Goal: Transaction & Acquisition: Purchase product/service

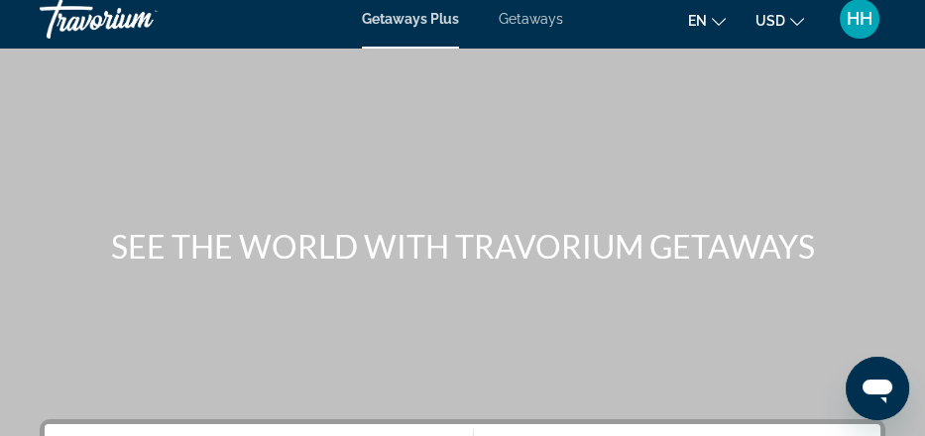
scroll to position [10, 0]
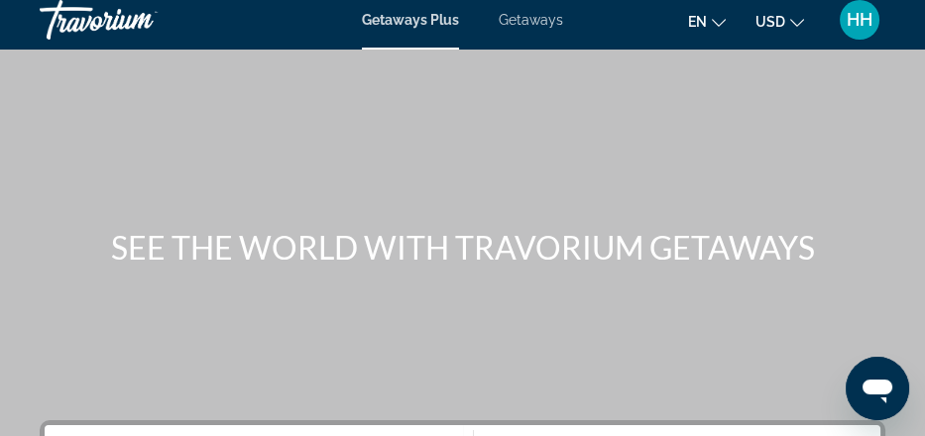
click at [552, 20] on span "Getaways" at bounding box center [530, 20] width 64 height 16
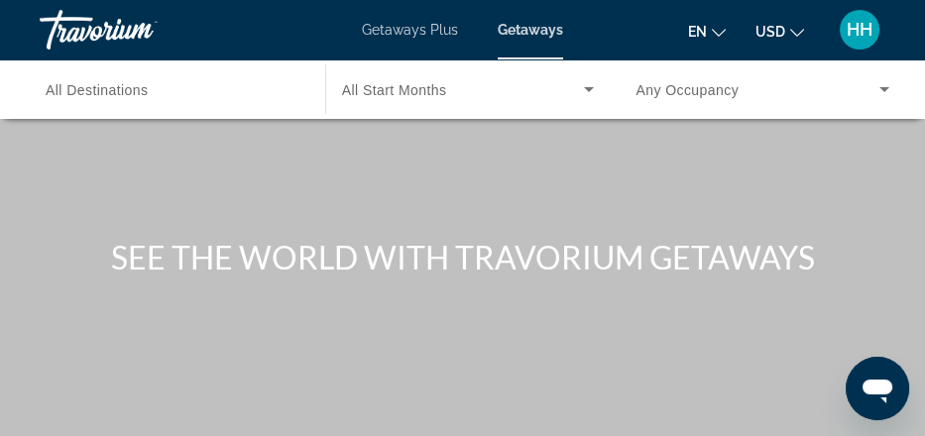
click at [147, 98] on span "All Destinations" at bounding box center [97, 90] width 103 height 16
click at [147, 102] on input "Destination All Destinations" at bounding box center [173, 90] width 254 height 24
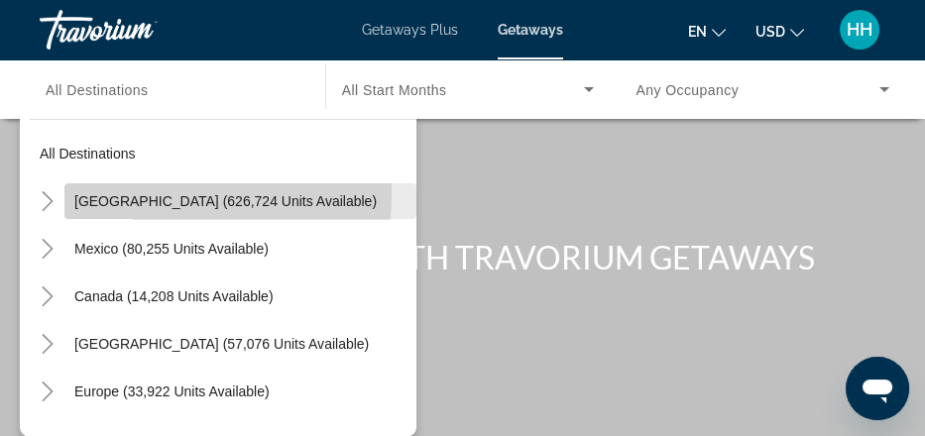
click at [152, 209] on span "United States (626,724 units available)" at bounding box center [225, 201] width 302 height 16
type input "**********"
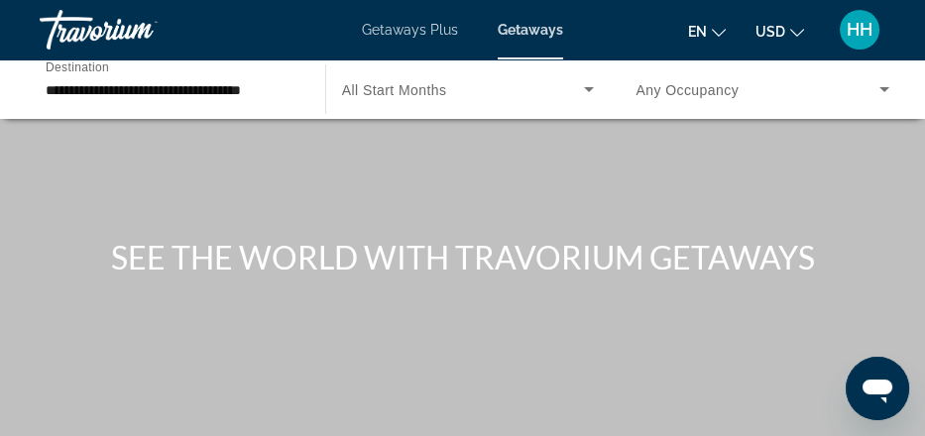
click at [443, 98] on span "All Start Months" at bounding box center [394, 90] width 105 height 16
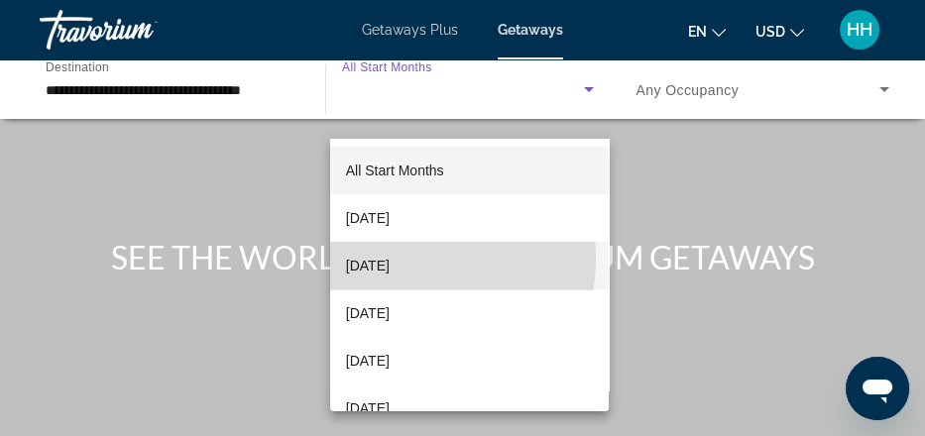
click at [389, 260] on span "[DATE]" at bounding box center [368, 266] width 44 height 24
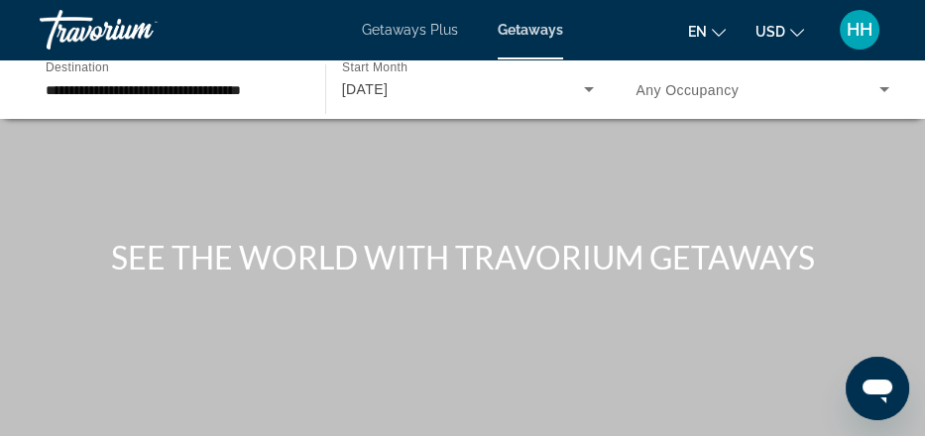
click at [738, 98] on span "Any Occupancy" at bounding box center [686, 90] width 103 height 16
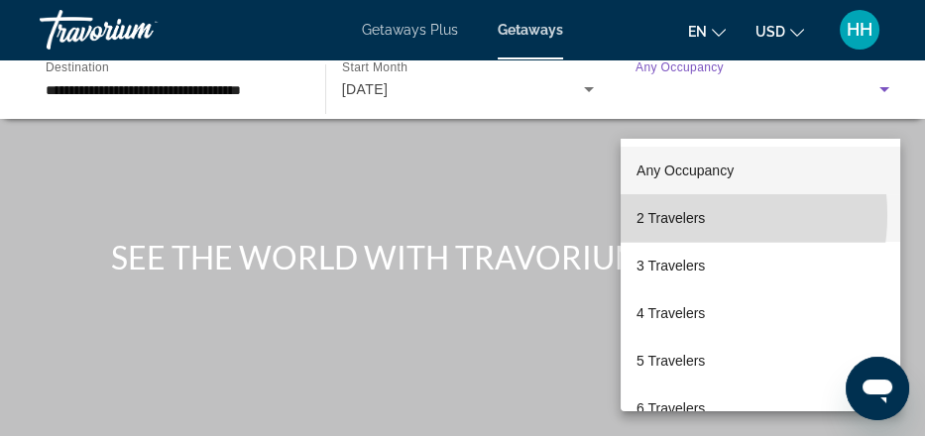
click at [675, 215] on span "2 Travelers" at bounding box center [670, 218] width 68 height 24
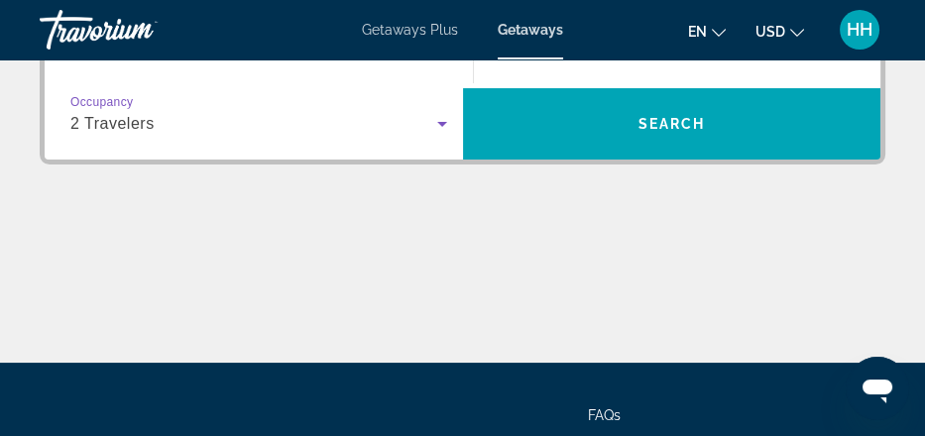
scroll to position [419, 0]
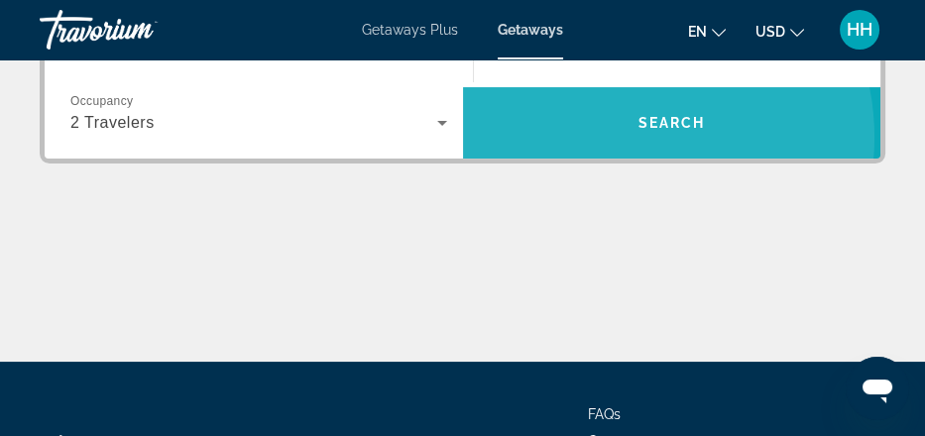
click at [619, 147] on span "Search widget" at bounding box center [672, 123] width 418 height 48
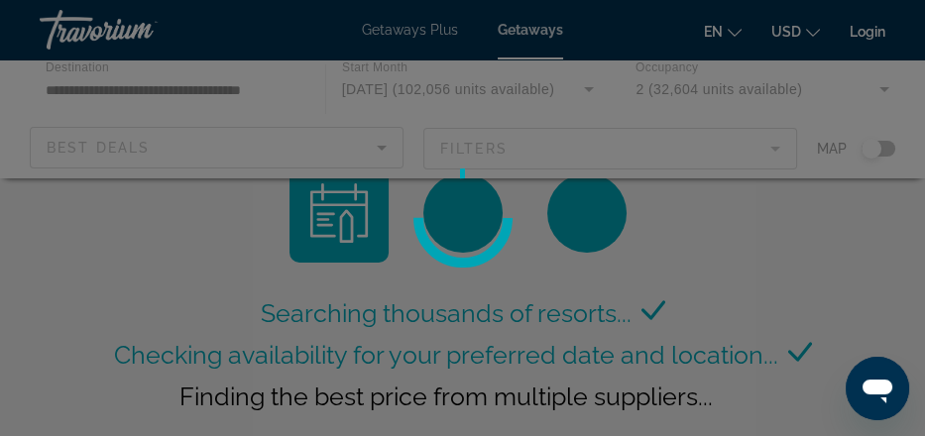
click at [877, 182] on div at bounding box center [462, 218] width 925 height 436
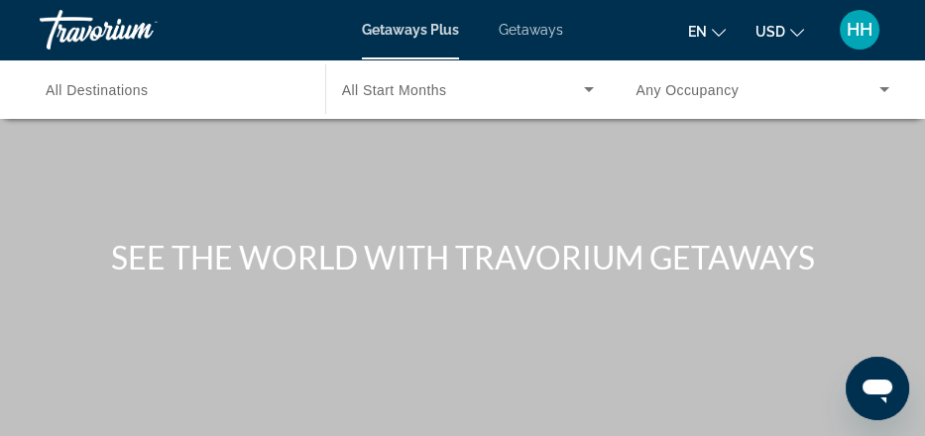
click at [536, 33] on span "Getaways" at bounding box center [530, 30] width 64 height 16
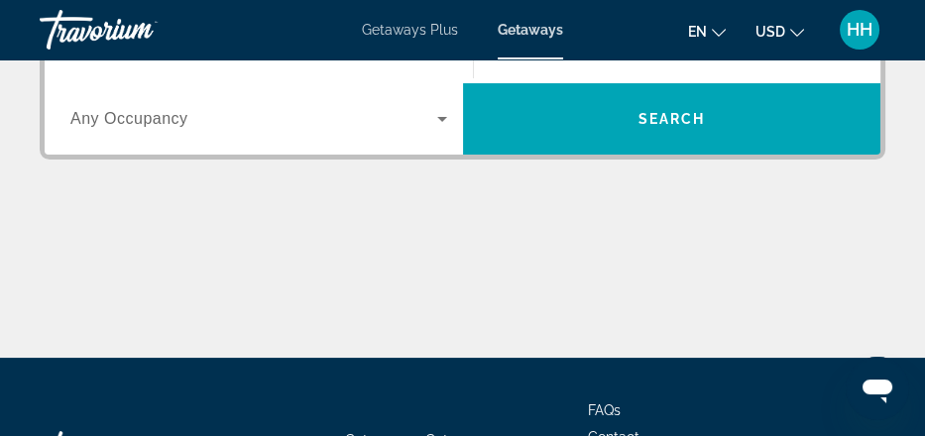
scroll to position [425, 0]
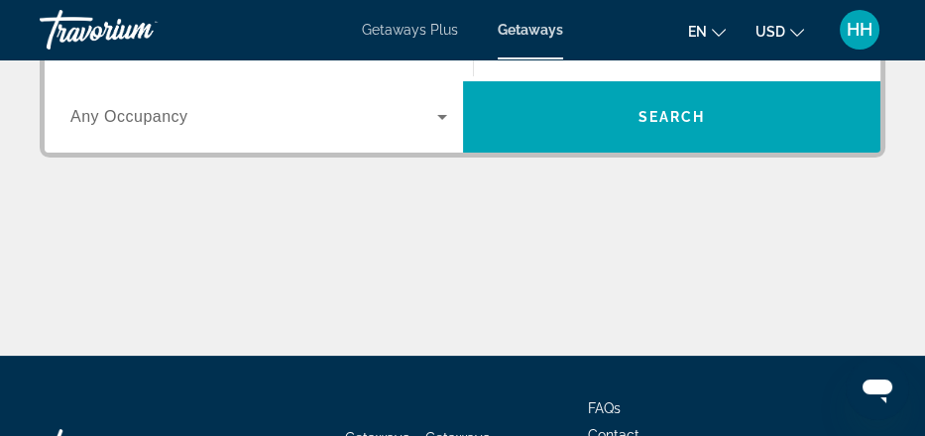
click at [187, 54] on span "All Destinations" at bounding box center [128, 45] width 117 height 17
click at [222, 58] on input "Destination All Destinations" at bounding box center [258, 47] width 377 height 24
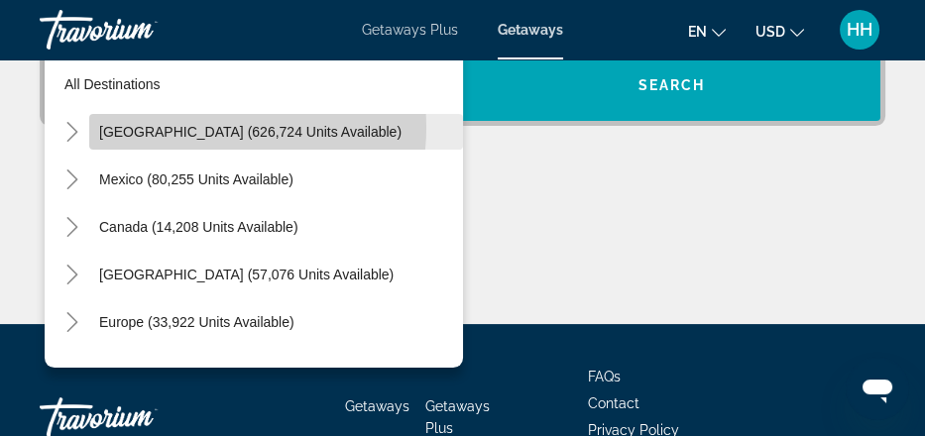
click at [221, 140] on span "United States (626,724 units available)" at bounding box center [250, 132] width 302 height 16
type input "**********"
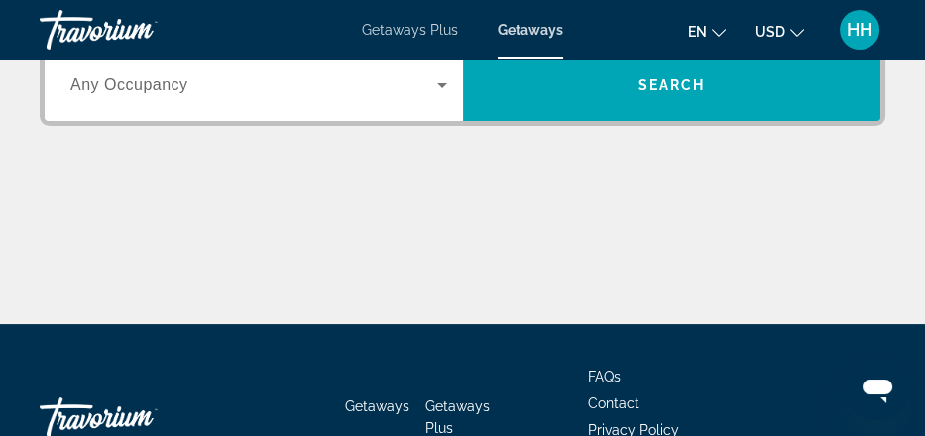
click at [188, 93] on span "Any Occupancy" at bounding box center [129, 84] width 118 height 17
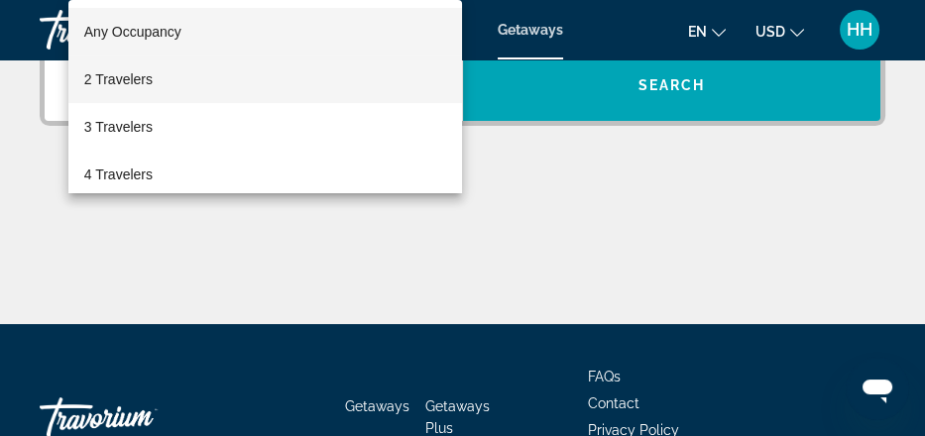
click at [137, 75] on span "2 Travelers" at bounding box center [118, 79] width 68 height 24
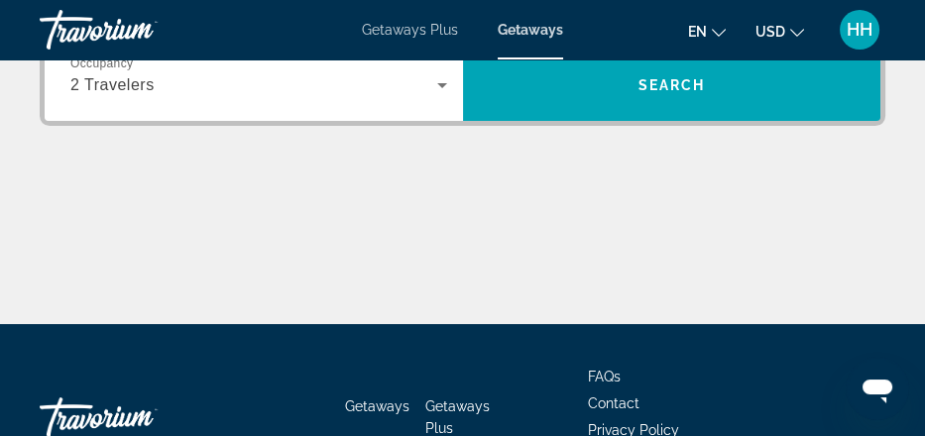
click at [597, 22] on span "All Start Months" at bounding box center [550, 13] width 120 height 17
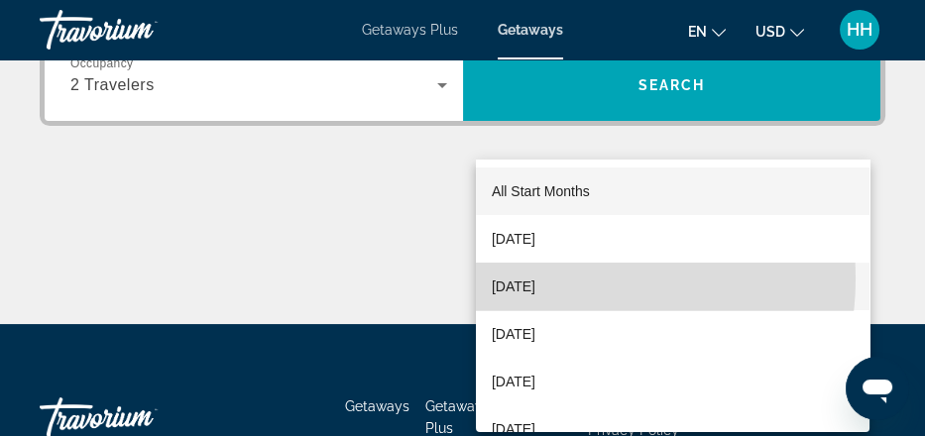
click at [535, 278] on span "[DATE]" at bounding box center [514, 287] width 44 height 24
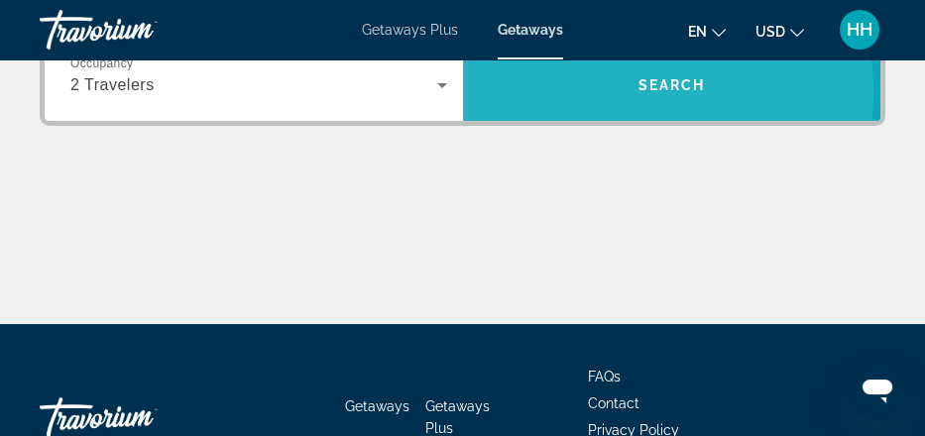
click at [619, 109] on span "Search widget" at bounding box center [672, 85] width 418 height 48
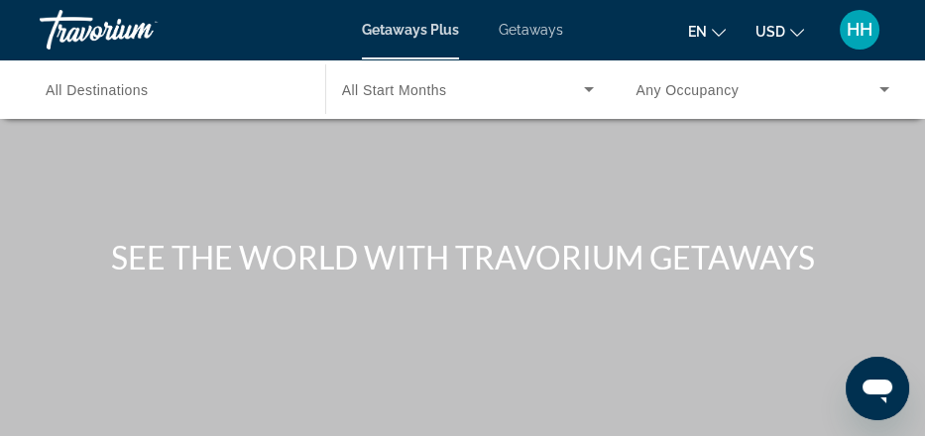
click at [149, 98] on span "All Destinations" at bounding box center [97, 90] width 103 height 16
click at [162, 102] on input "Destination All Destinations" at bounding box center [173, 90] width 254 height 24
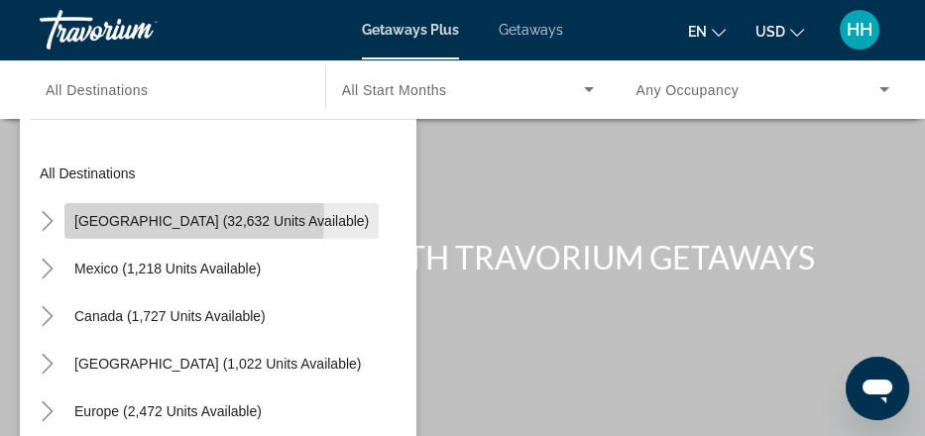
click at [149, 229] on span "[GEOGRAPHIC_DATA] (32,632 units available)" at bounding box center [221, 221] width 294 height 16
type input "**********"
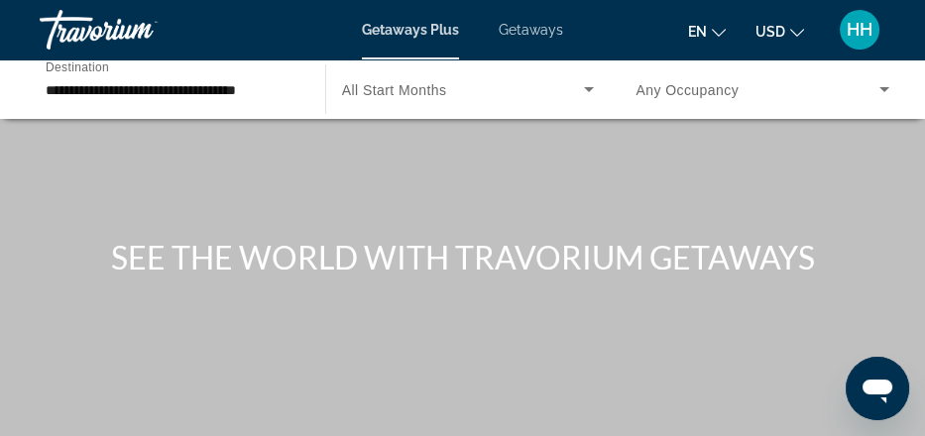
click at [442, 98] on span "All Start Months" at bounding box center [394, 90] width 105 height 16
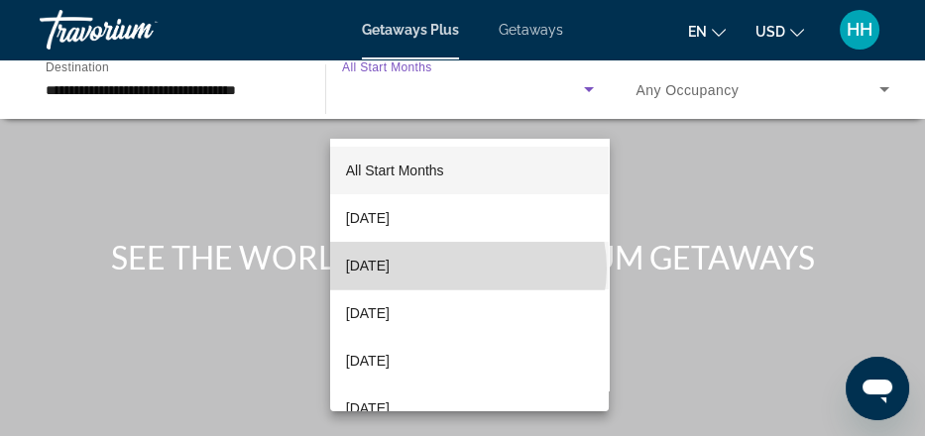
click at [467, 269] on mat-option "[DATE]" at bounding box center [469, 266] width 278 height 48
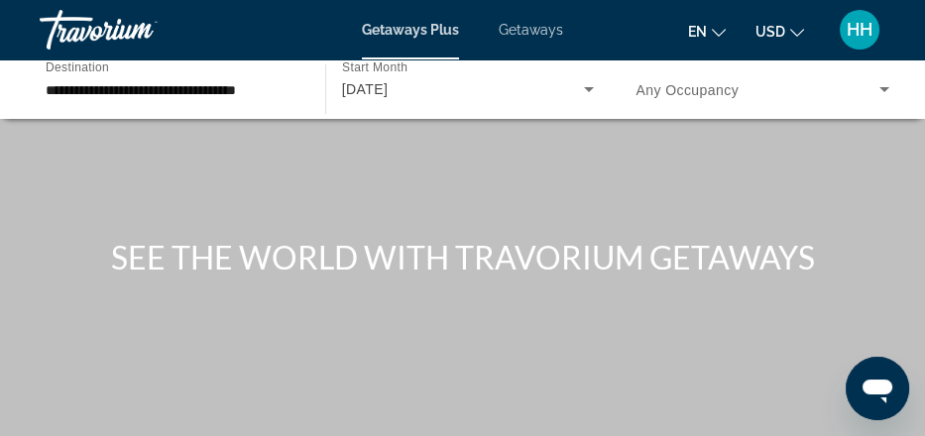
click at [738, 98] on span "Any Occupancy" at bounding box center [686, 90] width 103 height 16
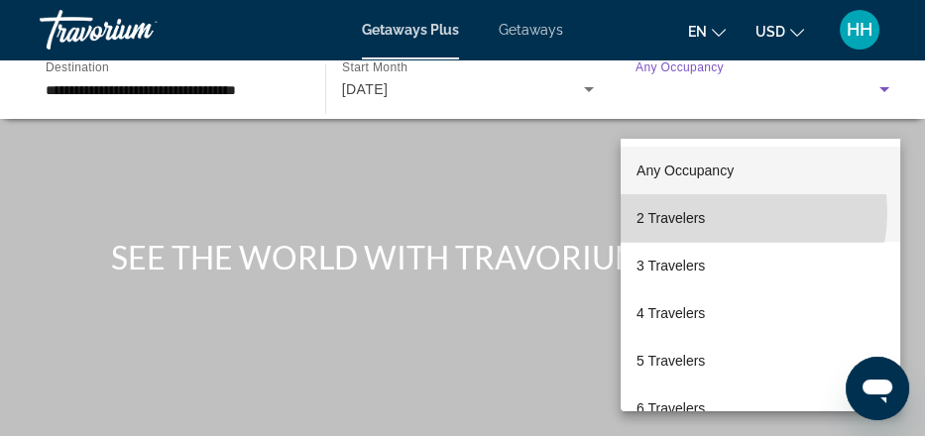
click at [705, 212] on span "2 Travelers" at bounding box center [670, 218] width 68 height 24
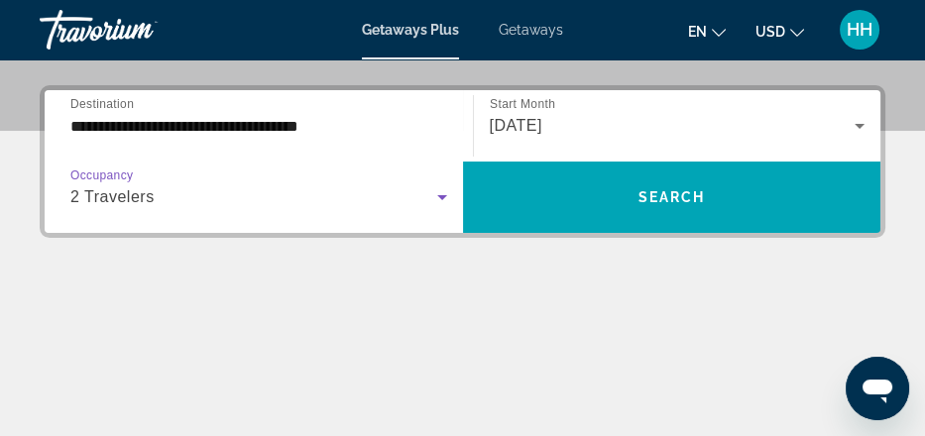
scroll to position [346, 0]
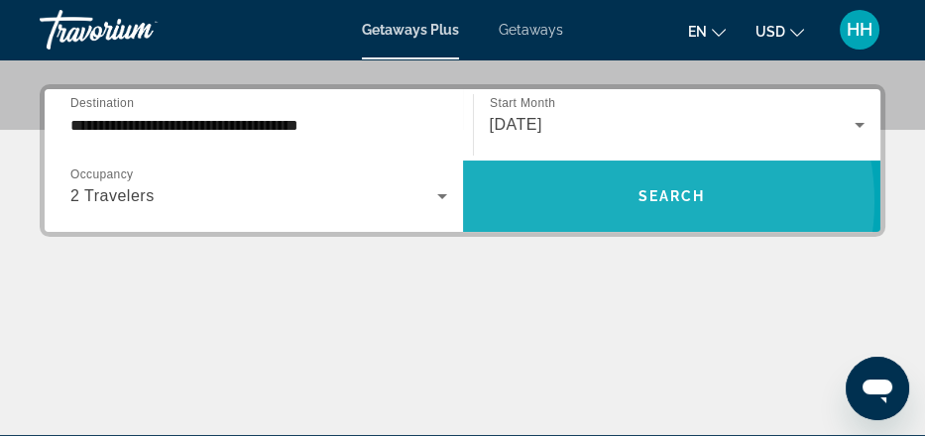
click at [637, 204] on span "Search" at bounding box center [670, 196] width 67 height 16
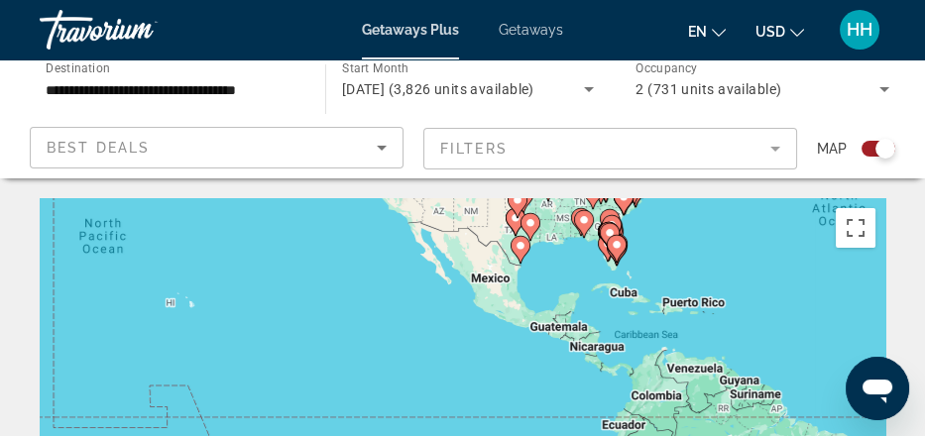
drag, startPoint x: 504, startPoint y: 377, endPoint x: 938, endPoint y: 220, distance: 461.4
click at [925, 220] on html "**********" at bounding box center [462, 218] width 925 height 436
click at [238, 365] on div "To activate drag with keyboard, press Alt + Enter. Once in keyboard drag state,…" at bounding box center [462, 396] width 845 height 396
click at [204, 352] on div "To activate drag with keyboard, press Alt + Enter. Once in keyboard drag state,…" at bounding box center [462, 396] width 845 height 396
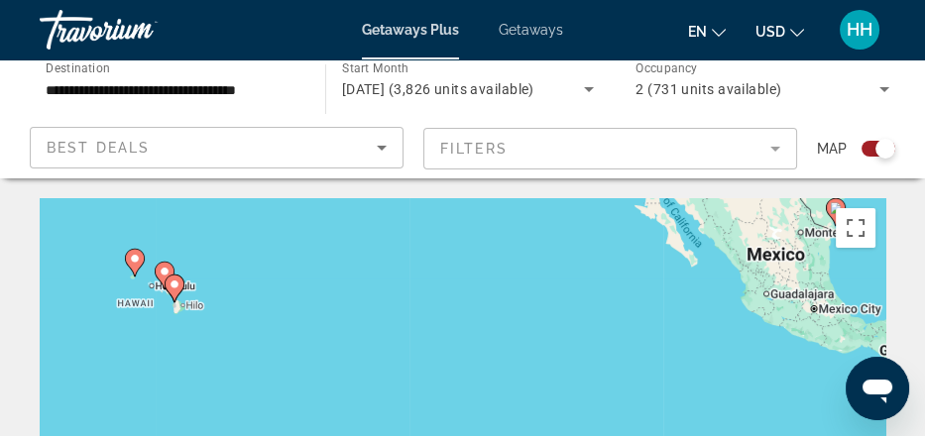
click at [422, 359] on div "To activate drag with keyboard, press Alt + Enter. Once in keyboard drag state,…" at bounding box center [462, 396] width 845 height 396
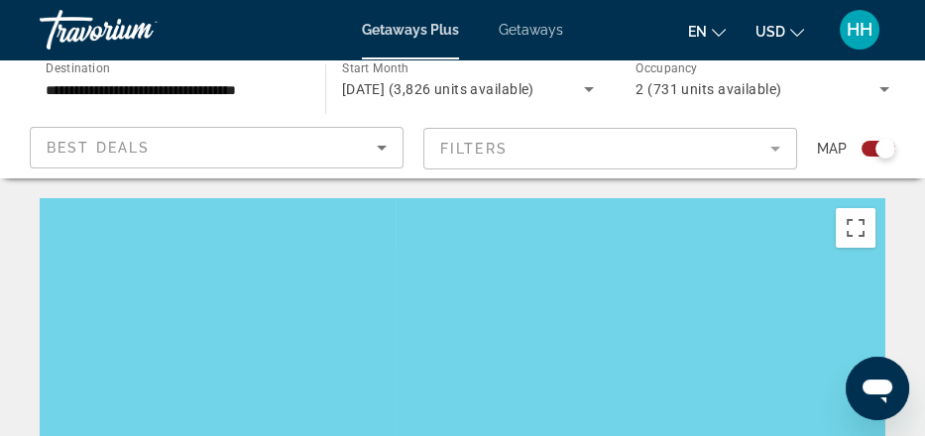
click at [422, 359] on div "To activate drag with keyboard, press Alt + Enter. Once in keyboard drag state,…" at bounding box center [462, 396] width 845 height 396
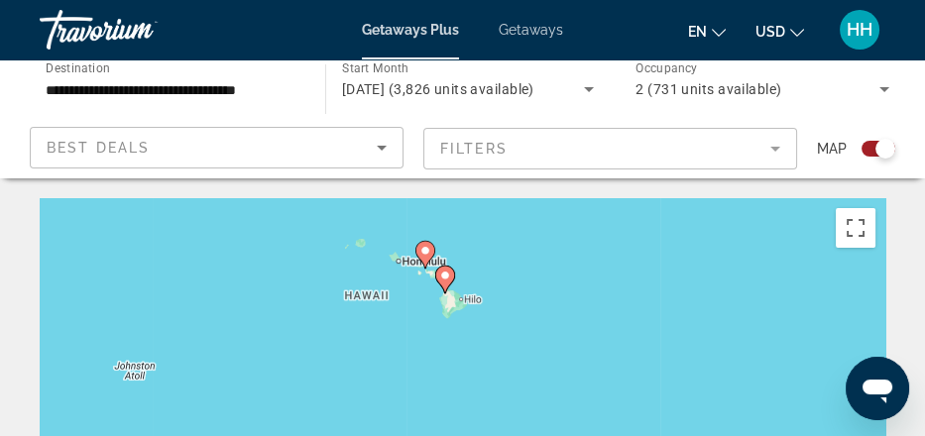
drag, startPoint x: 422, startPoint y: 359, endPoint x: 938, endPoint y: 356, distance: 516.3
click at [925, 356] on html "**********" at bounding box center [462, 218] width 925 height 436
click at [719, 351] on div "To activate drag with keyboard, press Alt + Enter. Once in keyboard drag state,…" at bounding box center [462, 396] width 845 height 396
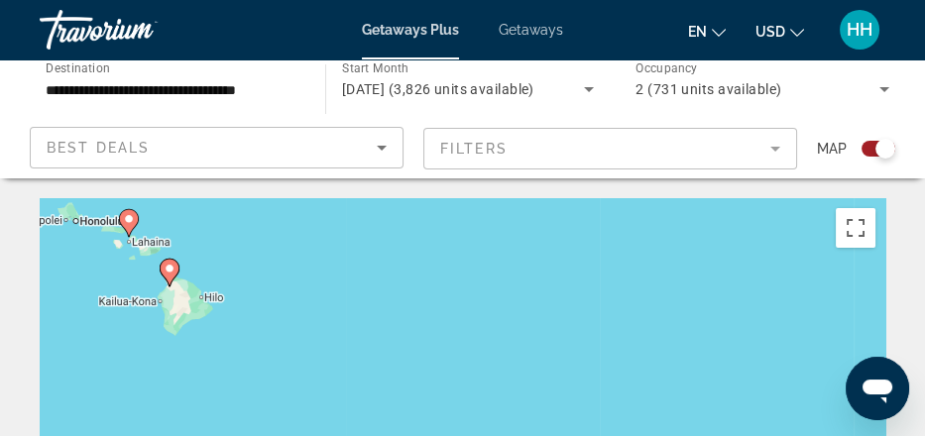
click at [719, 351] on div "To activate drag with keyboard, press Alt + Enter. Once in keyboard drag state,…" at bounding box center [462, 396] width 845 height 396
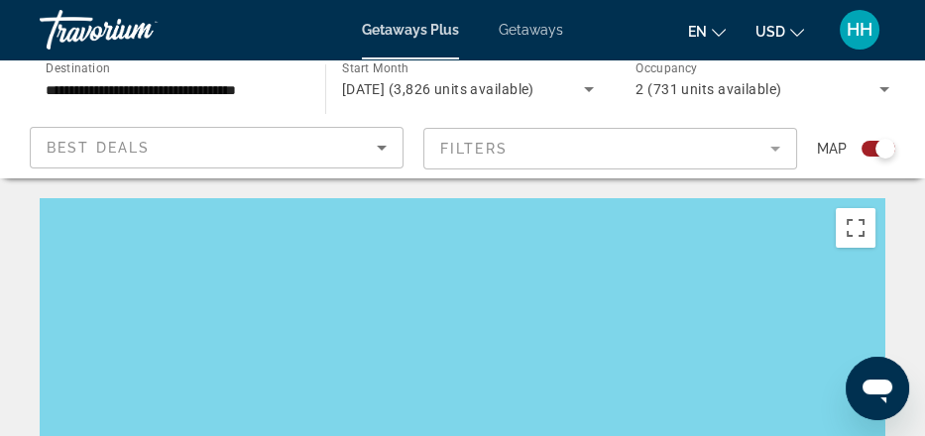
click at [719, 351] on div "To activate drag with keyboard, press Alt + Enter. Once in keyboard drag state,…" at bounding box center [462, 396] width 845 height 396
drag, startPoint x: 719, startPoint y: 351, endPoint x: 41, endPoint y: 13, distance: 758.3
click at [925, 386] on html "**********" at bounding box center [462, 218] width 925 height 436
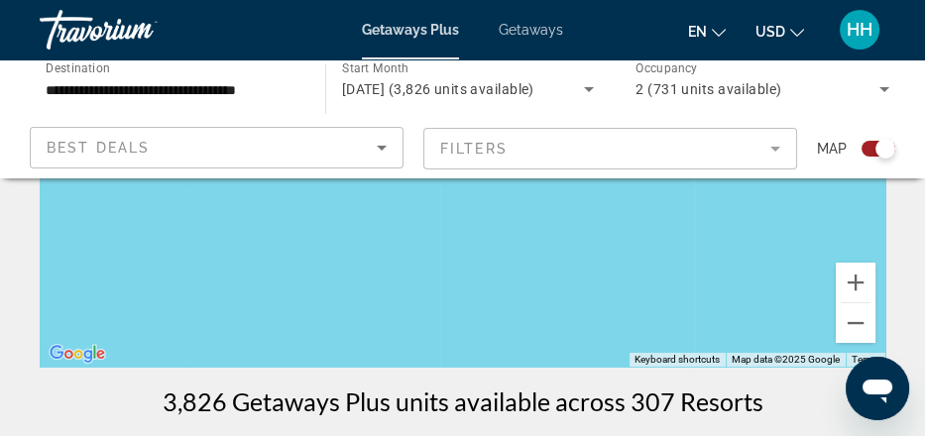
scroll to position [169, 0]
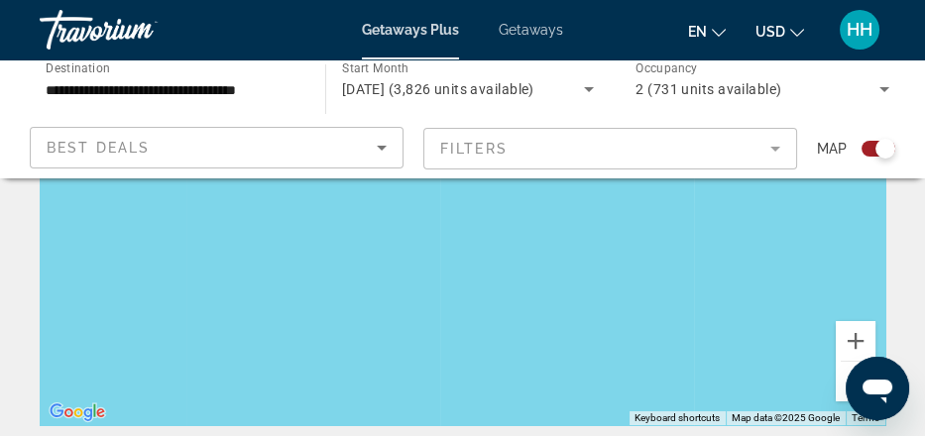
click at [390, 311] on div "Main content" at bounding box center [462, 227] width 845 height 396
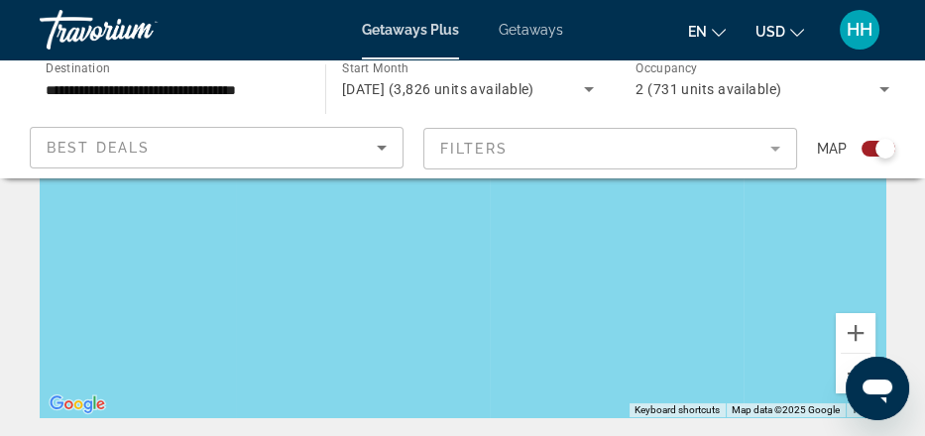
scroll to position [178, 0]
click at [835, 352] on button "Zoom in" at bounding box center [855, 332] width 40 height 40
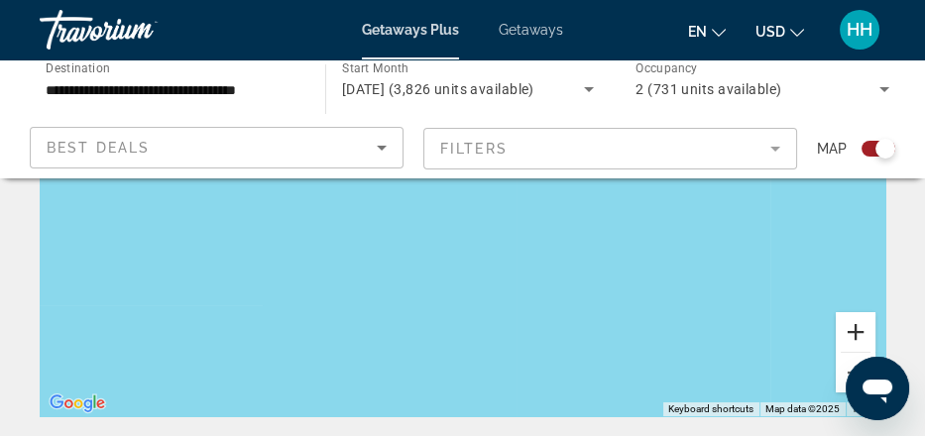
click at [835, 352] on button "Zoom in" at bounding box center [855, 332] width 40 height 40
drag, startPoint x: 548, startPoint y: 360, endPoint x: 760, endPoint y: 404, distance: 216.7
click at [760, 404] on div "Main content" at bounding box center [462, 218] width 845 height 396
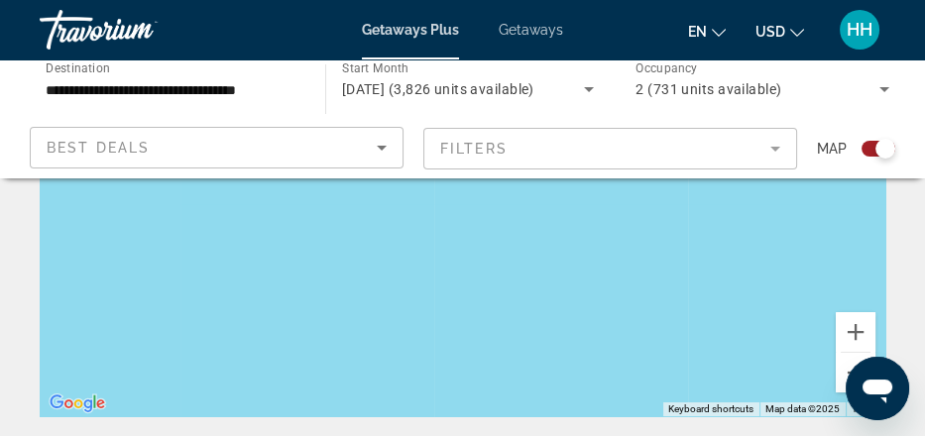
drag, startPoint x: 203, startPoint y: 362, endPoint x: 556, endPoint y: 368, distance: 352.8
click at [556, 368] on div "Main content" at bounding box center [462, 218] width 845 height 396
click at [849, 391] on button "Zoom out" at bounding box center [855, 372] width 40 height 40
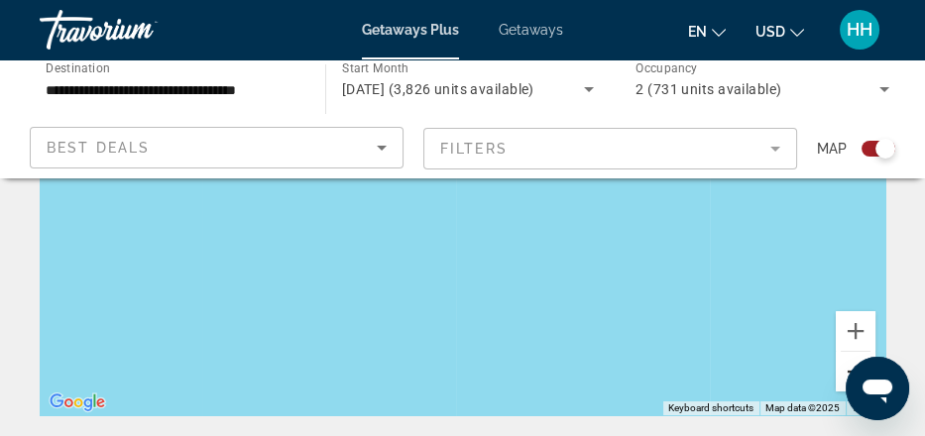
click at [849, 391] on button "Zoom out" at bounding box center [855, 372] width 40 height 40
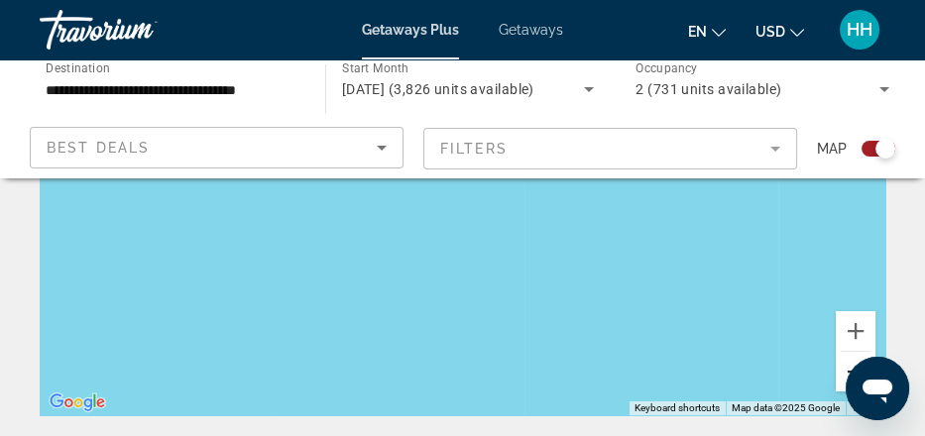
click at [849, 391] on button "Zoom out" at bounding box center [855, 372] width 40 height 40
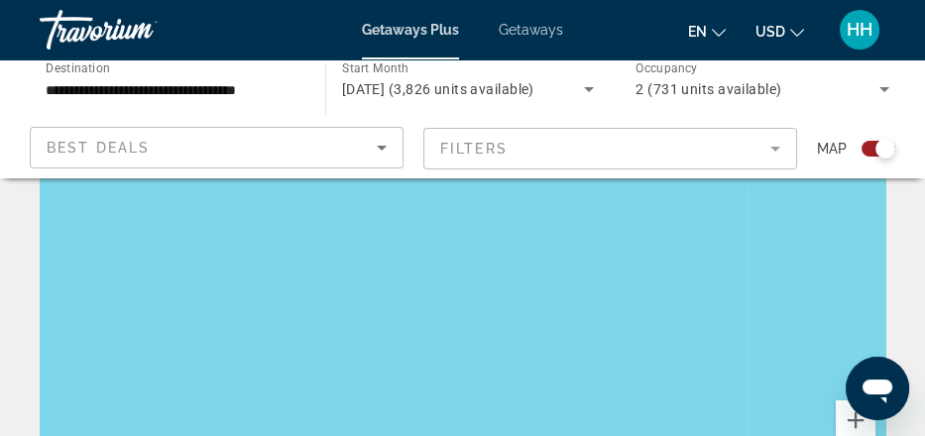
scroll to position [0, 0]
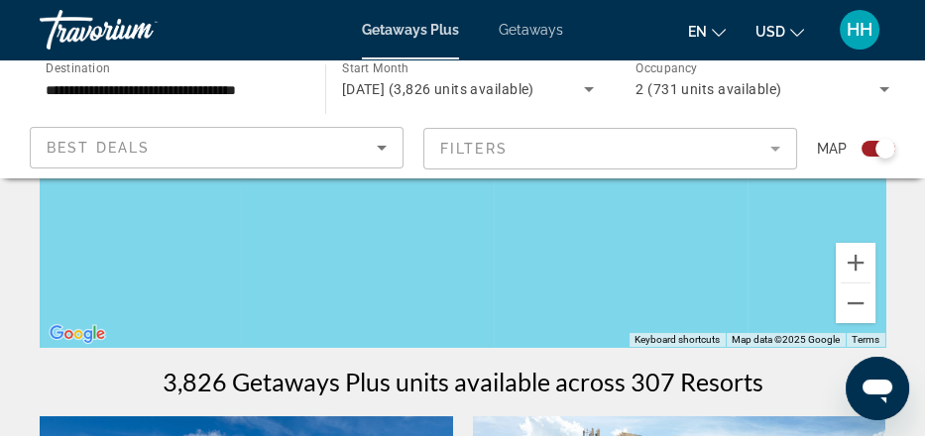
scroll to position [244, 0]
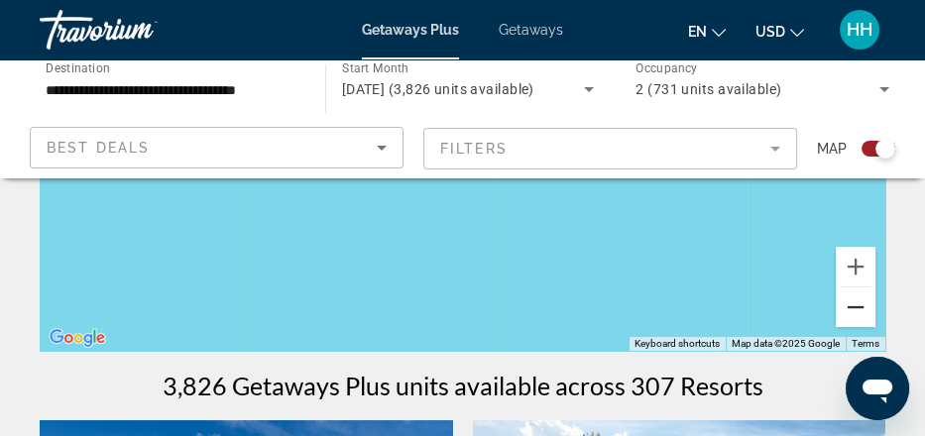
click at [843, 327] on button "Zoom out" at bounding box center [855, 307] width 40 height 40
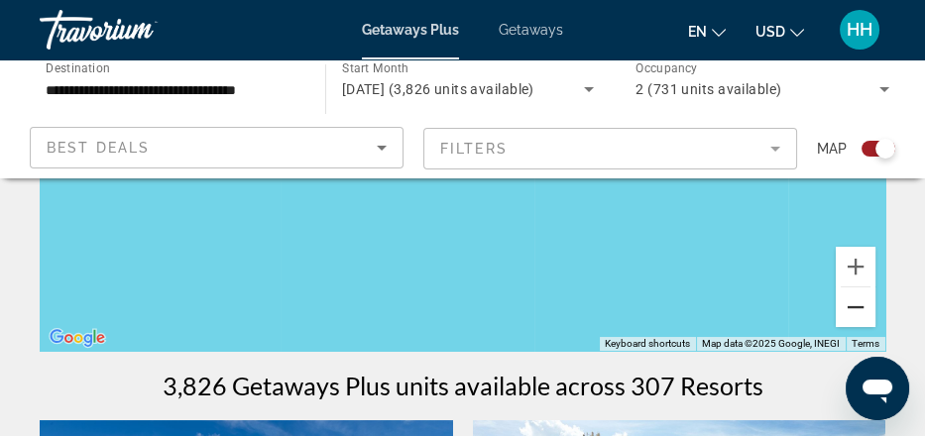
click at [843, 327] on button "Zoom out" at bounding box center [855, 307] width 40 height 40
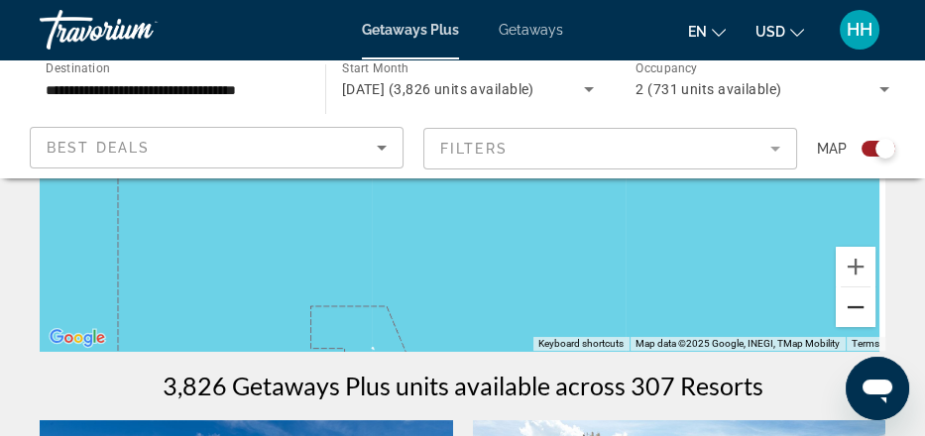
click at [843, 327] on button "Zoom out" at bounding box center [855, 307] width 40 height 40
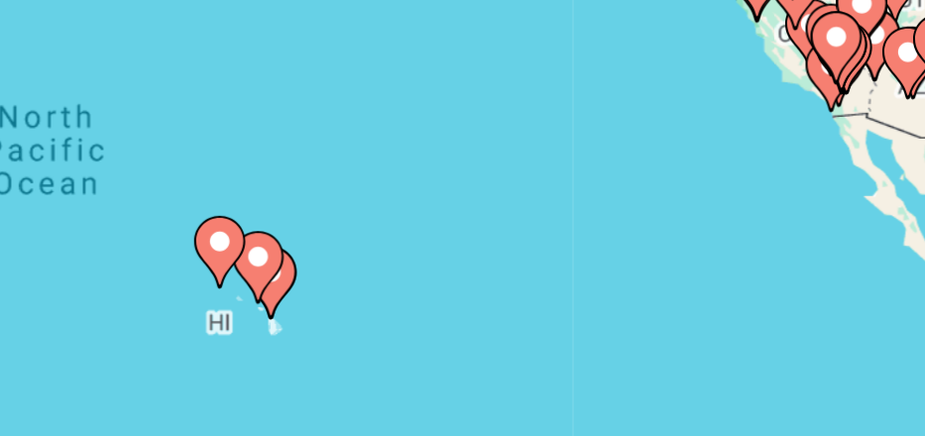
scroll to position [68, 0]
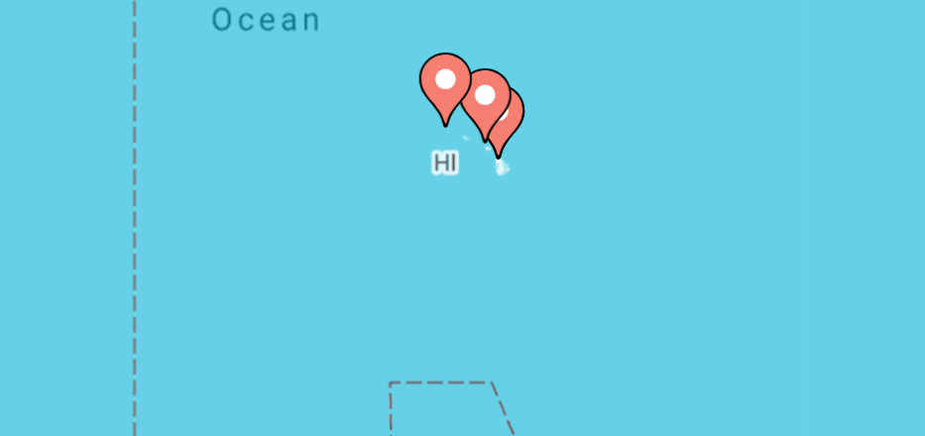
drag, startPoint x: 460, startPoint y: 335, endPoint x: 550, endPoint y: 273, distance: 109.7
click at [550, 273] on div "To activate drag with keyboard, press Alt + Enter. Once in keyboard drag state,…" at bounding box center [462, 328] width 845 height 396
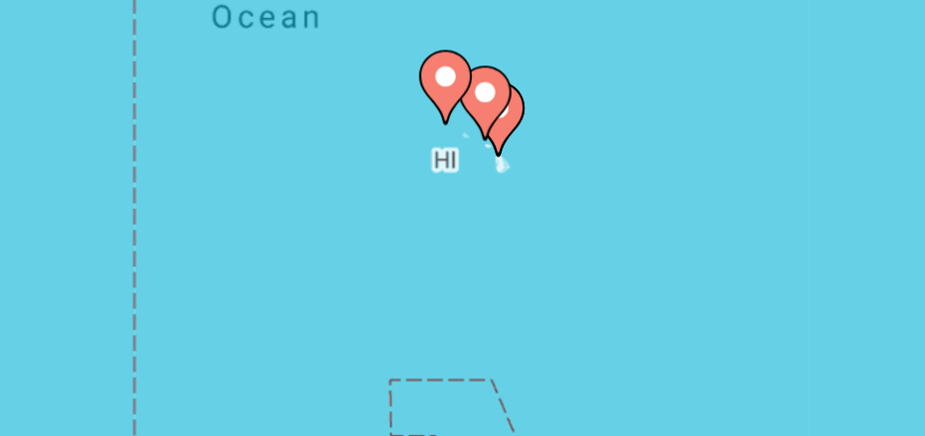
click at [546, 286] on div "To activate drag with keyboard, press Alt + Enter. Once in keyboard drag state,…" at bounding box center [462, 328] width 845 height 396
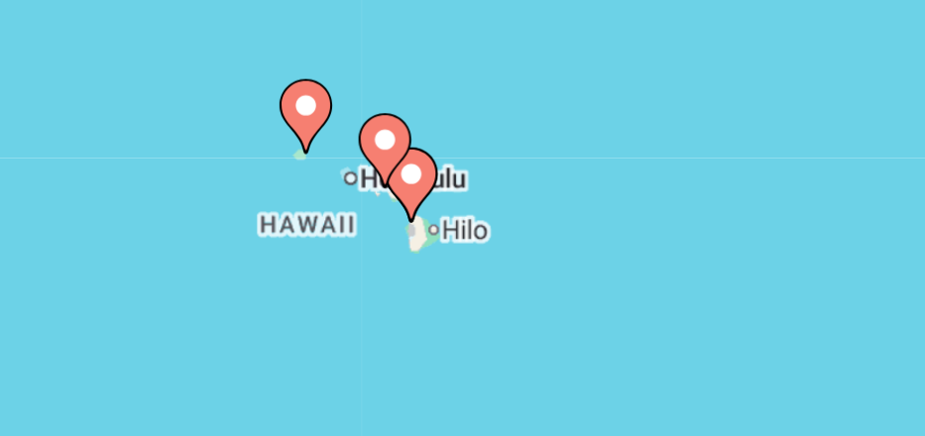
click at [546, 286] on div "To activate drag with keyboard, press Alt + Enter. Once in keyboard drag state,…" at bounding box center [462, 328] width 845 height 396
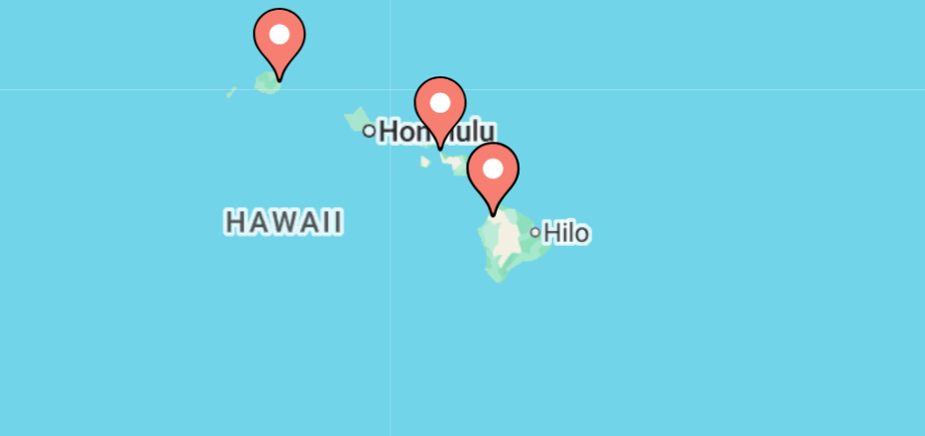
drag, startPoint x: 434, startPoint y: 318, endPoint x: 531, endPoint y: 269, distance: 109.0
click at [531, 269] on div "To activate drag with keyboard, press Alt + Enter. Once in keyboard drag state,…" at bounding box center [462, 328] width 845 height 396
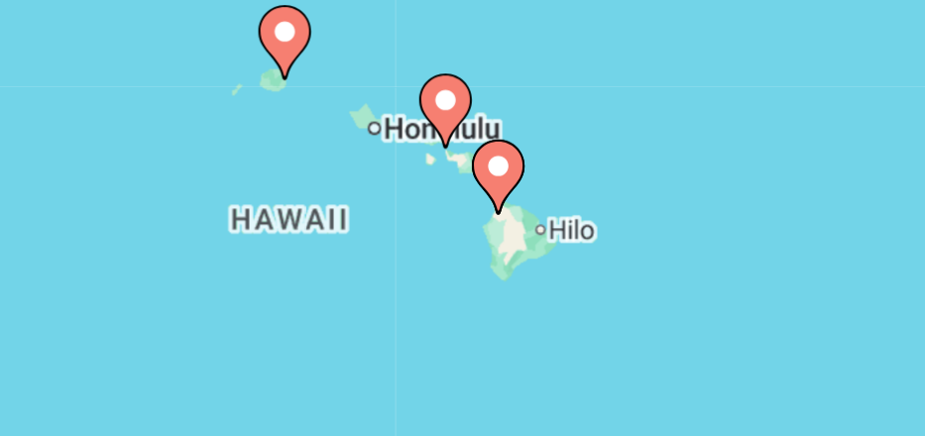
click at [525, 280] on div "To activate drag with keyboard, press Alt + Enter. Once in keyboard drag state,…" at bounding box center [462, 328] width 845 height 396
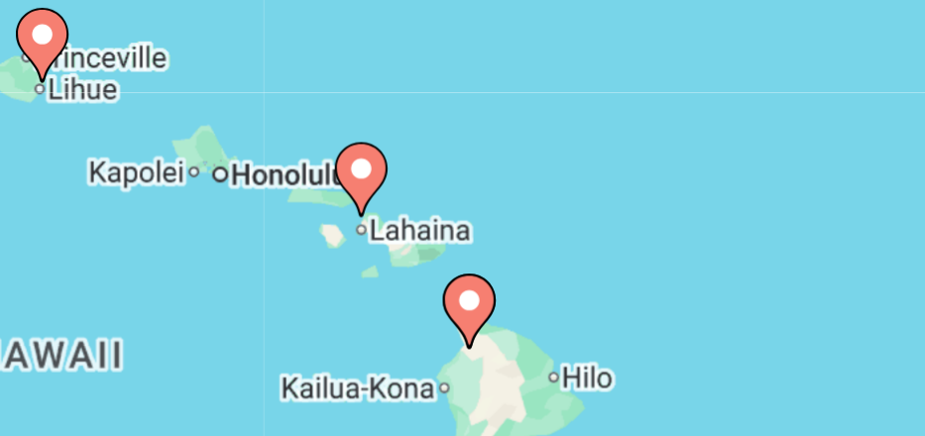
click at [525, 280] on div "To activate drag with keyboard, press Alt + Enter. Once in keyboard drag state,…" at bounding box center [462, 328] width 845 height 396
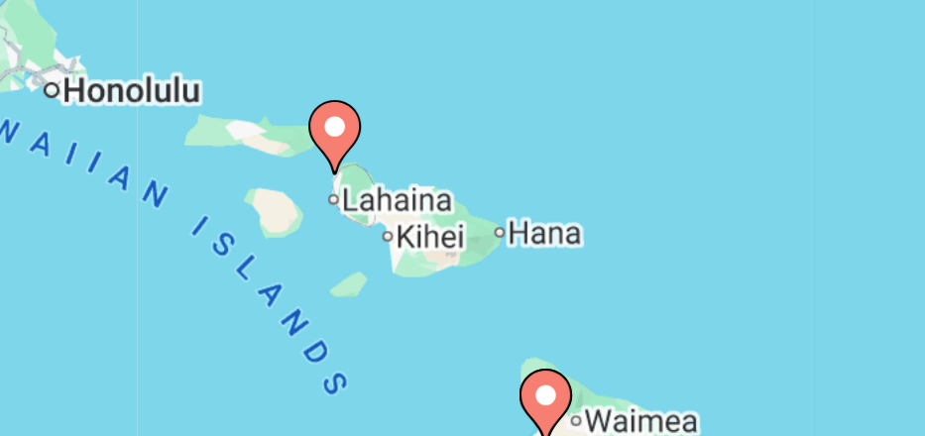
drag, startPoint x: 421, startPoint y: 331, endPoint x: 486, endPoint y: 249, distance: 104.5
click at [486, 249] on div "To activate drag with keyboard, press Alt + Enter. Once in keyboard drag state,…" at bounding box center [462, 328] width 845 height 396
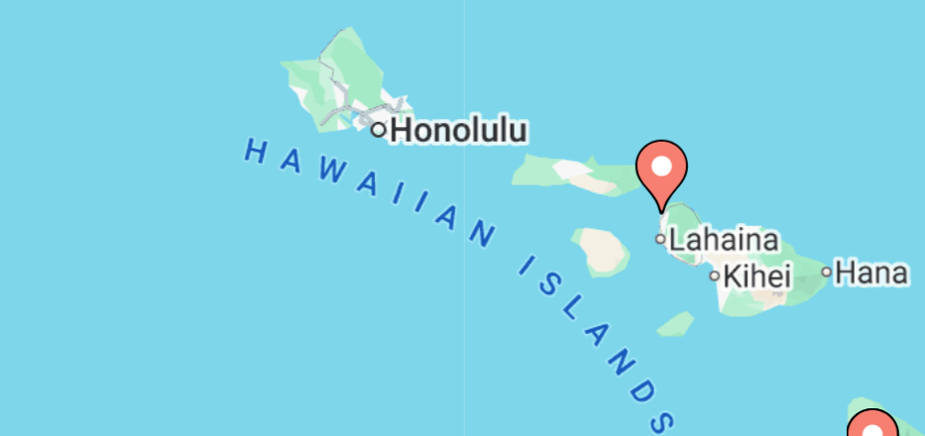
drag, startPoint x: 410, startPoint y: 272, endPoint x: 526, endPoint y: 296, distance: 118.6
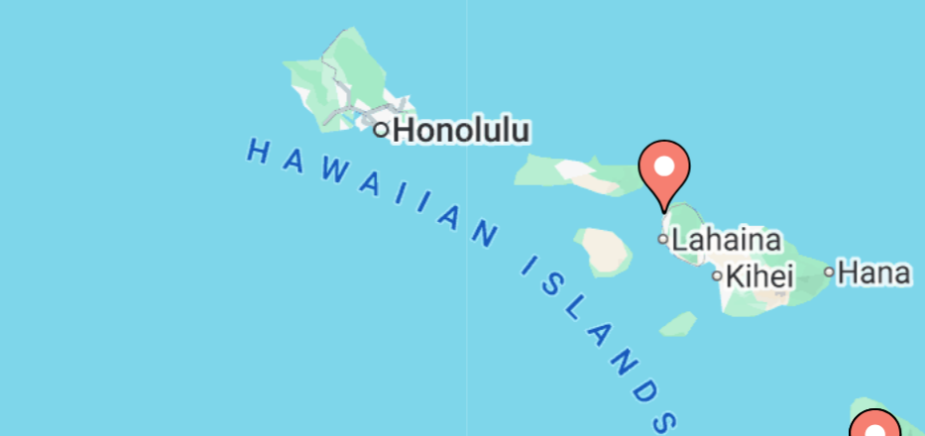
click at [506, 284] on div "To activate drag with keyboard, press Alt + Enter. Once in keyboard drag state,…" at bounding box center [462, 328] width 845 height 396
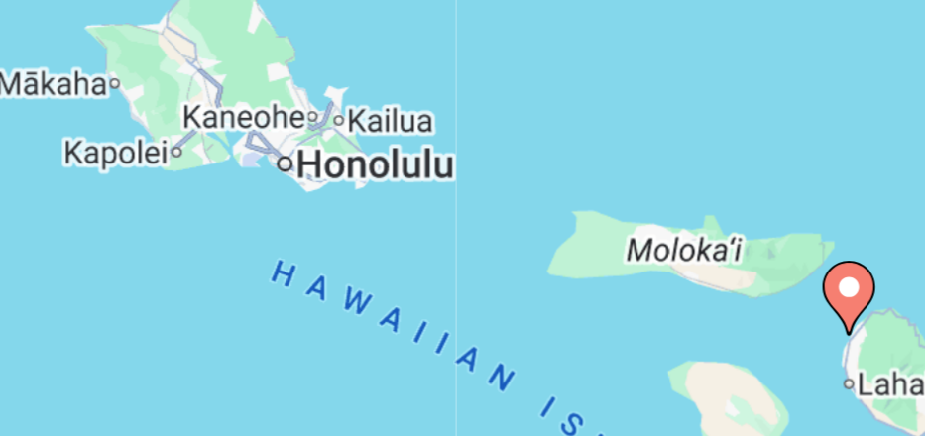
click at [506, 284] on div "To activate drag with keyboard, press Alt + Enter. Once in keyboard drag state,…" at bounding box center [462, 328] width 845 height 396
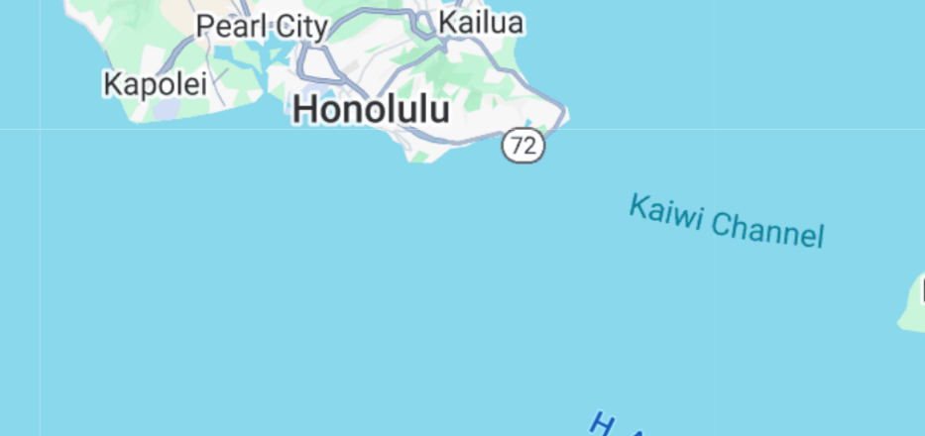
drag, startPoint x: 506, startPoint y: 284, endPoint x: 611, endPoint y: 234, distance: 116.6
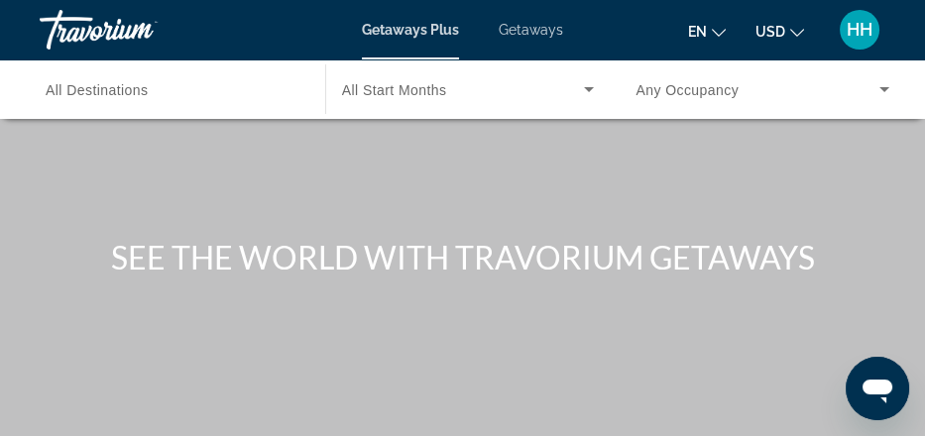
click at [541, 33] on span "Getaways" at bounding box center [530, 30] width 64 height 16
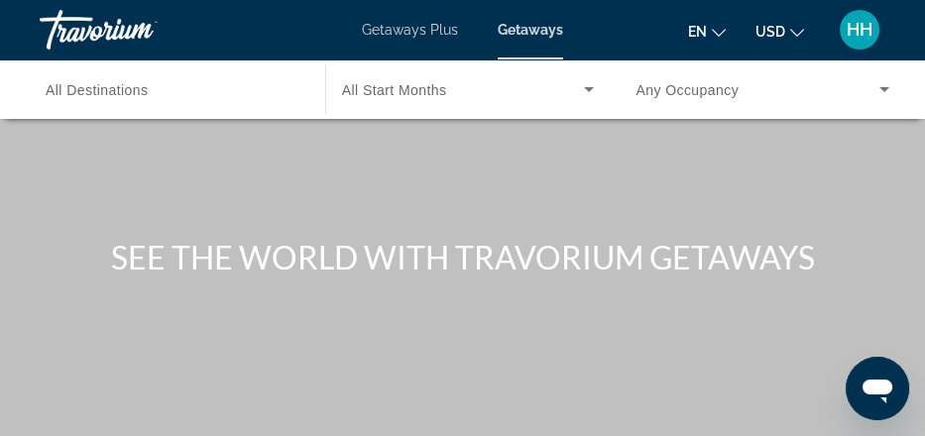
click at [149, 98] on span "All Destinations" at bounding box center [97, 90] width 103 height 16
click at [176, 102] on input "Destination All Destinations" at bounding box center [173, 90] width 254 height 24
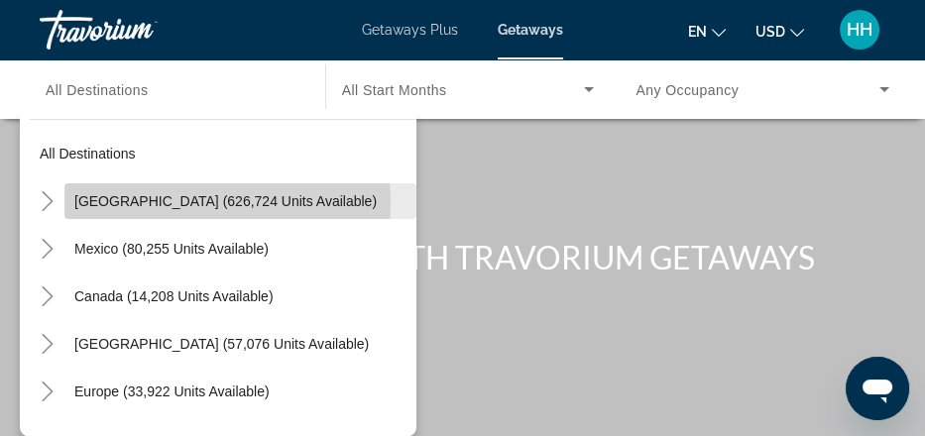
click at [176, 209] on span "United States (626,724 units available)" at bounding box center [225, 201] width 302 height 16
type input "**********"
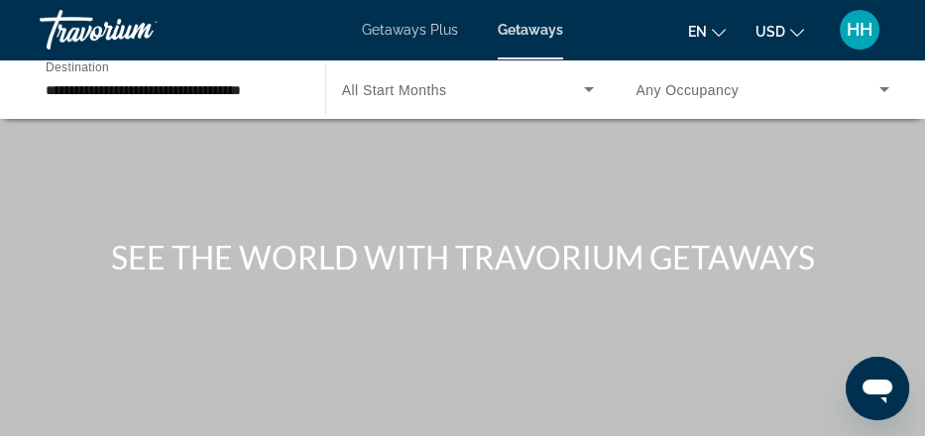
click at [440, 98] on span "All Start Months" at bounding box center [394, 90] width 105 height 16
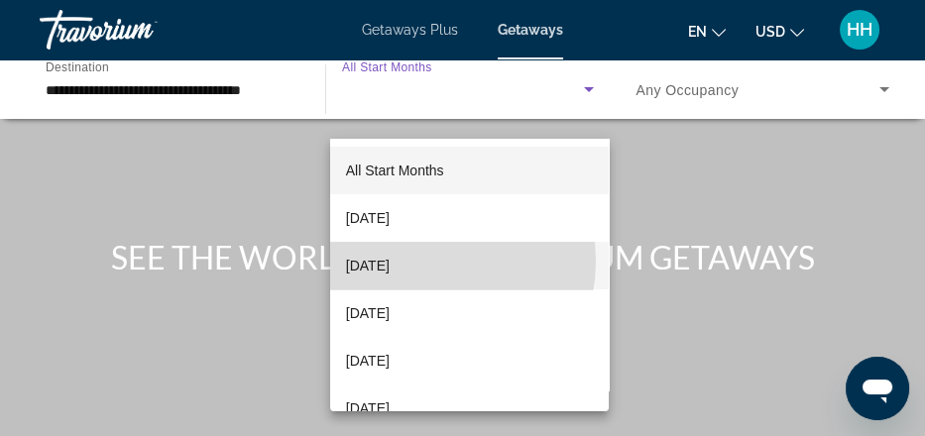
click at [389, 261] on span "[DATE]" at bounding box center [368, 266] width 44 height 24
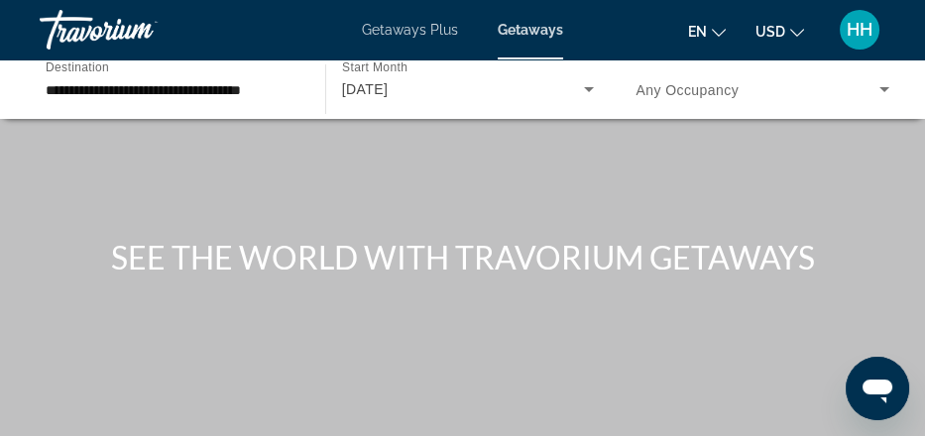
click at [738, 98] on span "Any Occupancy" at bounding box center [686, 90] width 103 height 16
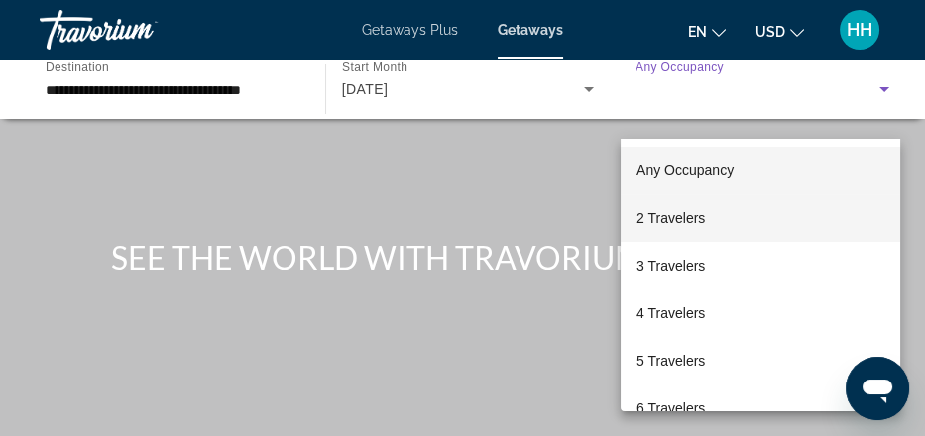
click at [705, 211] on span "2 Travelers" at bounding box center [670, 218] width 68 height 24
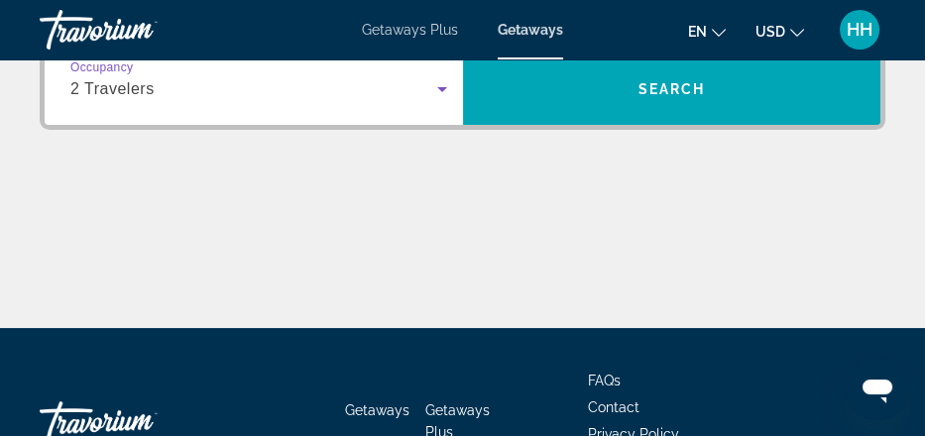
scroll to position [452, 0]
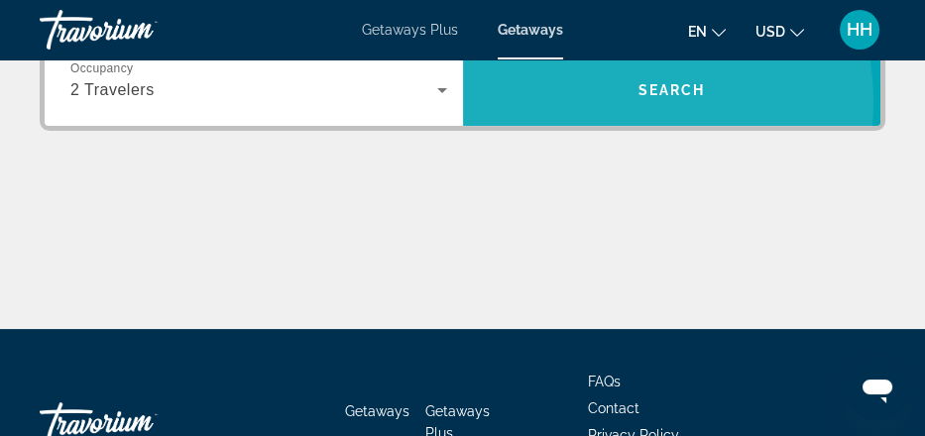
click at [607, 114] on span "Search widget" at bounding box center [672, 90] width 418 height 48
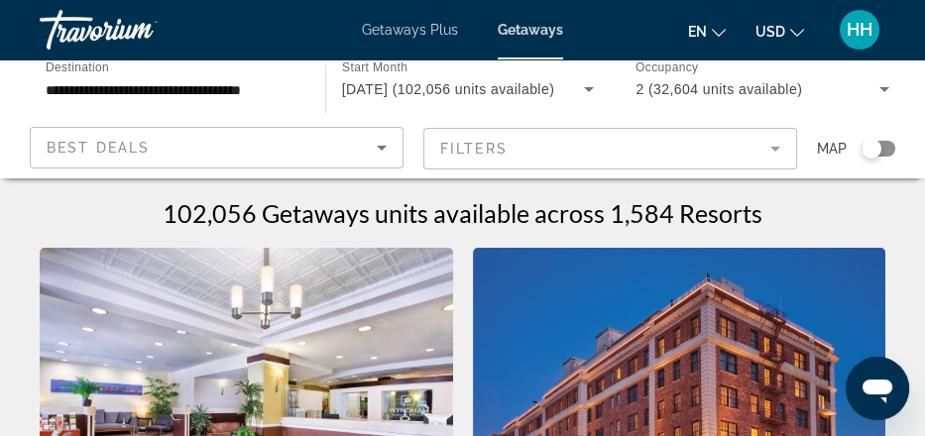
click at [861, 159] on div "Search widget" at bounding box center [871, 149] width 20 height 20
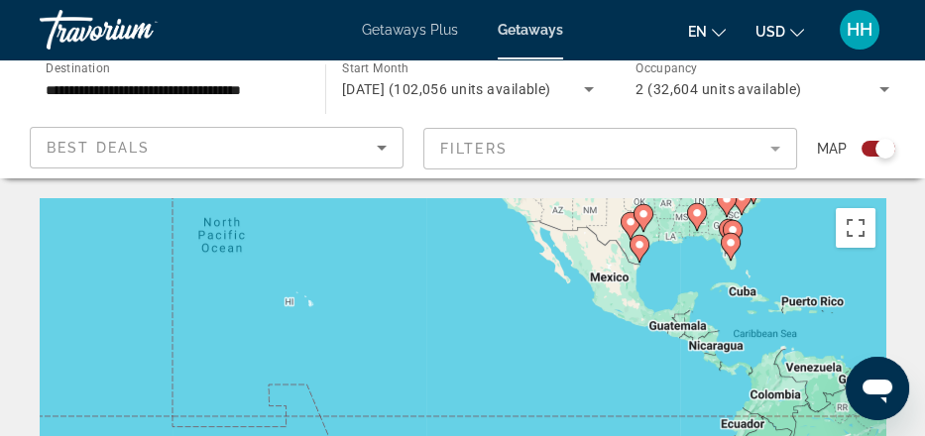
drag, startPoint x: 368, startPoint y: 326, endPoint x: 926, endPoint y: 169, distance: 579.5
click at [925, 169] on html "**********" at bounding box center [462, 218] width 925 height 436
click at [327, 353] on div "To activate drag with keyboard, press Alt + Enter. Once in keyboard drag state,…" at bounding box center [462, 396] width 845 height 396
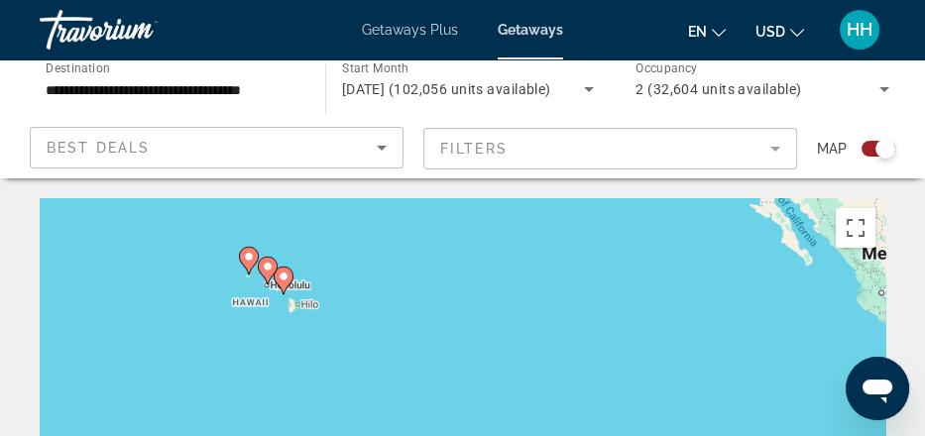
click at [327, 353] on div "To activate drag with keyboard, press Alt + Enter. Once in keyboard drag state,…" at bounding box center [462, 396] width 845 height 396
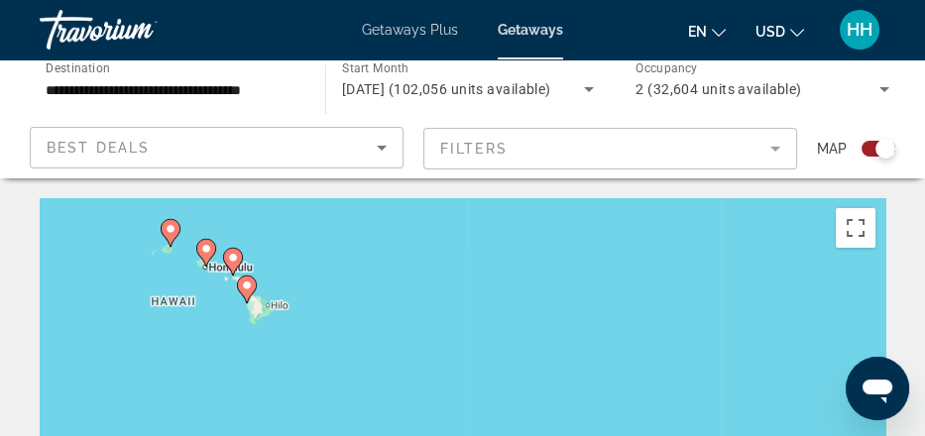
click at [327, 353] on div "To activate drag with keyboard, press Alt + Enter. Once in keyboard drag state,…" at bounding box center [462, 396] width 845 height 396
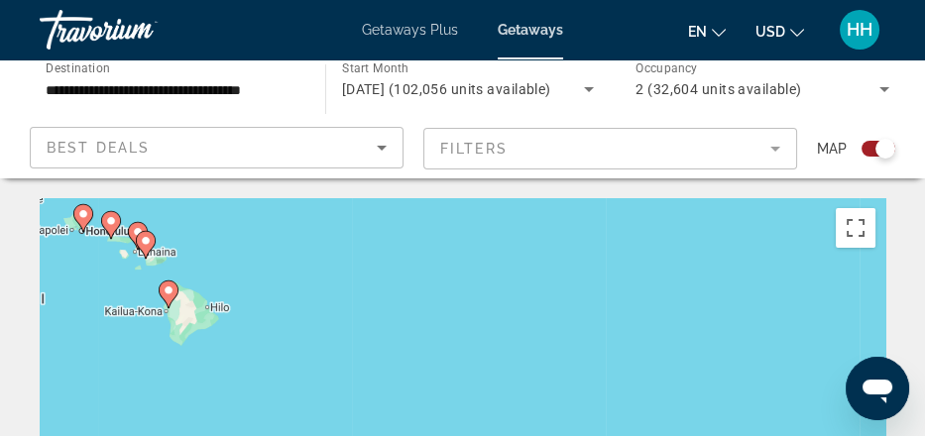
click at [327, 353] on div "To activate drag with keyboard, press Alt + Enter. Once in keyboard drag state,…" at bounding box center [462, 396] width 845 height 396
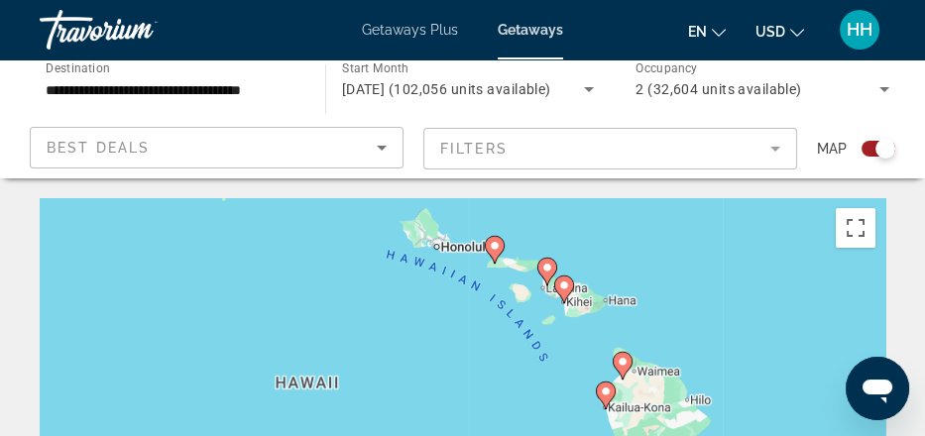
drag, startPoint x: 219, startPoint y: 380, endPoint x: 821, endPoint y: 466, distance: 607.7
click at [821, 435] on html "**********" at bounding box center [462, 218] width 925 height 436
click at [447, 384] on div "To activate drag with keyboard, press Alt + Enter. Once in keyboard drag state,…" at bounding box center [462, 396] width 845 height 396
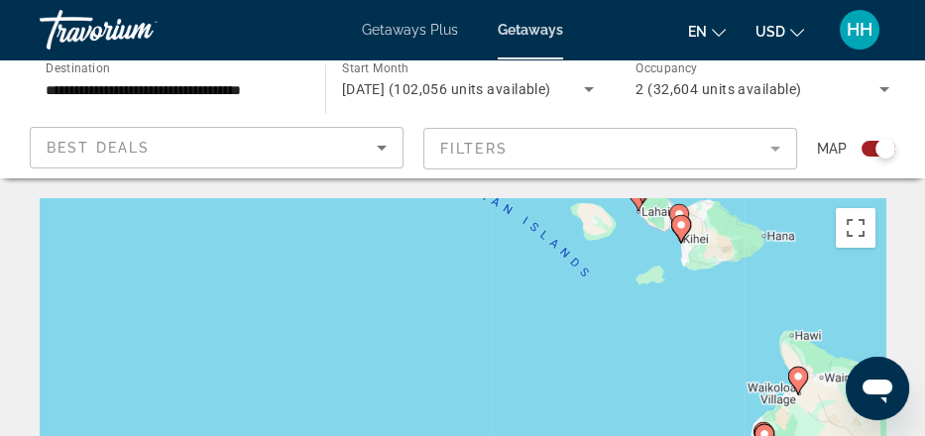
drag, startPoint x: 447, startPoint y: 384, endPoint x: 445, endPoint y: 354, distance: 29.8
click at [445, 354] on div "To activate drag with keyboard, press Alt + Enter. Once in keyboard drag state,…" at bounding box center [462, 396] width 845 height 396
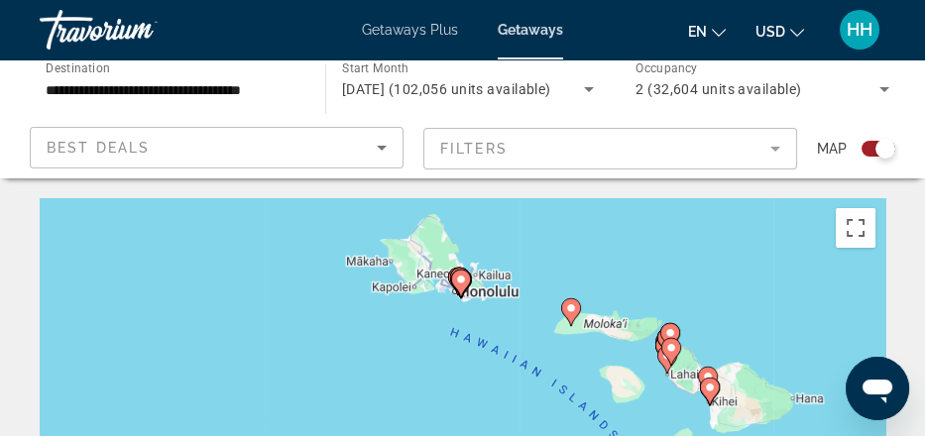
drag, startPoint x: 430, startPoint y: 258, endPoint x: 460, endPoint y: 422, distance: 167.2
click at [460, 422] on div "To activate drag with keyboard, press Alt + Enter. Once in keyboard drag state,…" at bounding box center [462, 396] width 845 height 396
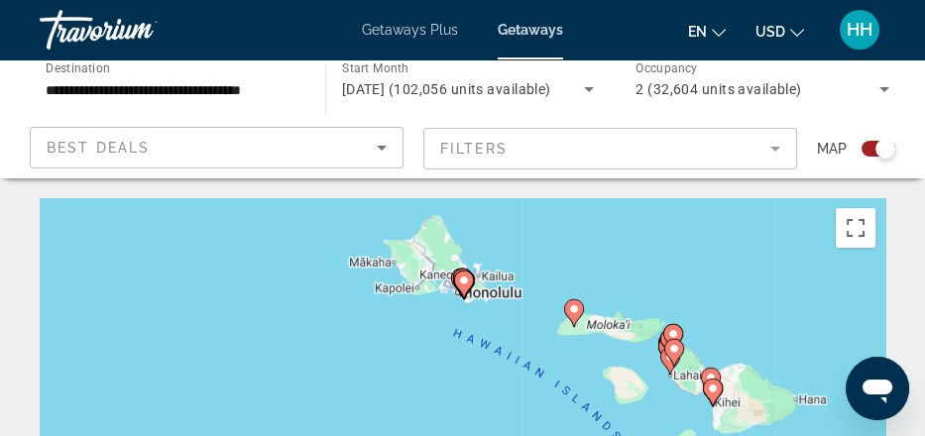
click at [443, 385] on div "To activate drag with keyboard, press Alt + Enter. Once in keyboard drag state,…" at bounding box center [462, 396] width 845 height 396
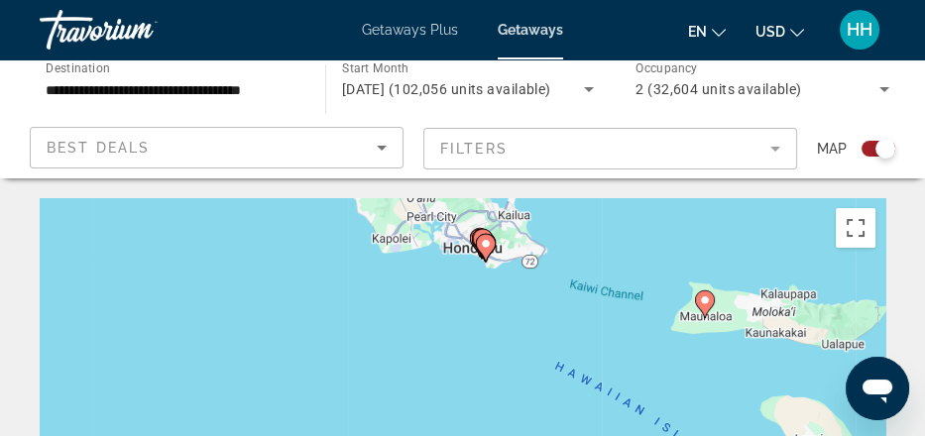
click at [443, 385] on div "To activate drag with keyboard, press Alt + Enter. Once in keyboard drag state,…" at bounding box center [462, 396] width 845 height 396
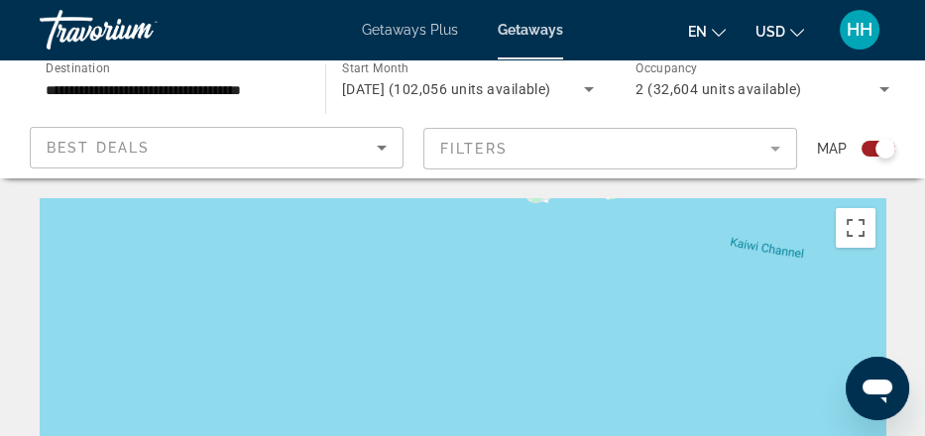
click at [443, 385] on div "To activate drag with keyboard, press Alt + Enter. Once in keyboard drag state,…" at bounding box center [462, 396] width 845 height 396
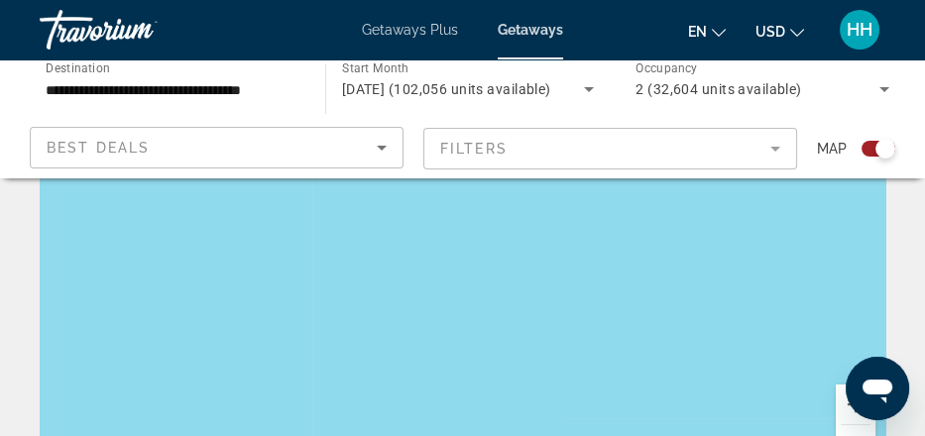
scroll to position [107, 0]
drag, startPoint x: 519, startPoint y: 300, endPoint x: 478, endPoint y: 466, distance: 170.6
click at [478, 329] on html "**********" at bounding box center [462, 111] width 925 height 436
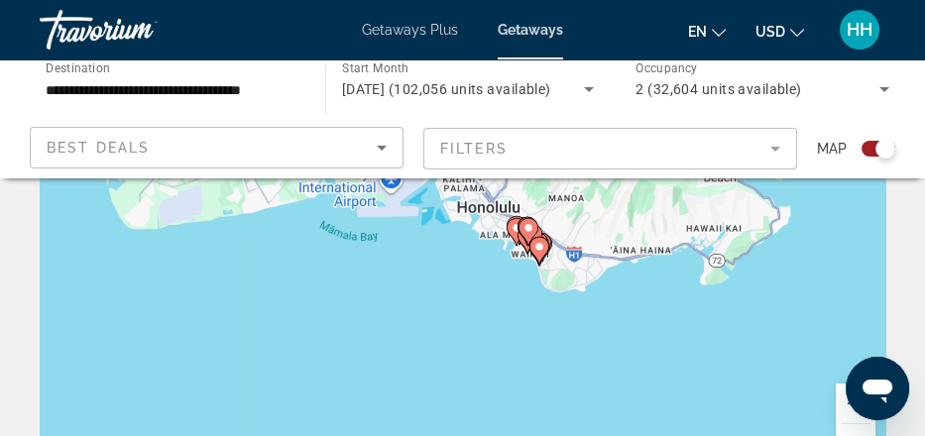
drag, startPoint x: 502, startPoint y: 300, endPoint x: 474, endPoint y: 466, distance: 168.0
click at [474, 329] on html "**********" at bounding box center [462, 111] width 925 height 436
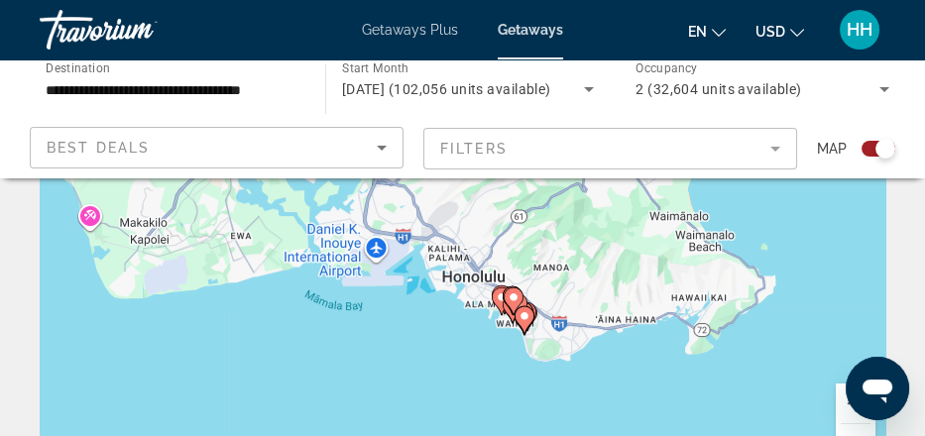
drag, startPoint x: 472, startPoint y: 355, endPoint x: 459, endPoint y: 427, distance: 73.5
click at [459, 427] on div "To activate drag with keyboard, press Alt + Enter. Once in keyboard drag state,…" at bounding box center [462, 289] width 845 height 396
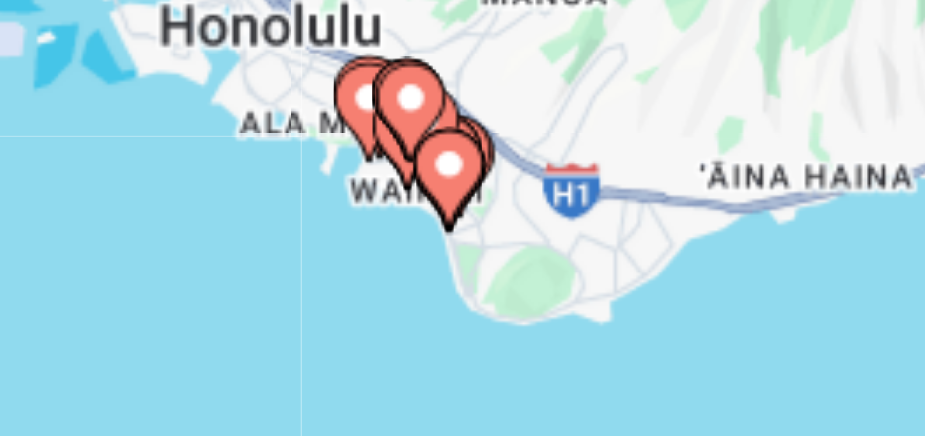
click at [528, 323] on image "Main content" at bounding box center [528, 317] width 12 height 12
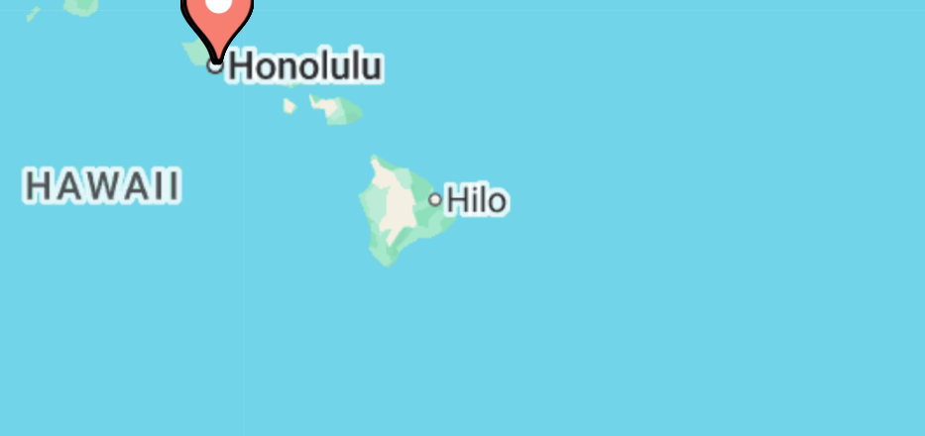
click at [460, 287] on icon "Main content" at bounding box center [462, 275] width 18 height 26
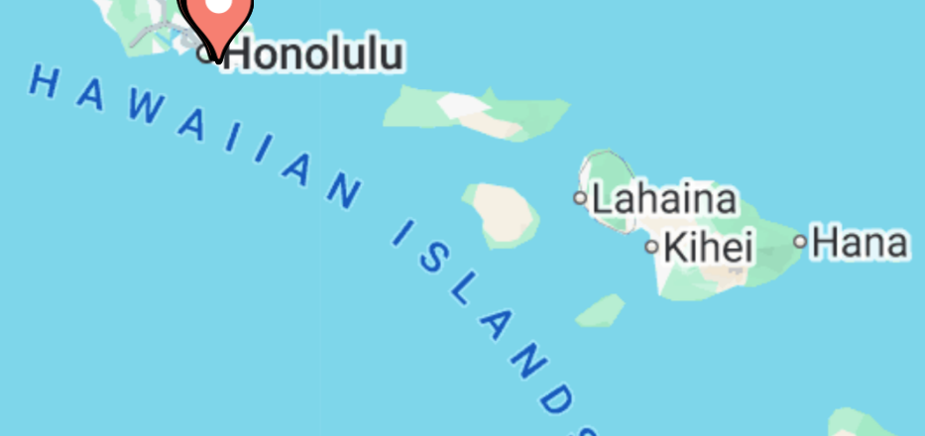
click at [460, 287] on icon "Main content" at bounding box center [462, 275] width 18 height 26
type input "**********"
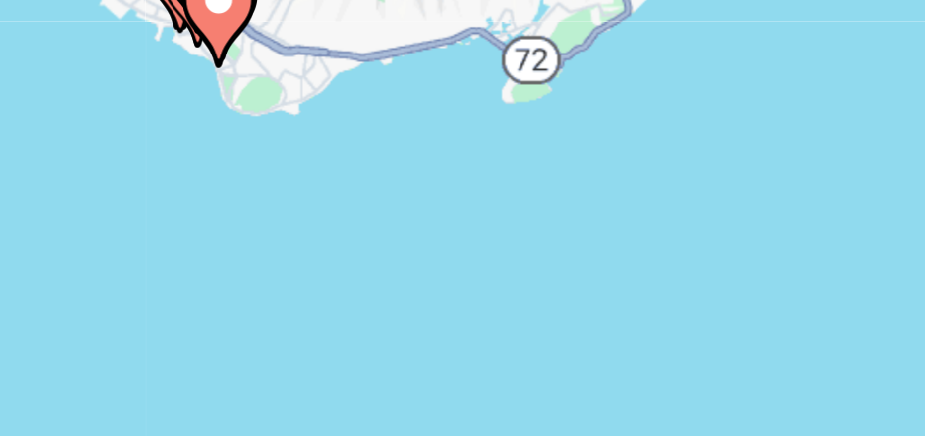
click at [460, 287] on icon "Main content" at bounding box center [462, 275] width 18 height 26
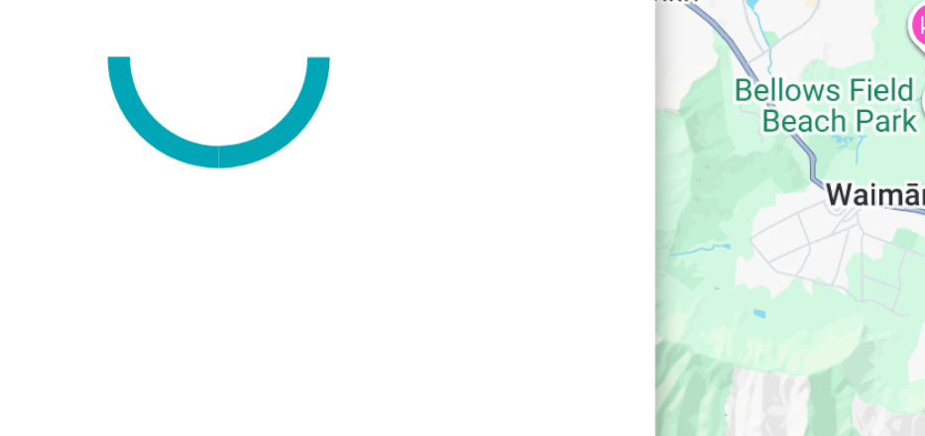
scroll to position [0, 0]
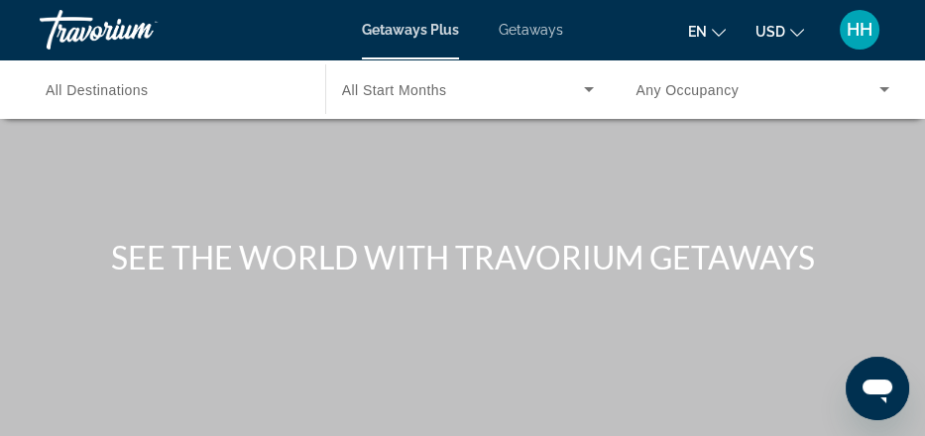
click at [563, 34] on span "Getaways" at bounding box center [530, 30] width 64 height 16
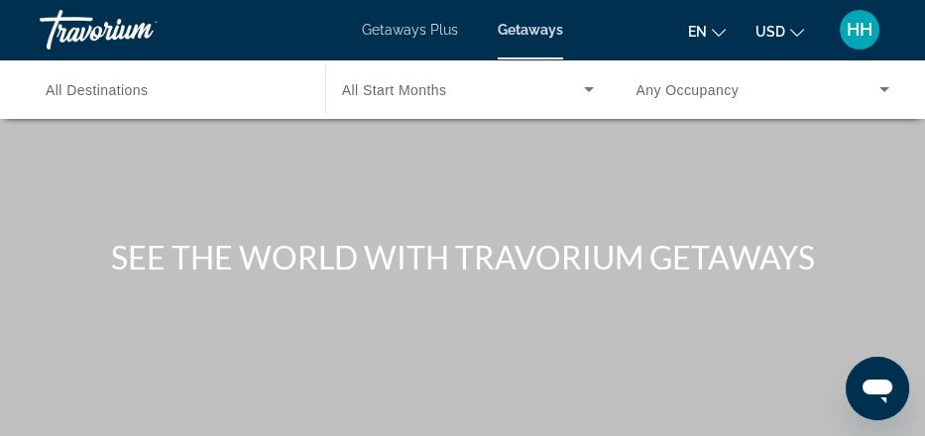
click at [149, 98] on span "All Destinations" at bounding box center [97, 90] width 103 height 16
click at [149, 102] on input "Destination All Destinations" at bounding box center [173, 90] width 254 height 24
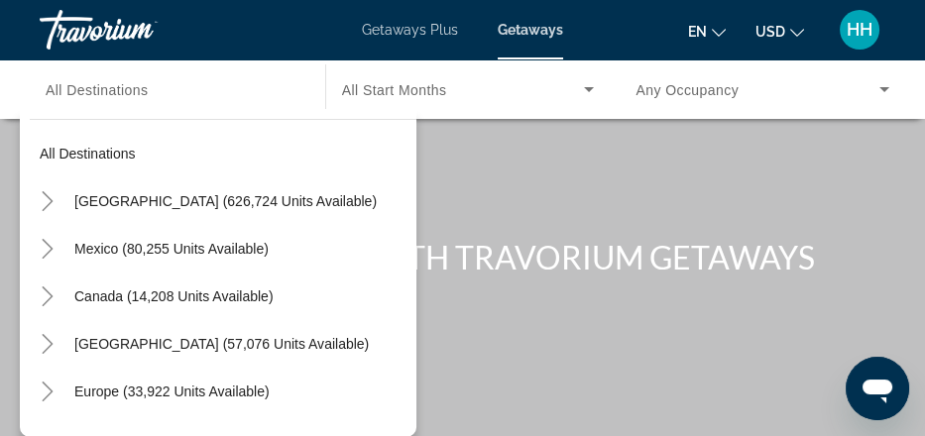
click at [437, 98] on span "All Start Months" at bounding box center [394, 90] width 105 height 16
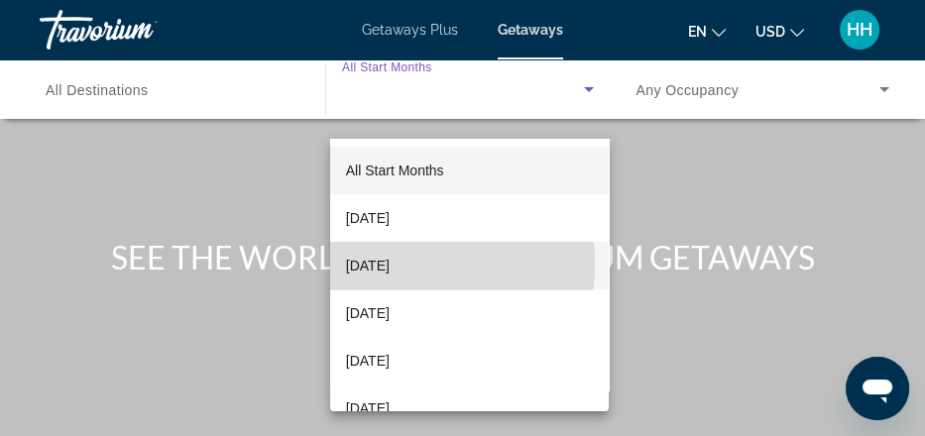
click at [375, 264] on span "[DATE]" at bounding box center [368, 266] width 44 height 24
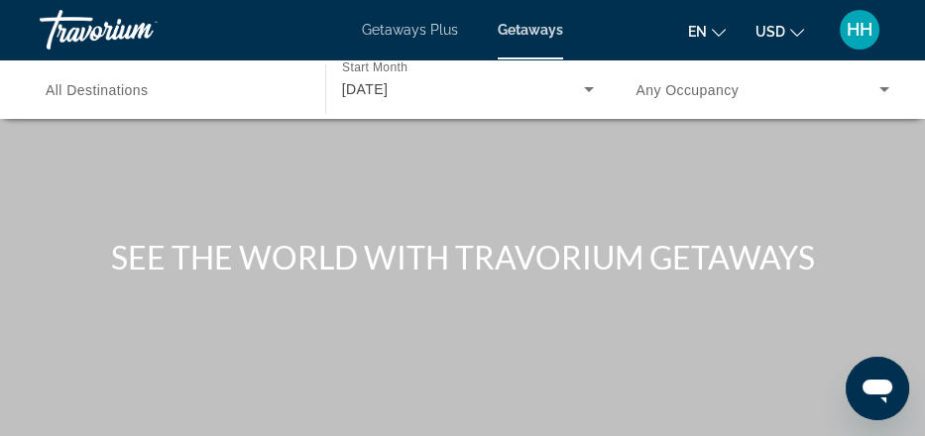
click at [641, 98] on span "Any Occupancy" at bounding box center [686, 90] width 103 height 16
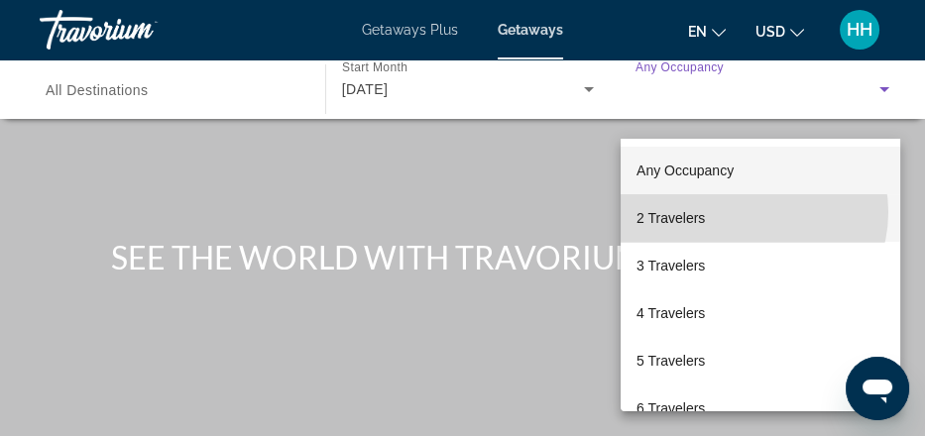
click at [745, 212] on mat-option "2 Travelers" at bounding box center [759, 218] width 279 height 48
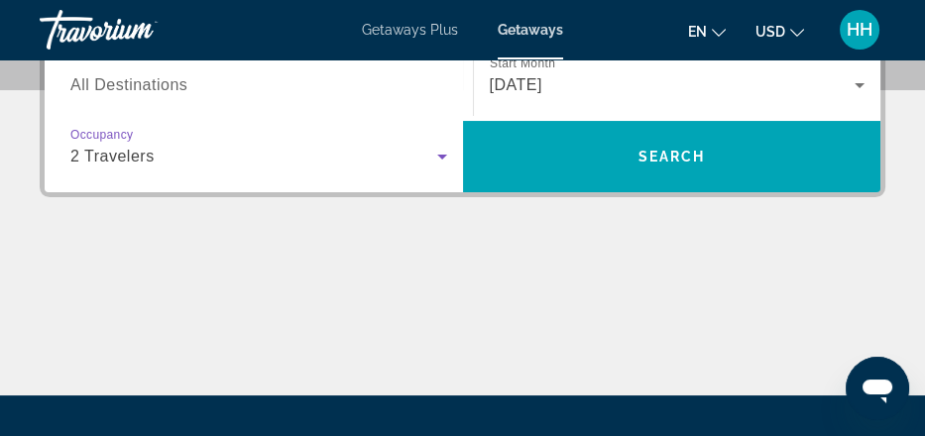
scroll to position [387, 0]
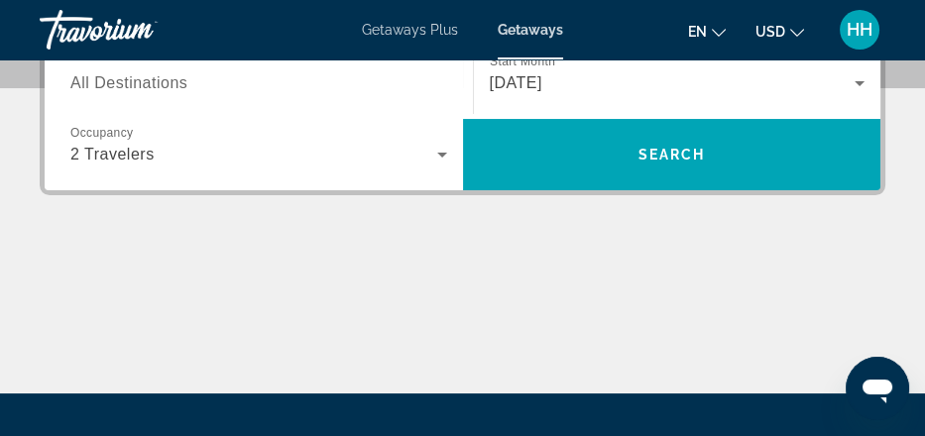
click at [187, 91] on span "All Destinations" at bounding box center [128, 82] width 117 height 17
click at [198, 96] on input "Destination All Destinations" at bounding box center [258, 84] width 377 height 24
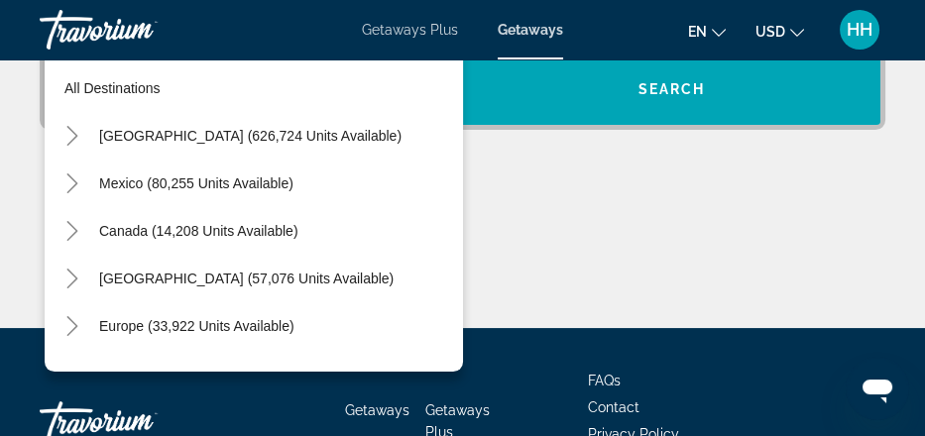
scroll to position [457, 0]
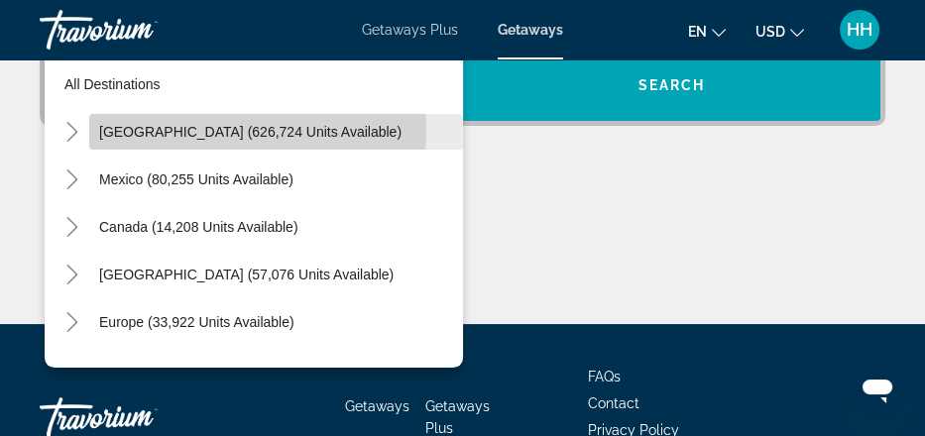
click at [211, 140] on span "[GEOGRAPHIC_DATA] (626,724 units available)" at bounding box center [250, 132] width 302 height 16
type input "**********"
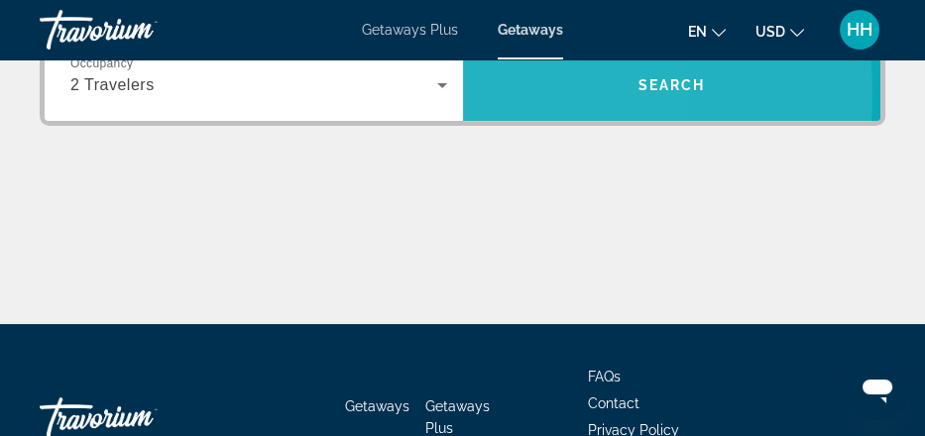
click at [527, 109] on span "Search widget" at bounding box center [672, 85] width 418 height 48
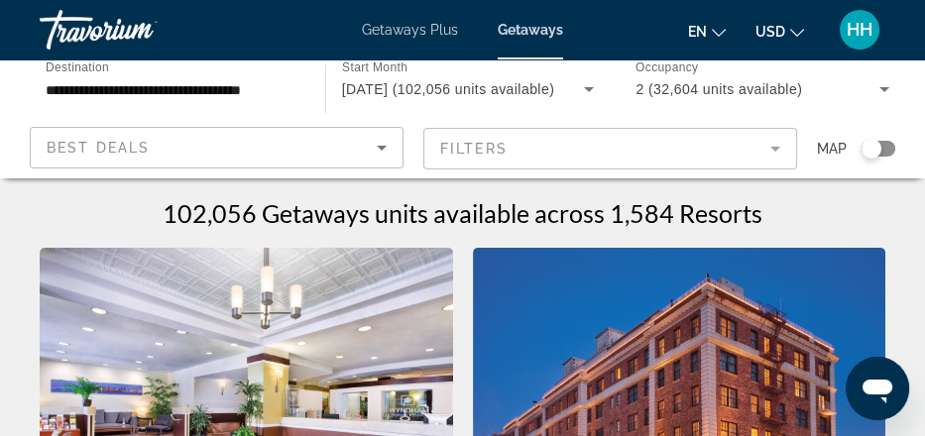
click at [876, 157] on div "Search widget" at bounding box center [878, 149] width 34 height 16
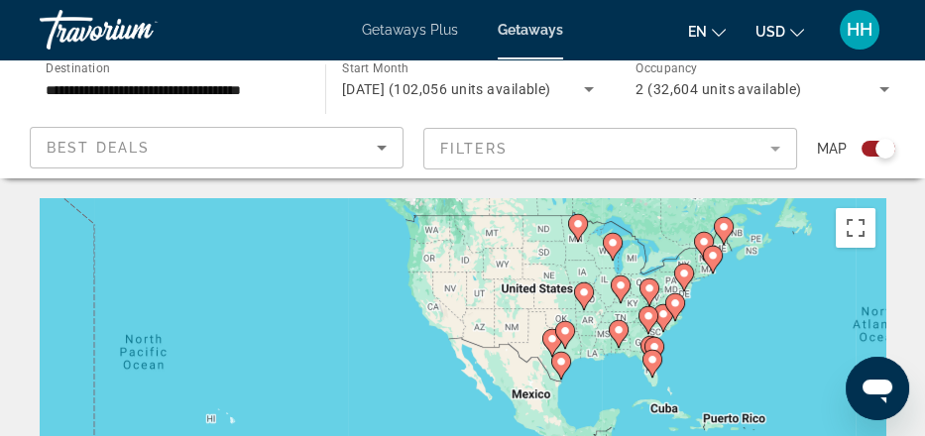
drag, startPoint x: 296, startPoint y: 351, endPoint x: 775, endPoint y: 310, distance: 480.4
click at [775, 310] on div "To activate drag with keyboard, press Alt + Enter. Once in keyboard drag state,…" at bounding box center [462, 396] width 845 height 396
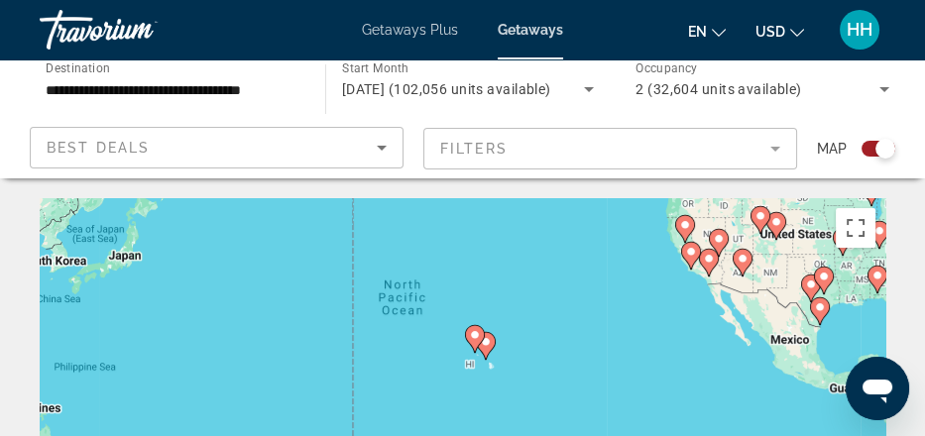
drag, startPoint x: 219, startPoint y: 373, endPoint x: 482, endPoint y: 316, distance: 268.6
click at [482, 316] on div "To activate drag with keyboard, press Alt + Enter. Once in keyboard drag state,…" at bounding box center [462, 396] width 845 height 396
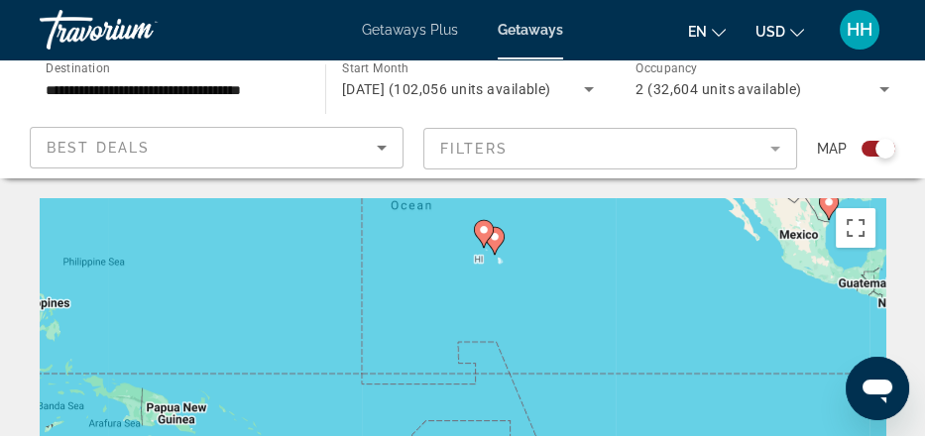
drag, startPoint x: 519, startPoint y: 404, endPoint x: 527, endPoint y: 301, distance: 103.4
click at [527, 301] on div "To activate drag with keyboard, press Alt + Enter. Once in keyboard drag state,…" at bounding box center [462, 396] width 845 height 396
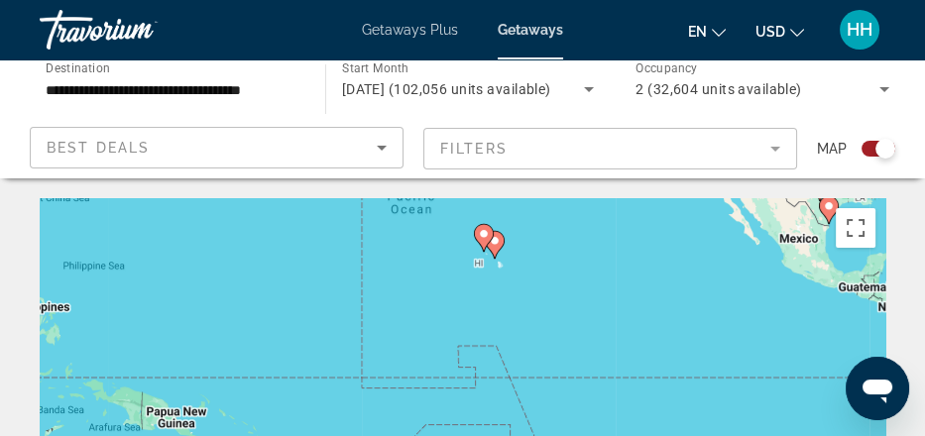
click at [528, 323] on div "To activate drag with keyboard, press Alt + Enter. Once in keyboard drag state,…" at bounding box center [462, 396] width 845 height 396
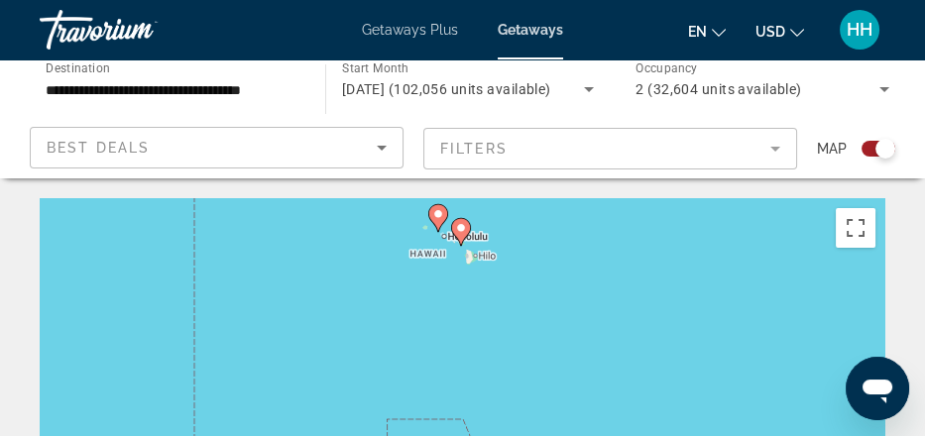
click at [528, 323] on div "To activate drag with keyboard, press Alt + Enter. Once in keyboard drag state,…" at bounding box center [462, 396] width 845 height 396
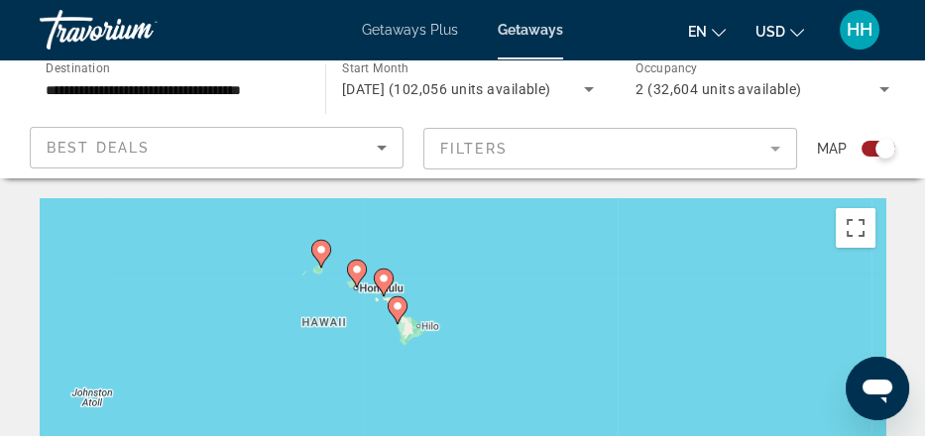
drag, startPoint x: 528, startPoint y: 323, endPoint x: 525, endPoint y: 407, distance: 84.3
click at [525, 407] on div "To activate drag with keyboard, press Alt + Enter. Once in keyboard drag state,…" at bounding box center [462, 396] width 845 height 396
click at [456, 366] on div "To activate drag with keyboard, press Alt + Enter. Once in keyboard drag state,…" at bounding box center [462, 396] width 845 height 396
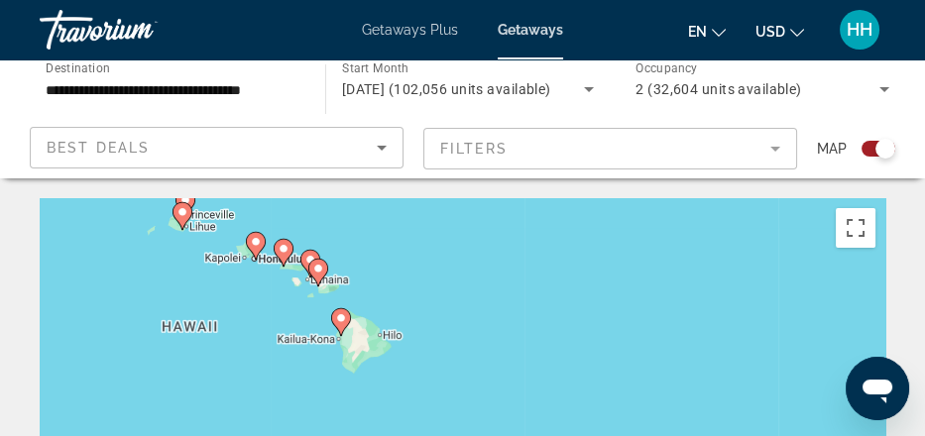
click at [456, 366] on div "To activate drag with keyboard, press Alt + Enter. Once in keyboard drag state,…" at bounding box center [462, 396] width 845 height 396
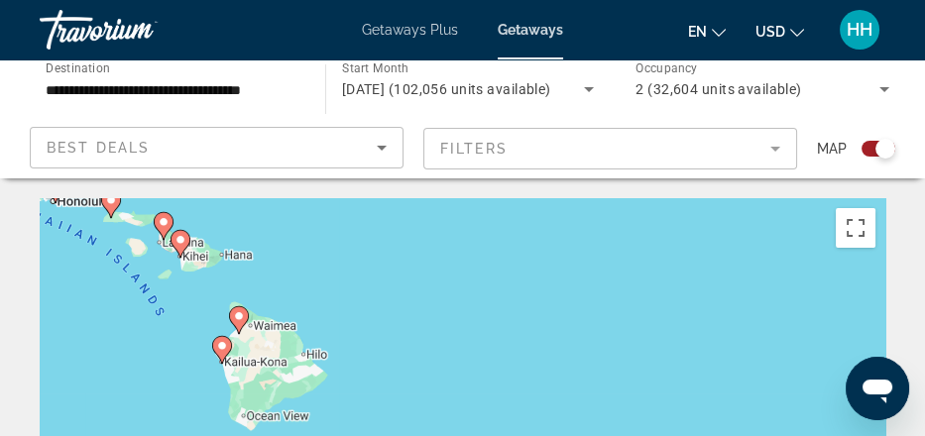
click at [456, 366] on div "To activate drag with keyboard, press Alt + Enter. Once in keyboard drag state,…" at bounding box center [462, 396] width 845 height 396
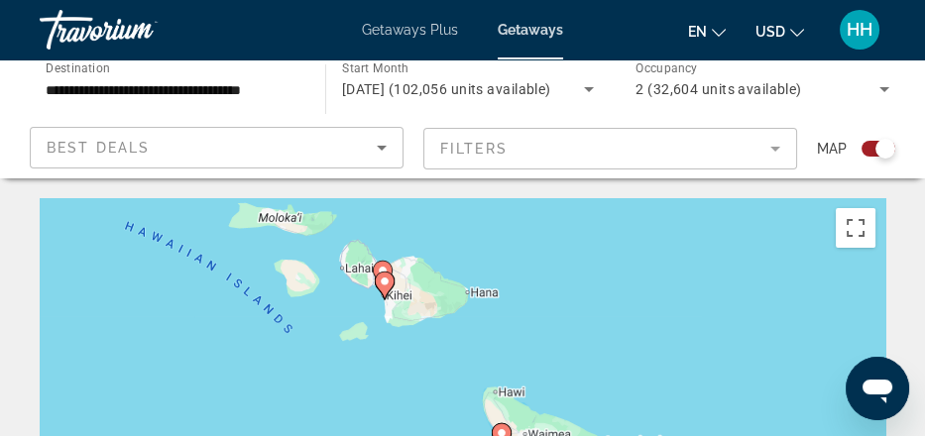
drag, startPoint x: 456, startPoint y: 366, endPoint x: 938, endPoint y: 461, distance: 491.9
click at [925, 435] on html "**********" at bounding box center [462, 218] width 925 height 436
click at [404, 298] on div "To activate drag with keyboard, press Alt + Enter. Once in keyboard drag state,…" at bounding box center [462, 396] width 845 height 396
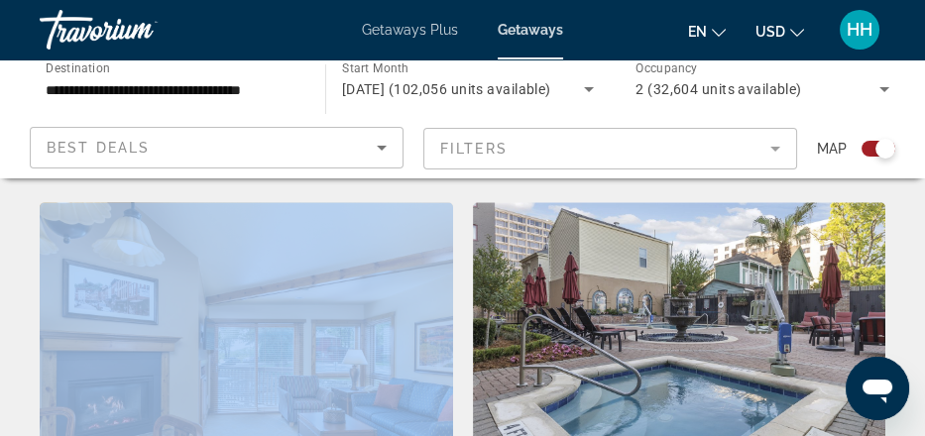
scroll to position [1467, 0]
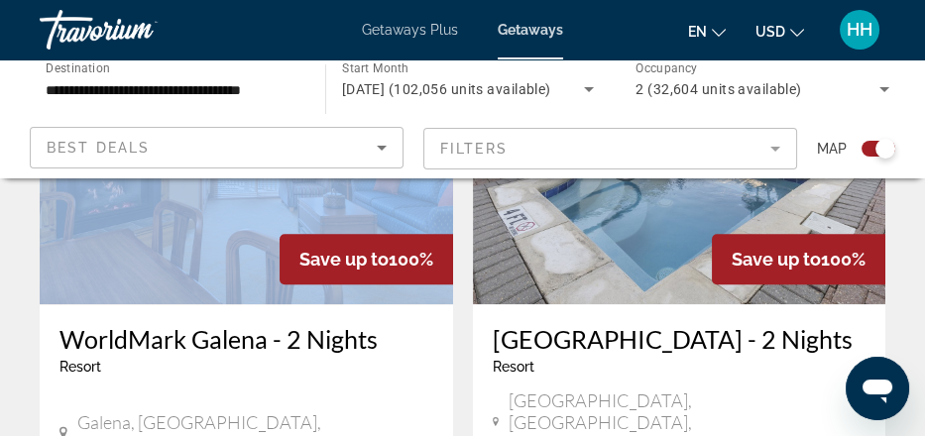
drag, startPoint x: 219, startPoint y: 305, endPoint x: 451, endPoint y: 450, distance: 273.3
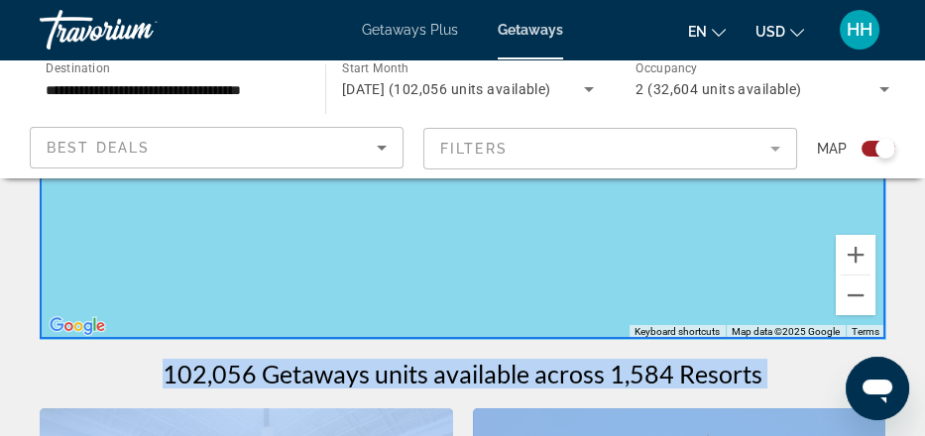
scroll to position [257, 0]
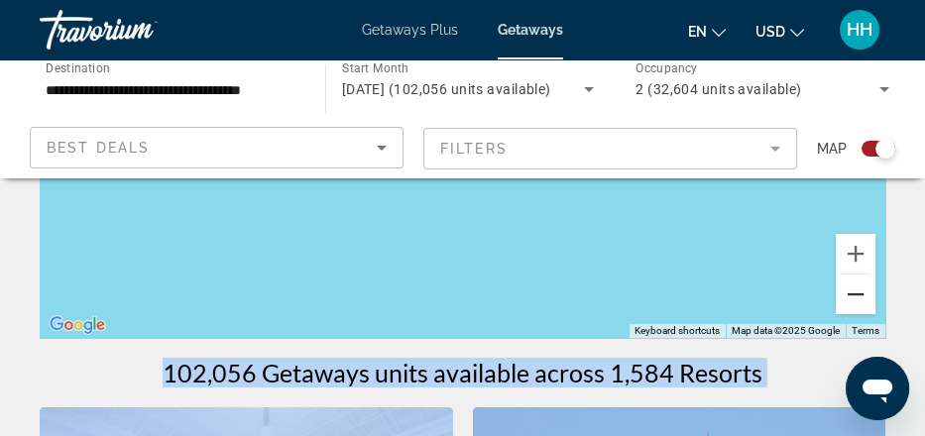
click at [844, 314] on button "Zoom out" at bounding box center [855, 295] width 40 height 40
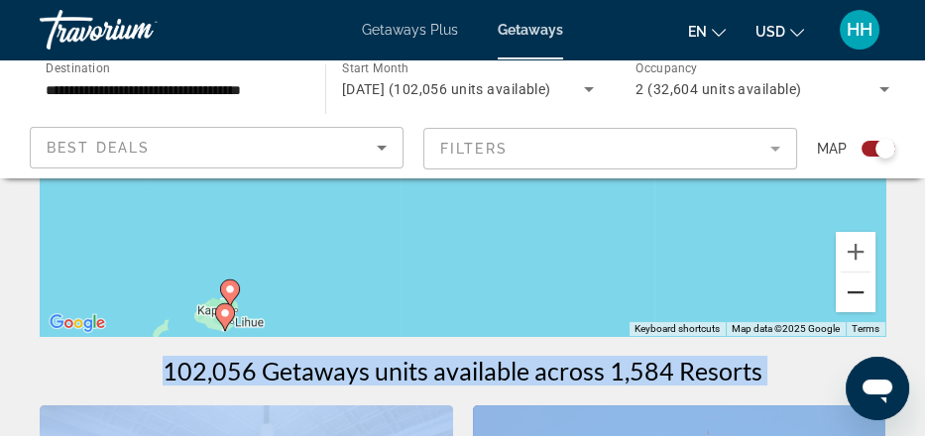
scroll to position [249, 0]
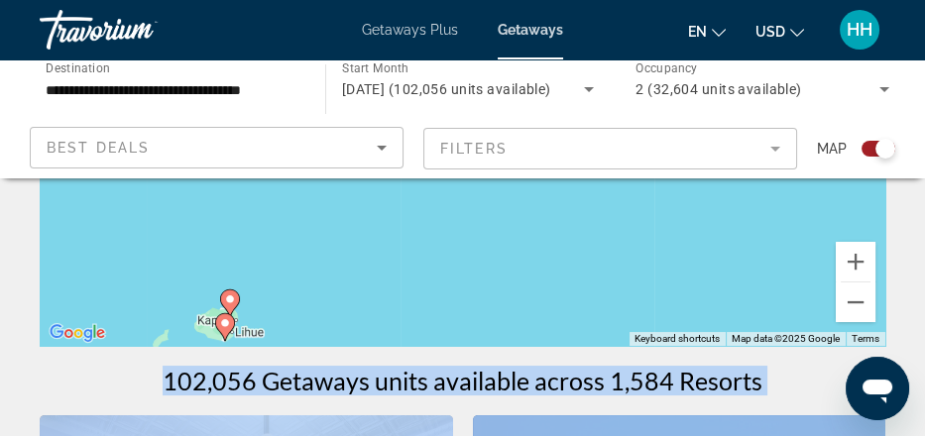
click at [416, 294] on div "To activate drag with keyboard, press Alt + Enter. Once in keyboard drag state,…" at bounding box center [462, 147] width 845 height 396
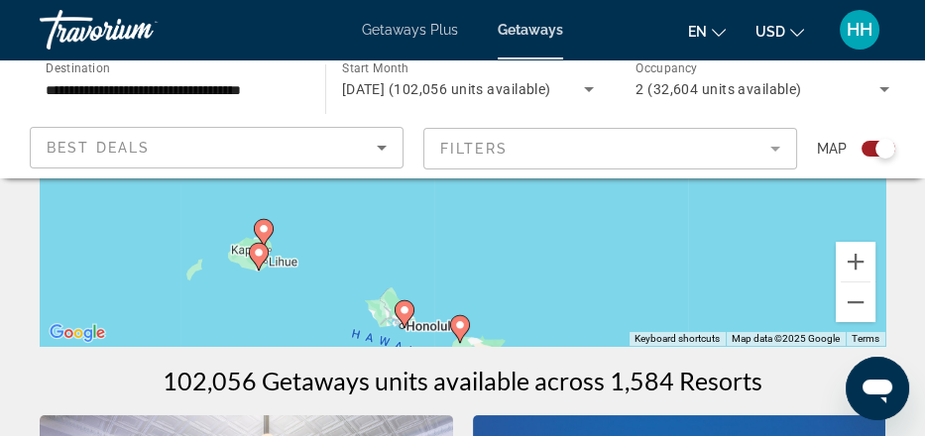
drag, startPoint x: 416, startPoint y: 294, endPoint x: 451, endPoint y: 224, distance: 78.4
click at [451, 224] on div "To activate drag with keyboard, press Alt + Enter. Once in keyboard drag state,…" at bounding box center [462, 147] width 845 height 396
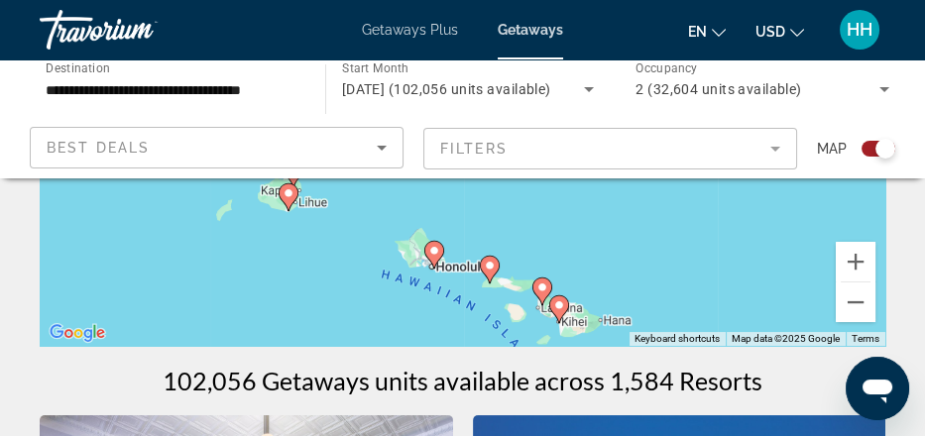
drag, startPoint x: 425, startPoint y: 310, endPoint x: 450, endPoint y: 248, distance: 67.2
click at [450, 248] on div "To activate drag with keyboard, press Alt + Enter. Once in keyboard drag state,…" at bounding box center [462, 147] width 845 height 396
click at [461, 288] on div "To activate drag with keyboard, press Alt + Enter. Once in keyboard drag state,…" at bounding box center [462, 147] width 845 height 396
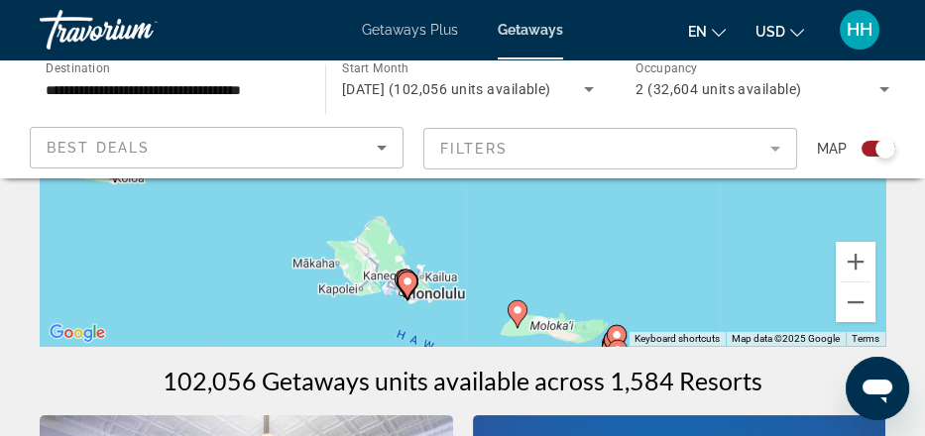
click at [461, 288] on div "To activate drag with keyboard, press Alt + Enter. Once in keyboard drag state,…" at bounding box center [462, 147] width 845 height 396
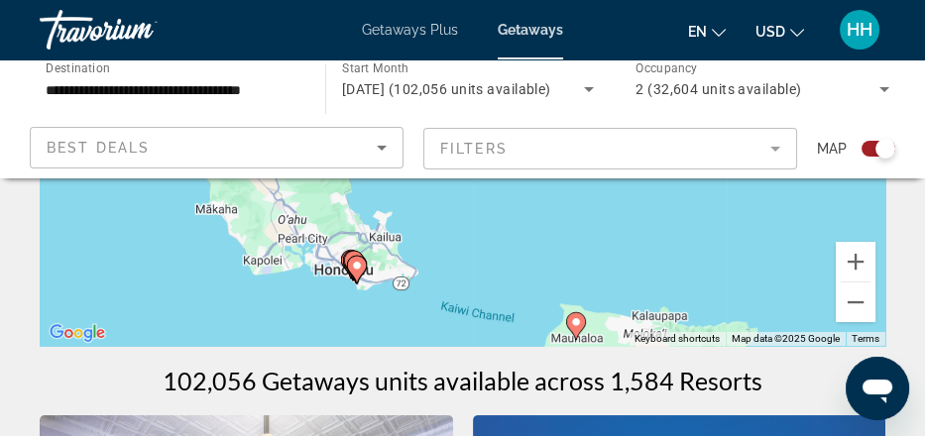
drag, startPoint x: 448, startPoint y: 305, endPoint x: 451, endPoint y: 223, distance: 82.3
click at [451, 223] on div "To activate drag with keyboard, press Alt + Enter. Once in keyboard drag state,…" at bounding box center [462, 147] width 845 height 396
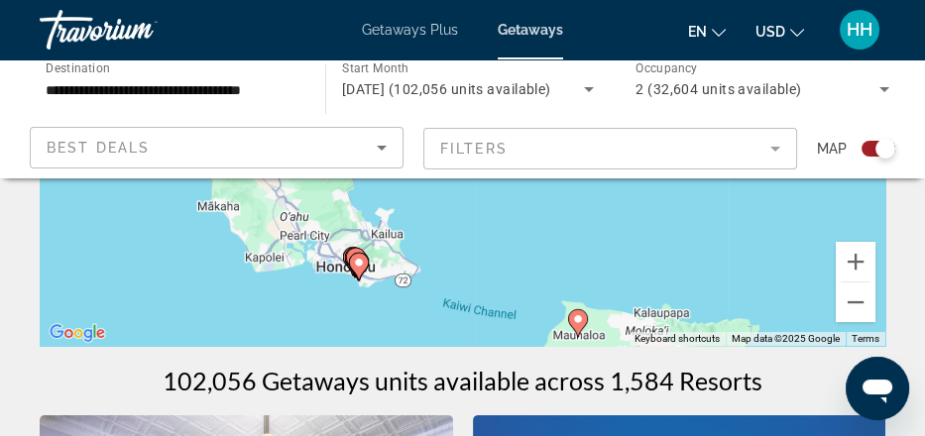
click at [357, 269] on image "Main content" at bounding box center [359, 263] width 12 height 12
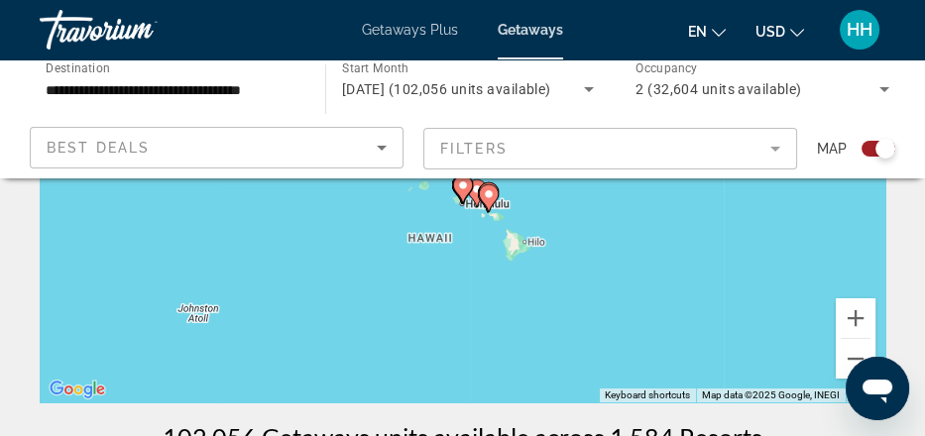
scroll to position [188, 0]
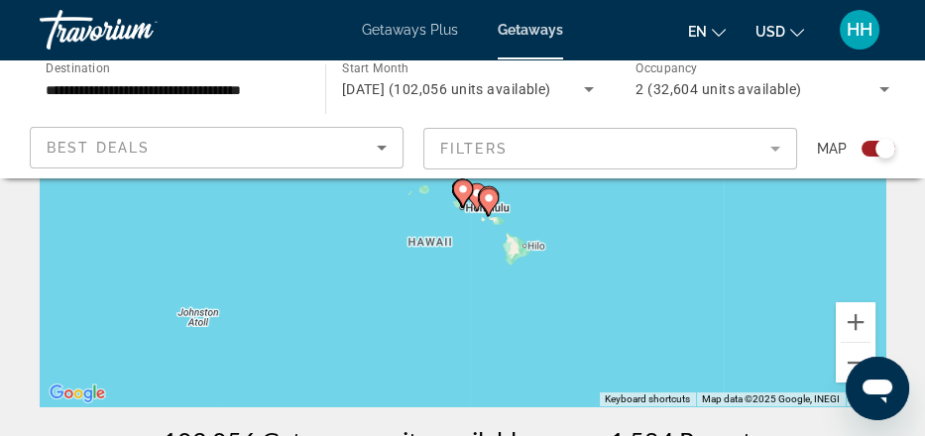
click at [489, 204] on image "Main content" at bounding box center [489, 198] width 12 height 12
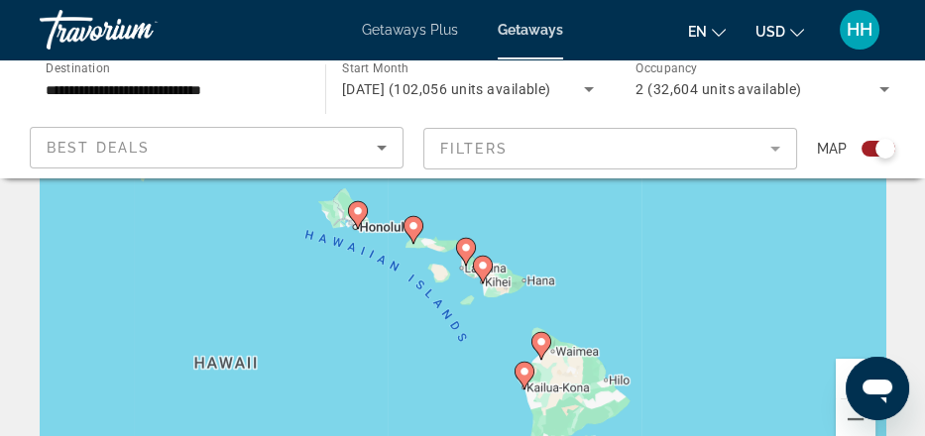
scroll to position [124, 0]
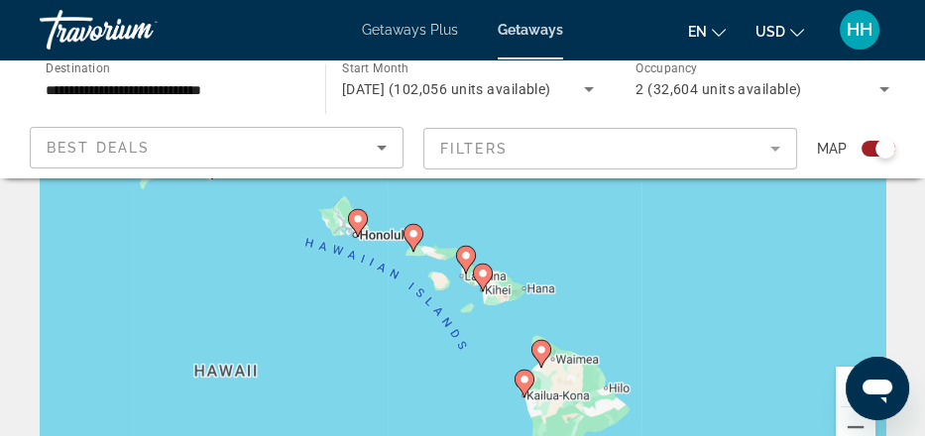
click at [357, 225] on image "Main content" at bounding box center [358, 219] width 12 height 12
type input "**********"
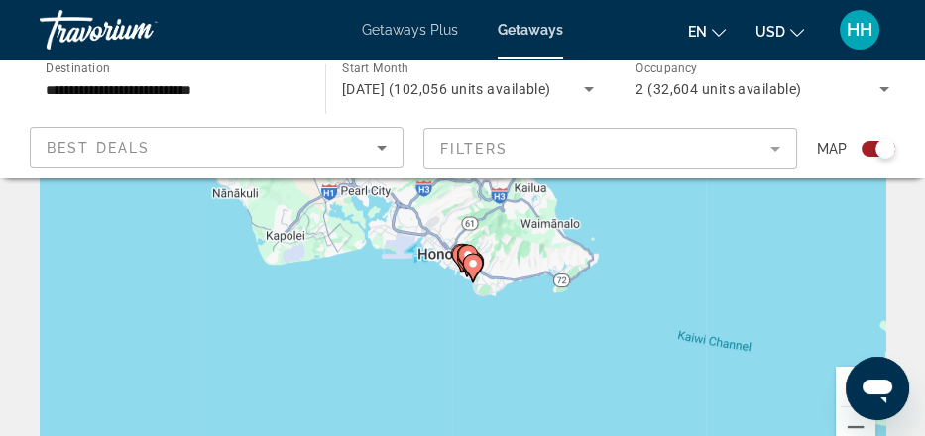
click at [473, 270] on image "Main content" at bounding box center [473, 264] width 12 height 12
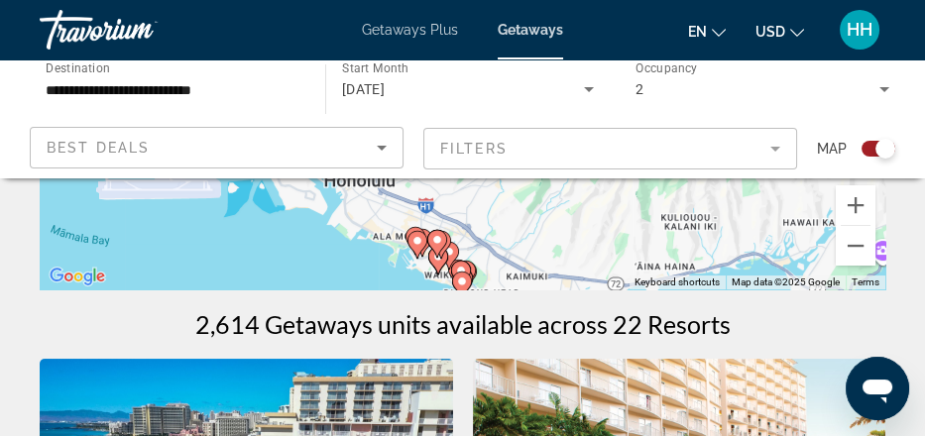
scroll to position [311, 0]
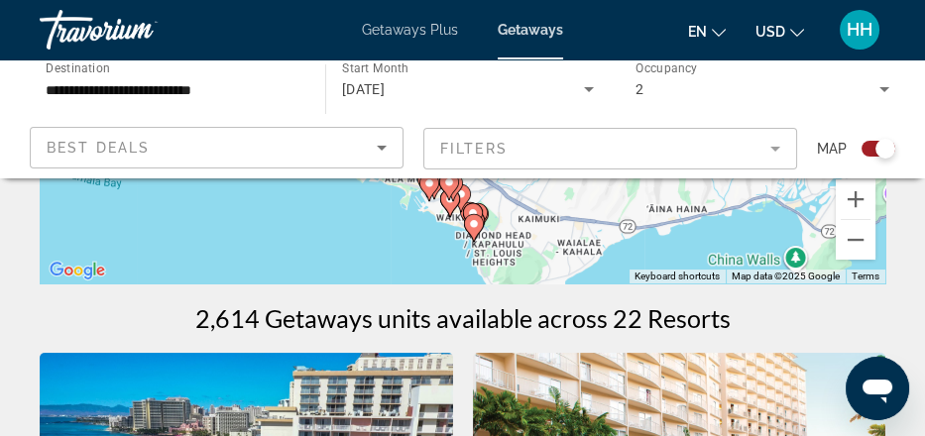
drag, startPoint x: 487, startPoint y: 292, endPoint x: 500, endPoint y: 238, distance: 56.2
click at [500, 238] on div "To navigate, press the arrow keys. To activate drag with keyboard, press Alt + …" at bounding box center [462, 85] width 845 height 396
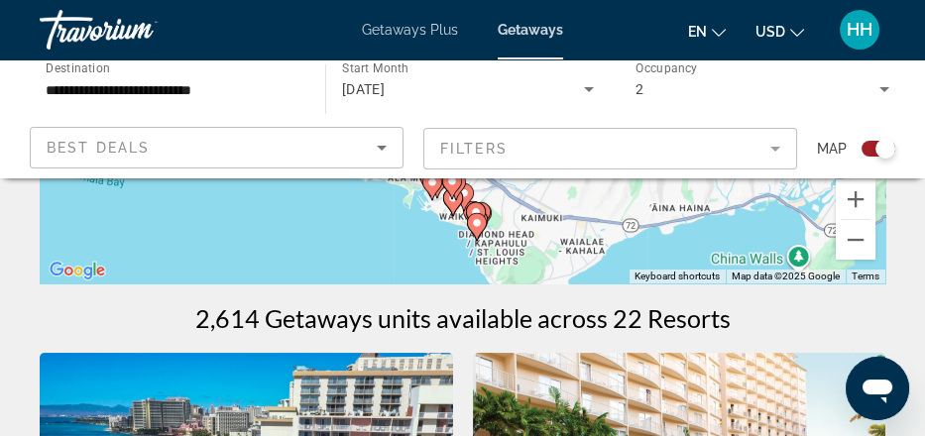
click at [476, 229] on image "Main content" at bounding box center [477, 223] width 12 height 12
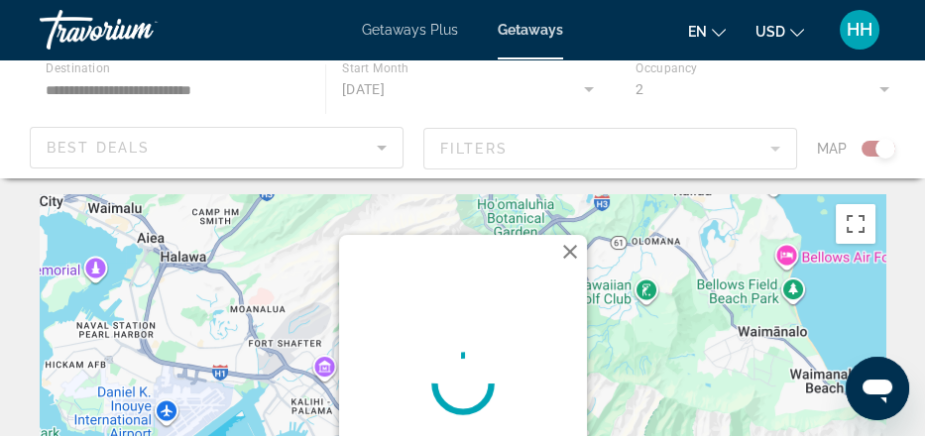
scroll to position [0, 0]
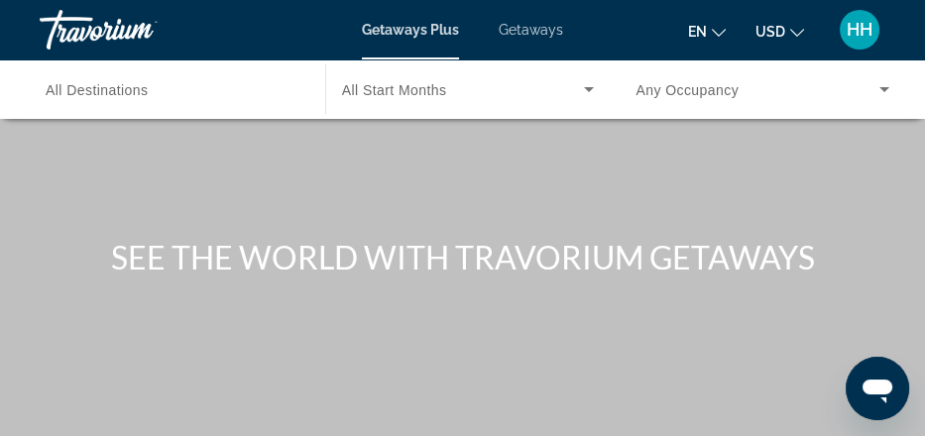
click at [536, 32] on span "Getaways" at bounding box center [530, 30] width 64 height 16
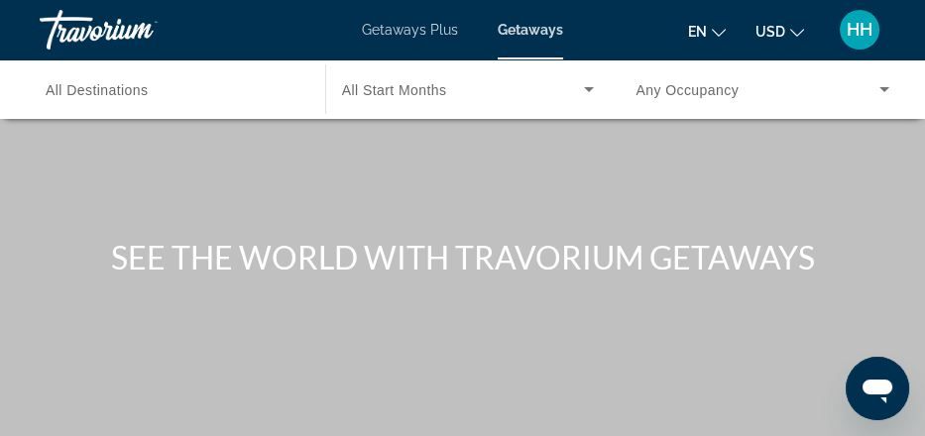
click at [149, 98] on span "All Destinations" at bounding box center [97, 90] width 103 height 16
click at [152, 102] on input "Destination All Destinations" at bounding box center [173, 90] width 254 height 24
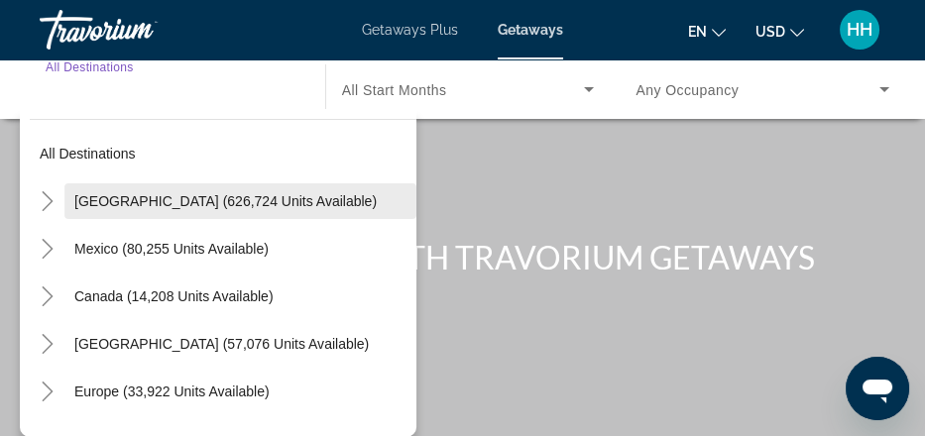
click at [130, 209] on span "[GEOGRAPHIC_DATA] (626,724 units available)" at bounding box center [225, 201] width 302 height 16
type input "**********"
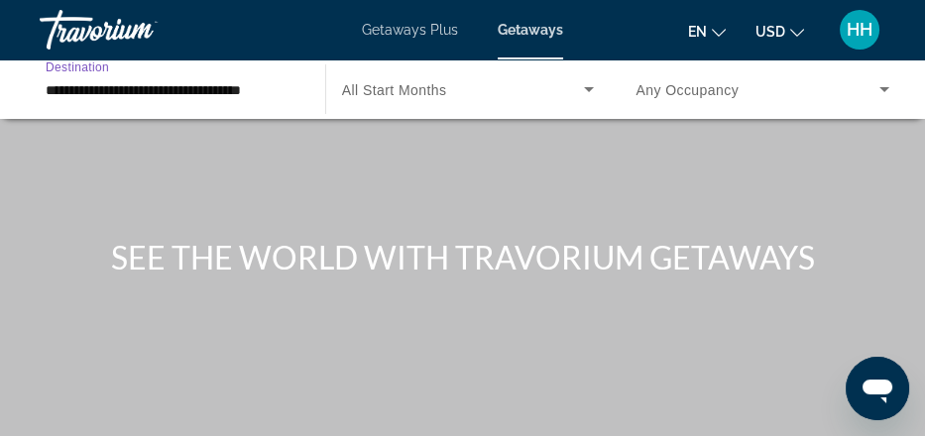
click at [381, 98] on span "All Start Months" at bounding box center [394, 90] width 105 height 16
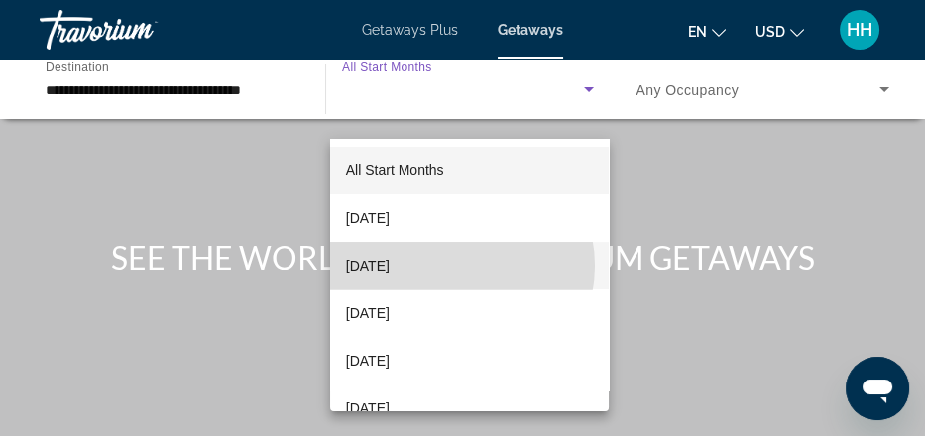
click at [389, 266] on span "[DATE]" at bounding box center [368, 266] width 44 height 24
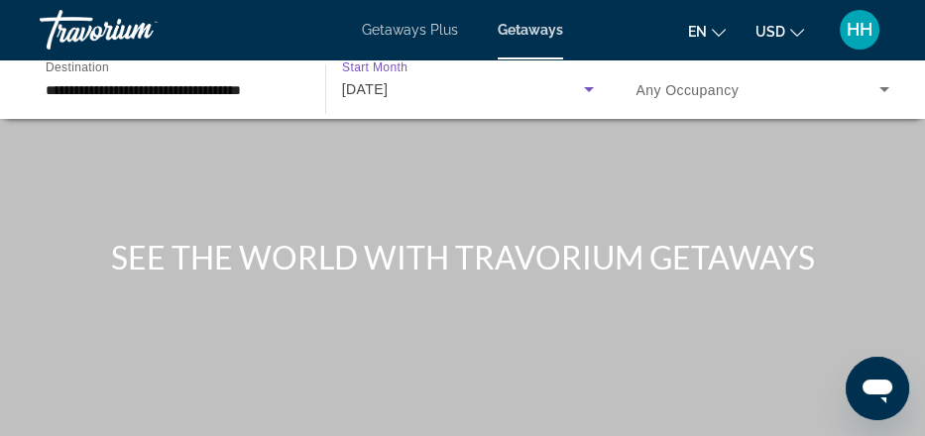
click at [738, 98] on span "Any Occupancy" at bounding box center [686, 90] width 103 height 16
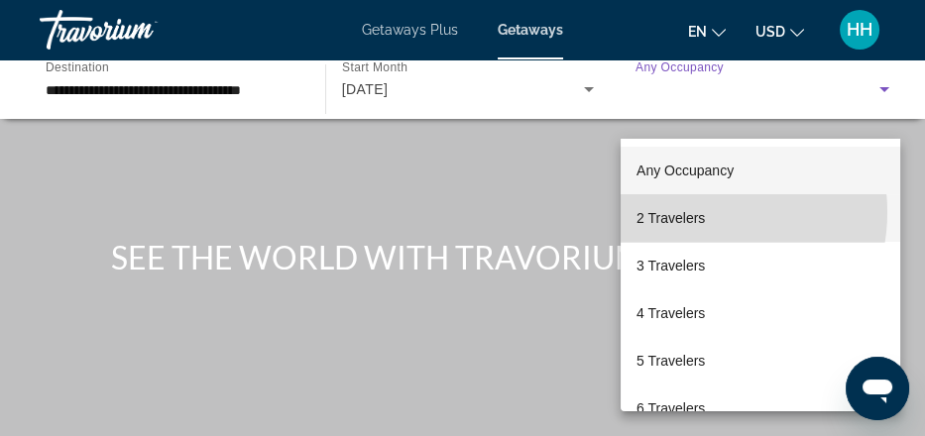
click at [693, 212] on span "2 Travelers" at bounding box center [670, 218] width 68 height 24
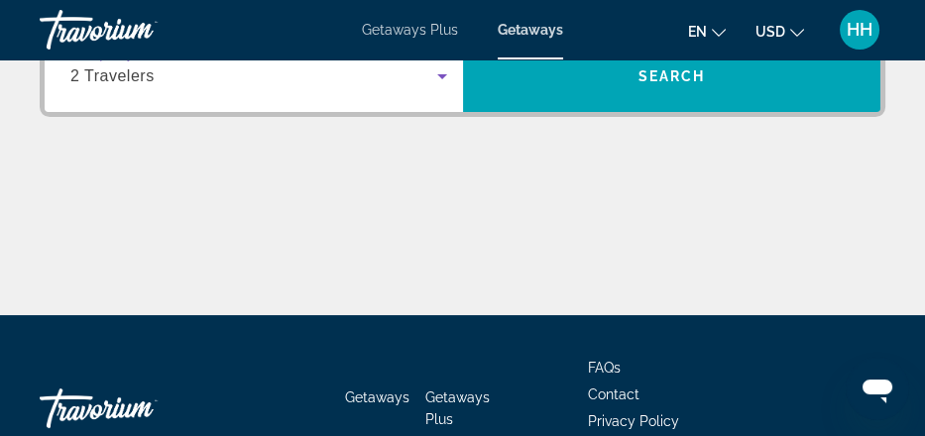
scroll to position [467, 0]
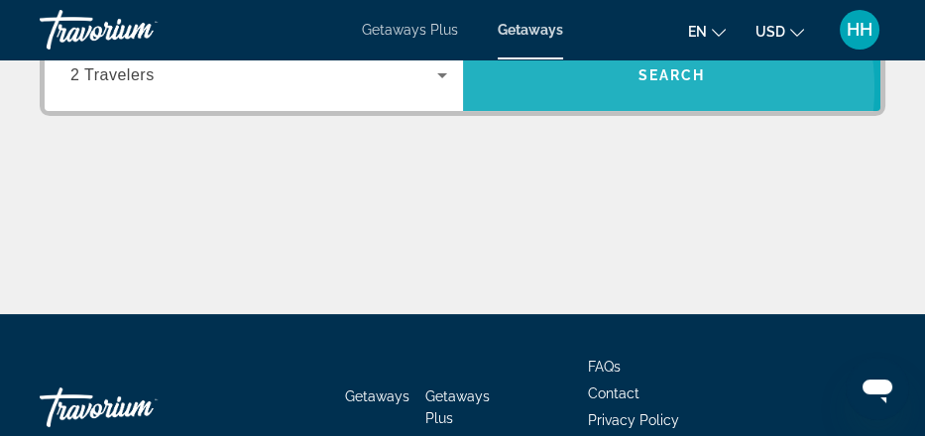
click at [639, 83] on span "Search" at bounding box center [670, 75] width 67 height 16
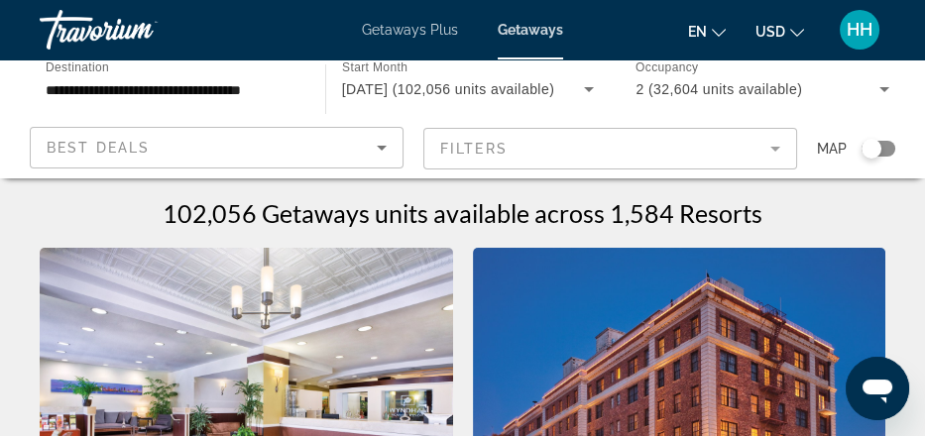
click at [586, 169] on mat-form-field "Filters" at bounding box center [610, 149] width 374 height 42
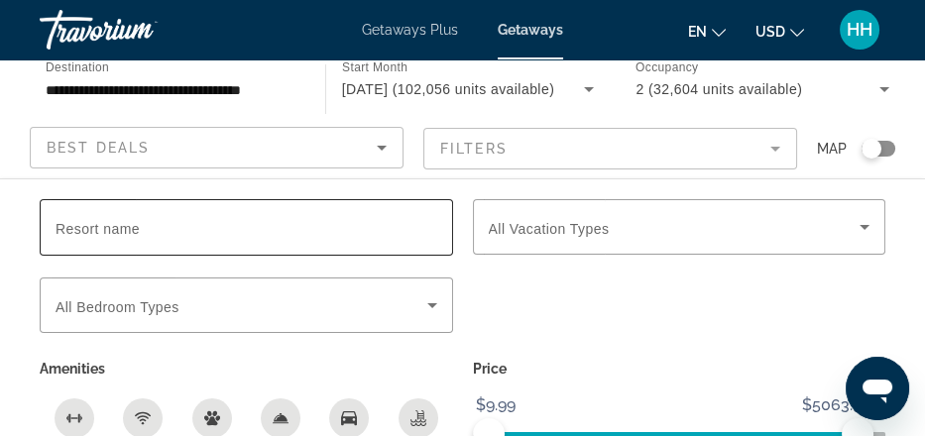
click at [267, 256] on div "Search widget" at bounding box center [246, 227] width 382 height 56
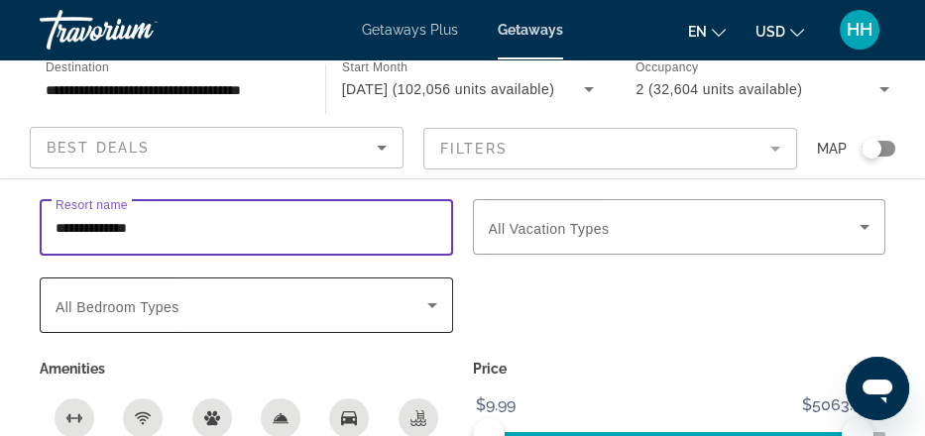
type input "**********"
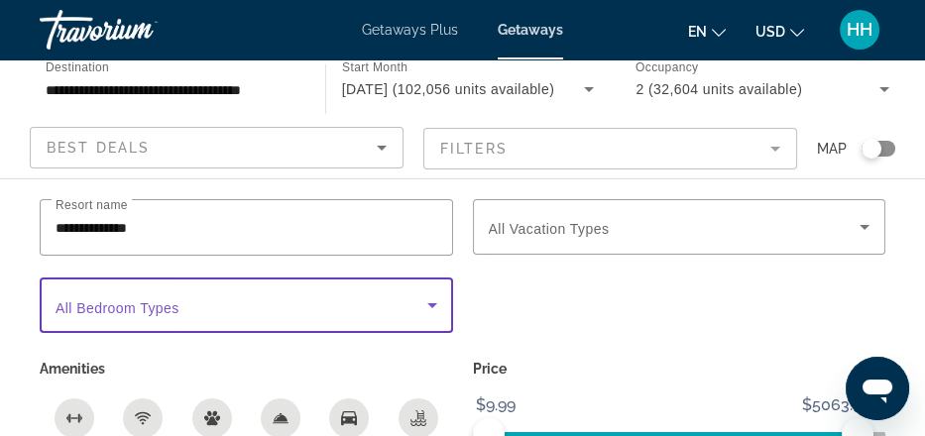
click at [431, 317] on icon "Search widget" at bounding box center [432, 305] width 24 height 24
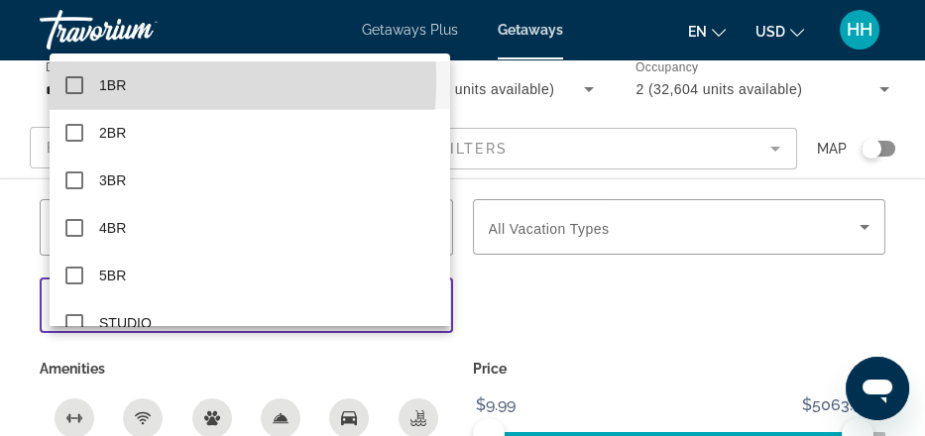
click at [71, 80] on mat-pseudo-checkbox at bounding box center [74, 85] width 18 height 18
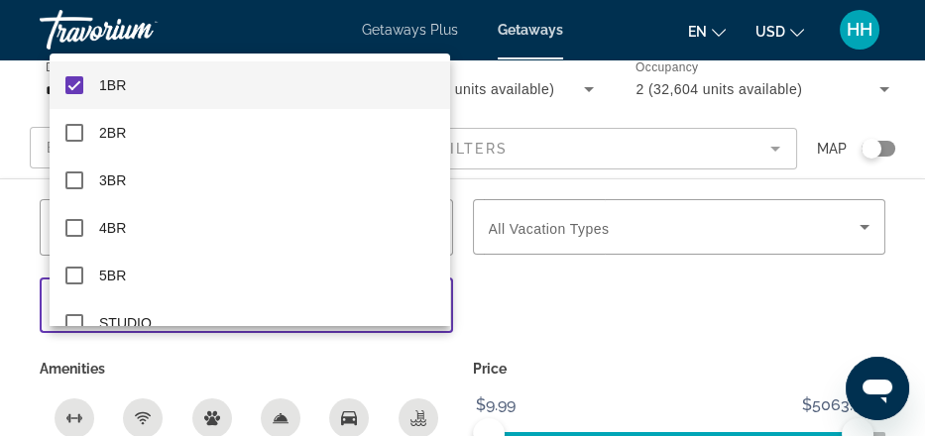
click at [793, 269] on div at bounding box center [462, 218] width 925 height 436
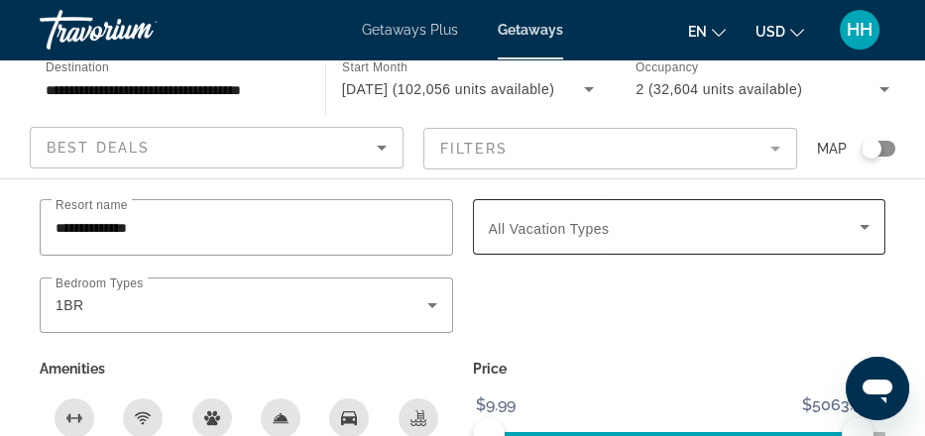
click at [609, 237] on span "All Vacation Types" at bounding box center [549, 229] width 121 height 16
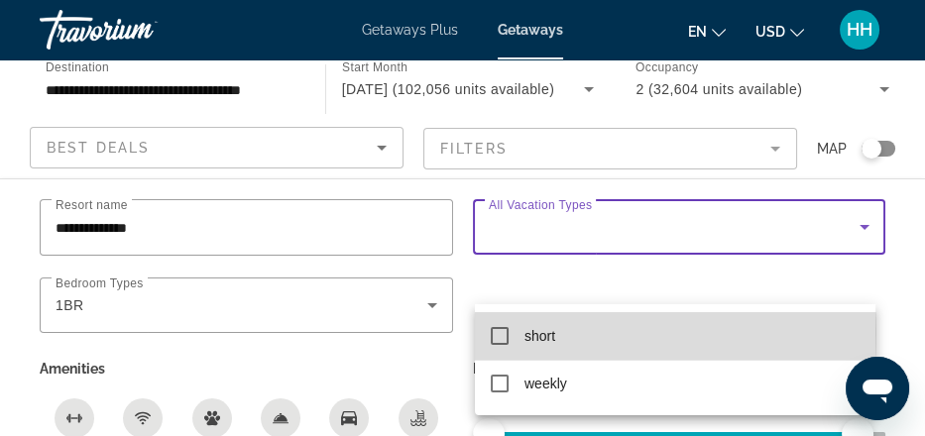
click at [494, 332] on mat-pseudo-checkbox at bounding box center [500, 336] width 18 height 18
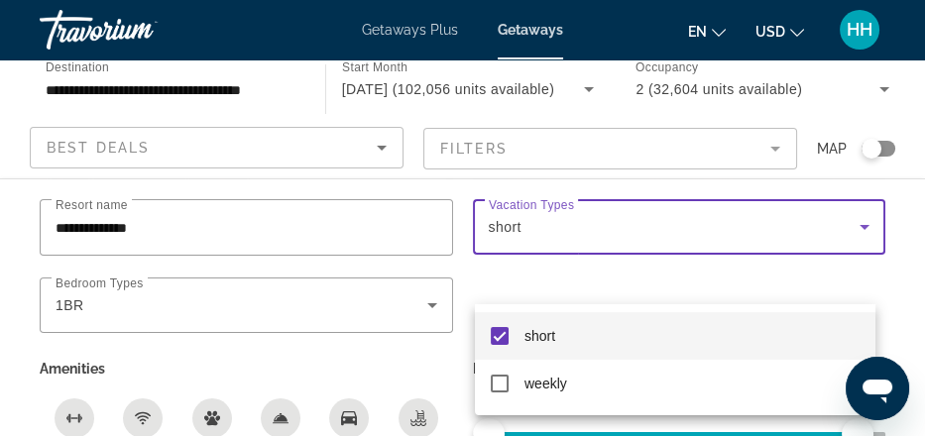
scroll to position [247, 0]
click at [115, 422] on div at bounding box center [462, 218] width 925 height 436
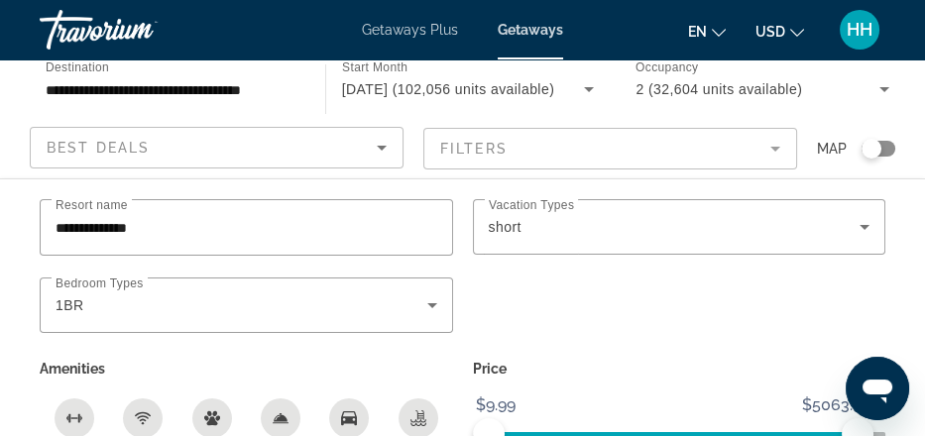
scroll to position [629, 0]
click at [503, 383] on p "Price" at bounding box center [679, 369] width 413 height 28
click at [706, 352] on div "Search widget" at bounding box center [679, 315] width 433 height 77
click at [535, 38] on span "Getaways" at bounding box center [529, 30] width 65 height 16
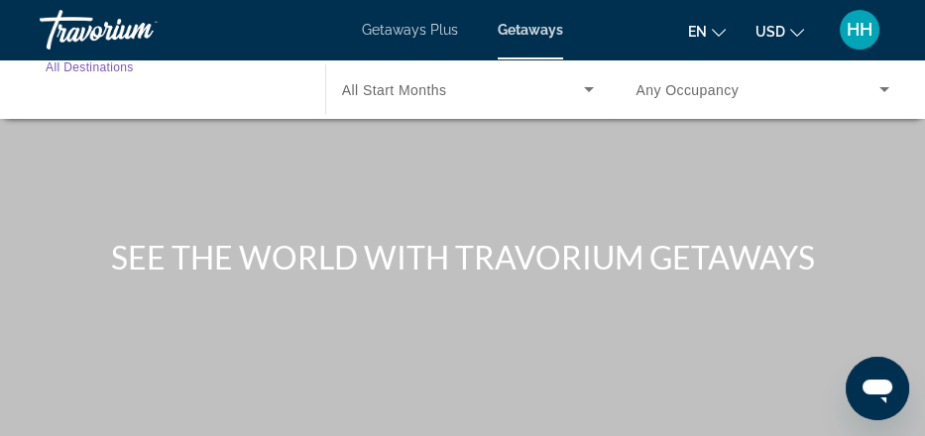
click at [215, 102] on input "Destination All Destinations" at bounding box center [173, 90] width 254 height 24
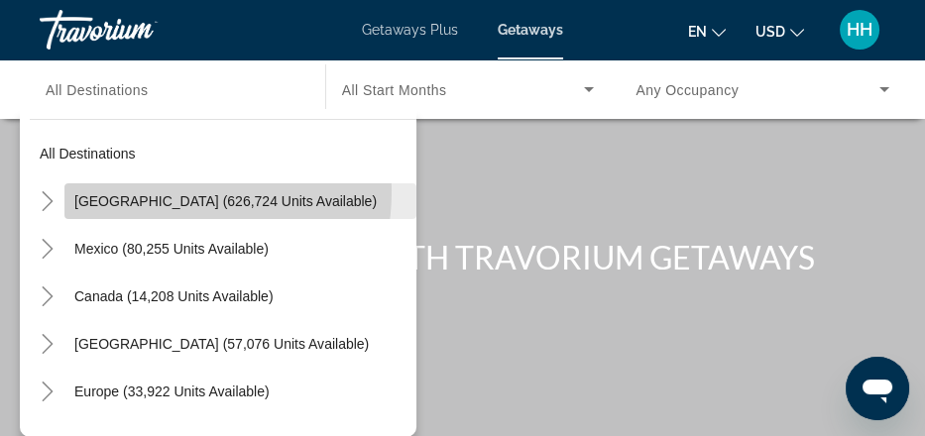
click at [164, 222] on span "Search widget" at bounding box center [240, 201] width 352 height 48
type input "**********"
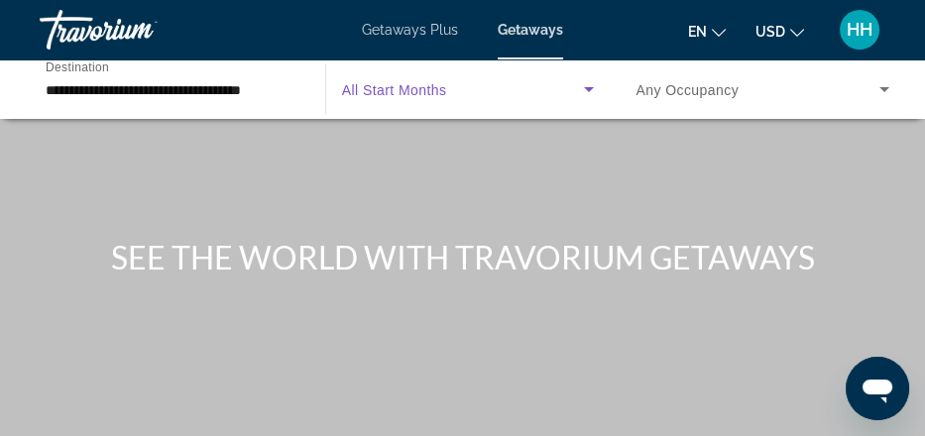
click at [374, 100] on span "Search widget" at bounding box center [463, 89] width 243 height 24
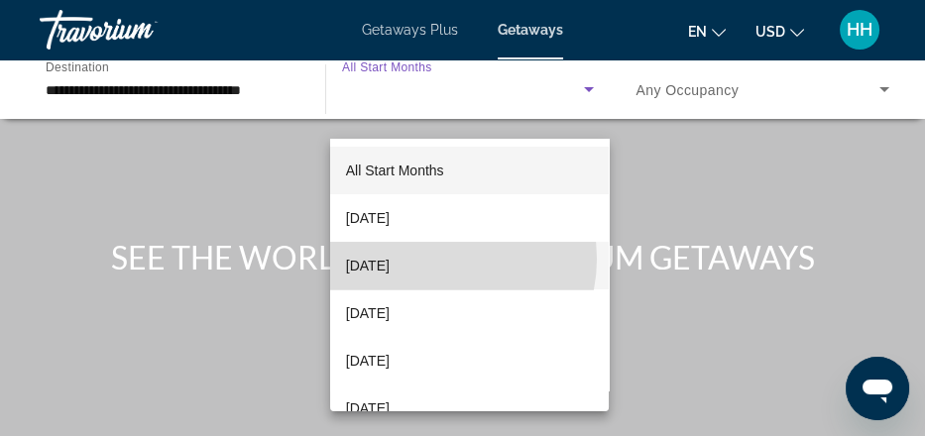
click at [389, 259] on span "[DATE]" at bounding box center [368, 266] width 44 height 24
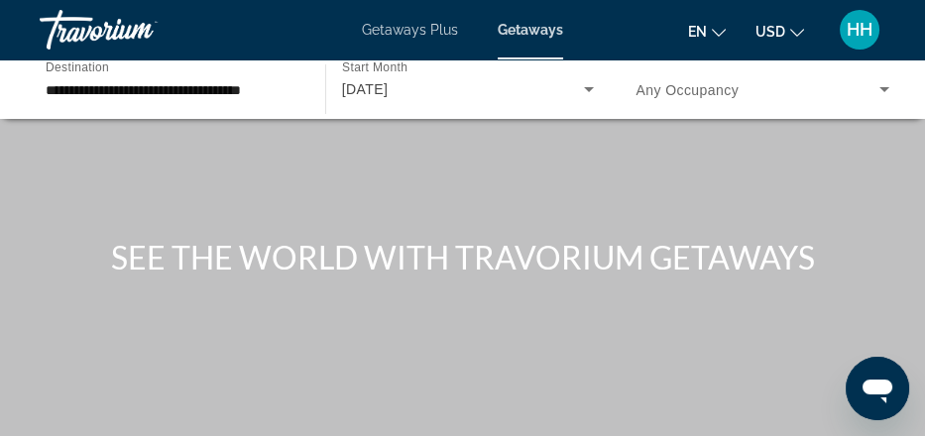
click at [700, 98] on span "Any Occupancy" at bounding box center [686, 90] width 103 height 16
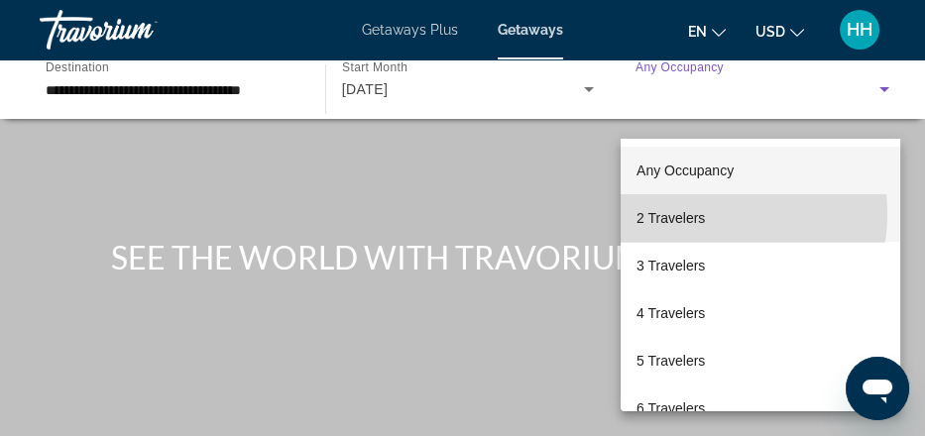
click at [700, 214] on span "2 Travelers" at bounding box center [670, 218] width 68 height 24
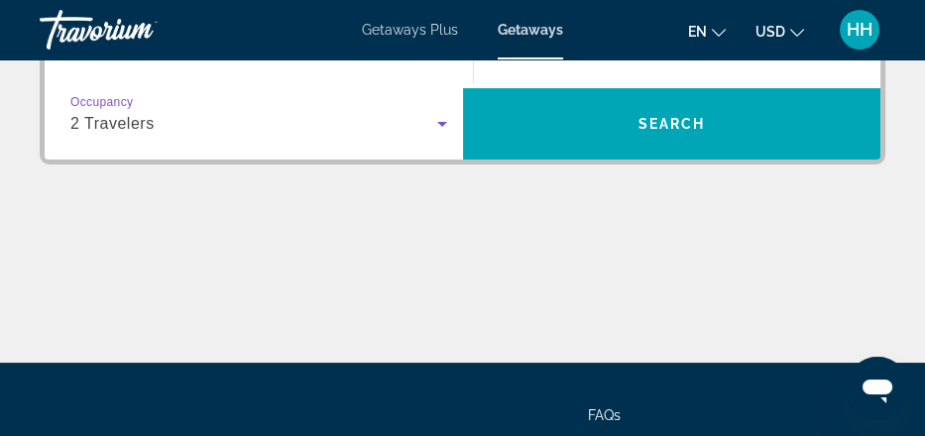
scroll to position [434, 0]
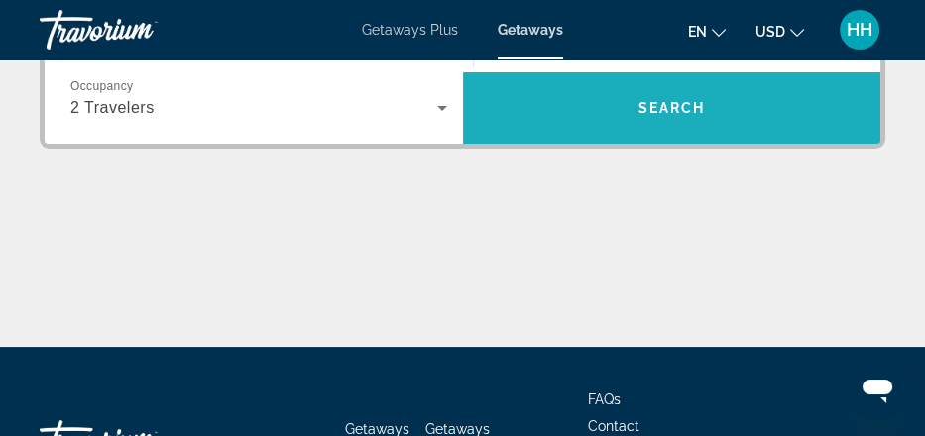
click at [700, 144] on span "Search widget" at bounding box center [672, 107] width 418 height 71
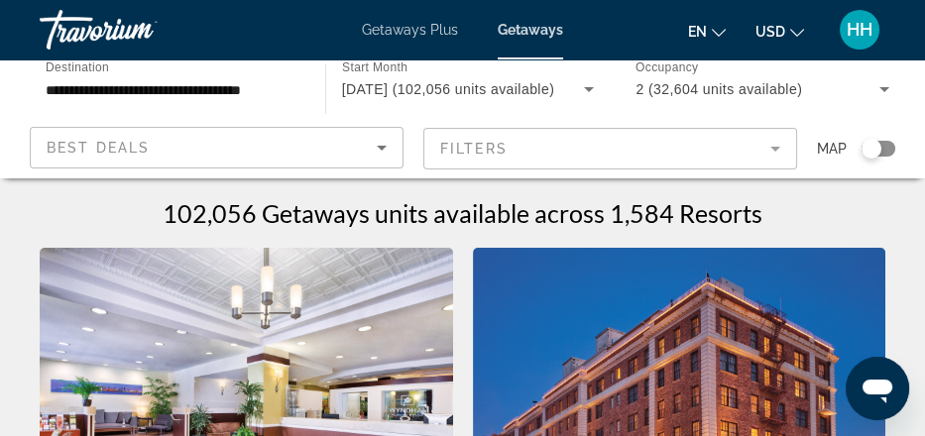
click at [744, 169] on mat-form-field "Filters" at bounding box center [610, 149] width 374 height 42
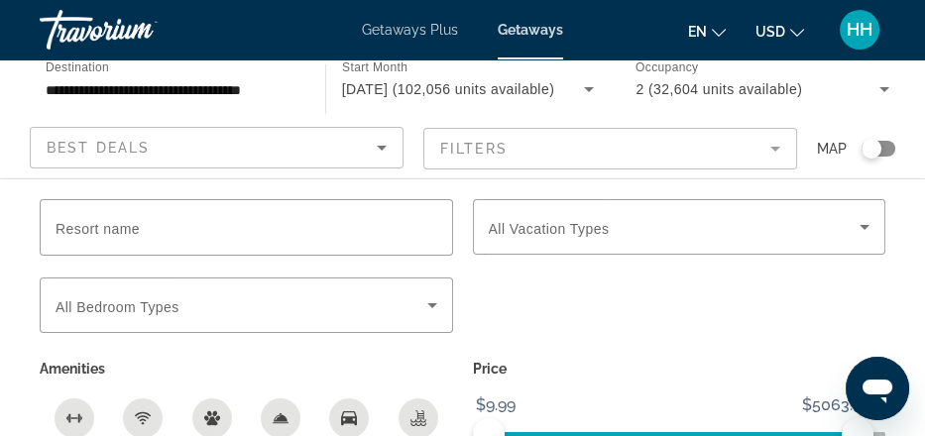
click at [866, 159] on div "Search widget" at bounding box center [871, 149] width 20 height 20
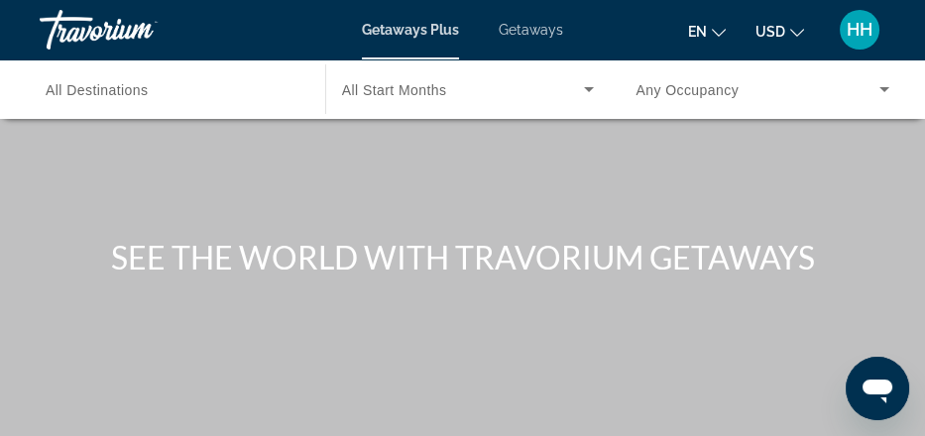
click at [542, 38] on span "Getaways" at bounding box center [530, 30] width 64 height 16
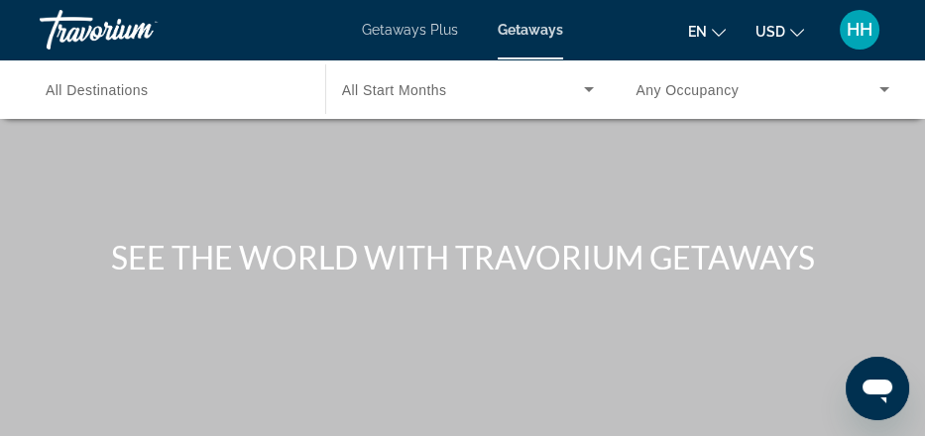
click at [149, 98] on span "All Destinations" at bounding box center [97, 90] width 103 height 16
click at [151, 102] on input "Destination All Destinations" at bounding box center [173, 90] width 254 height 24
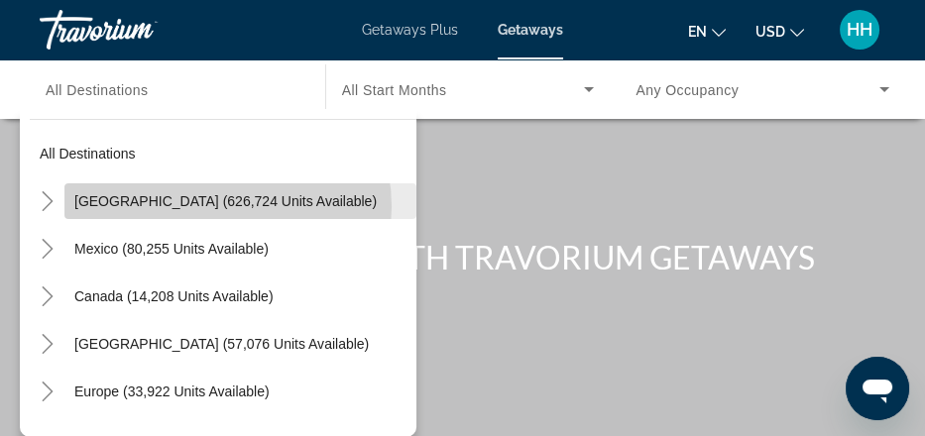
click at [231, 209] on span "[GEOGRAPHIC_DATA] (626,724 units available)" at bounding box center [225, 201] width 302 height 16
type input "**********"
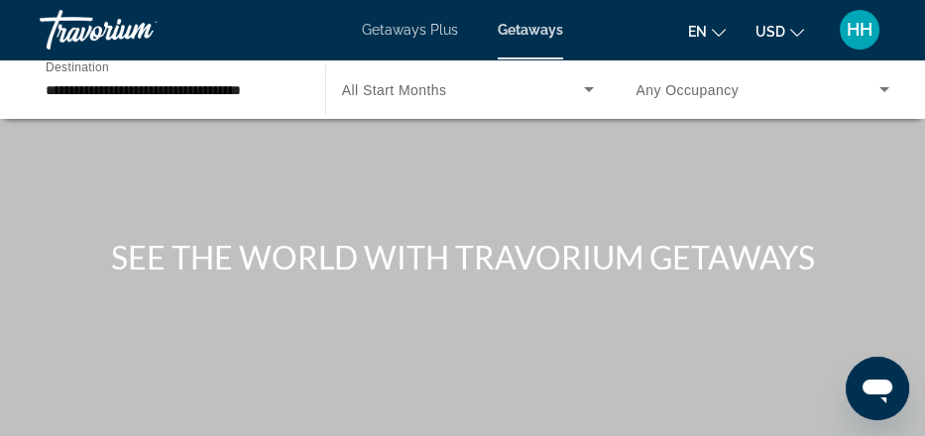
click at [418, 98] on span "All Start Months" at bounding box center [394, 90] width 105 height 16
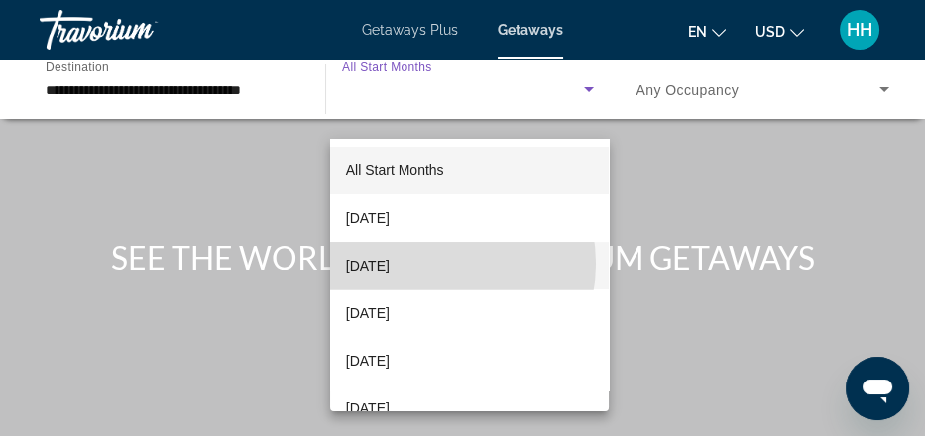
click at [389, 264] on span "[DATE]" at bounding box center [368, 266] width 44 height 24
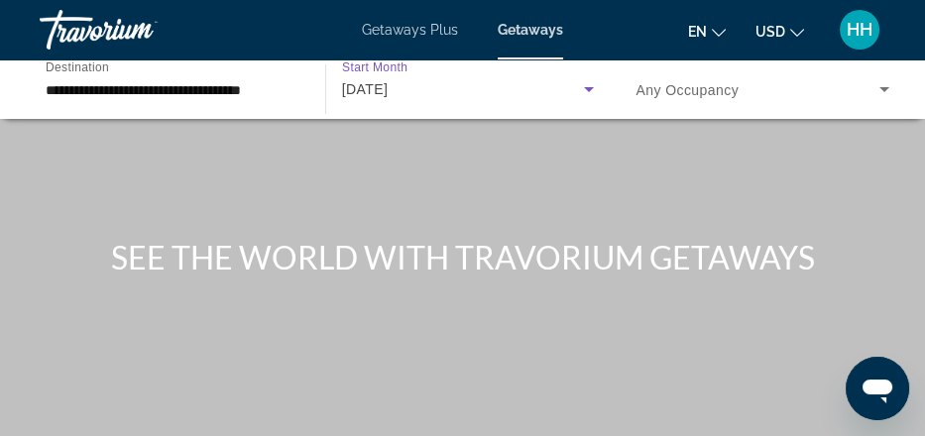
click at [676, 98] on span "Any Occupancy" at bounding box center [686, 90] width 103 height 16
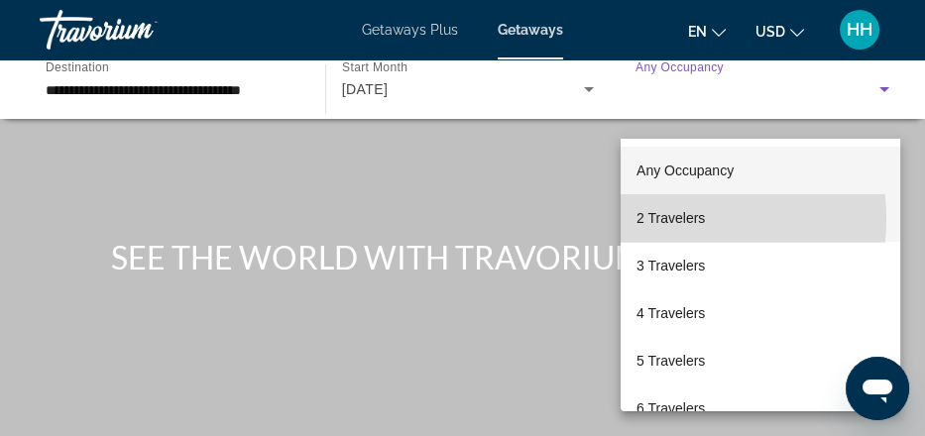
click at [655, 219] on span "2 Travelers" at bounding box center [670, 218] width 68 height 24
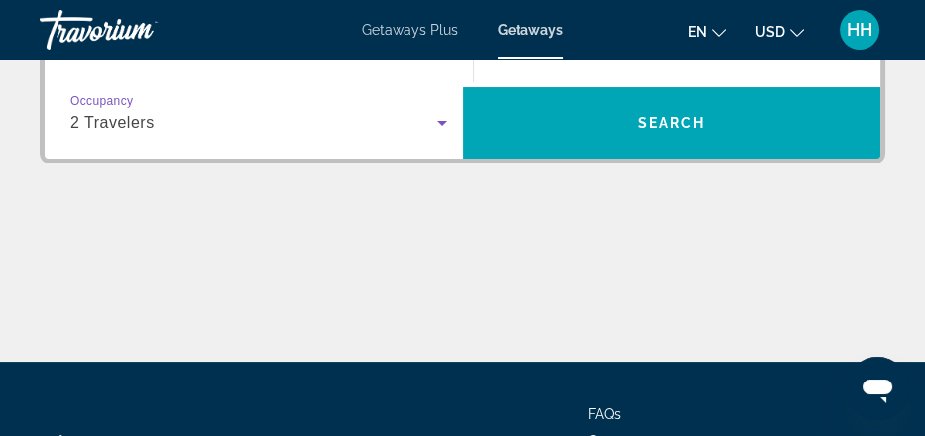
scroll to position [423, 0]
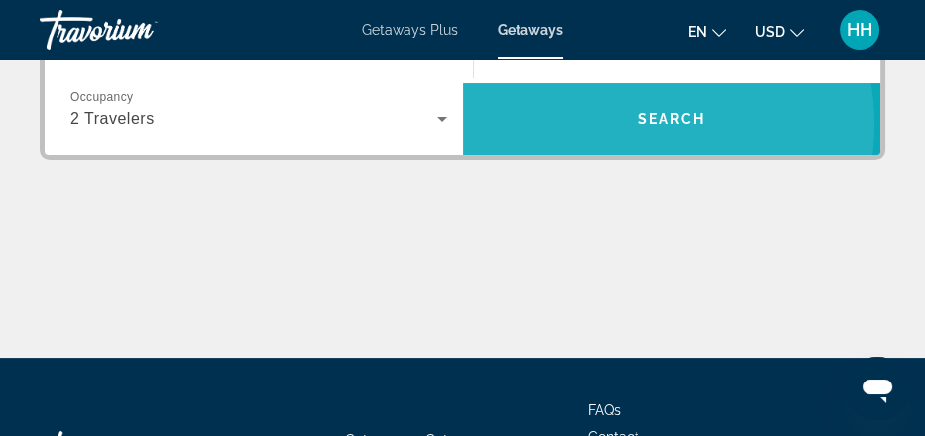
click at [637, 127] on span "Search" at bounding box center [670, 119] width 67 height 16
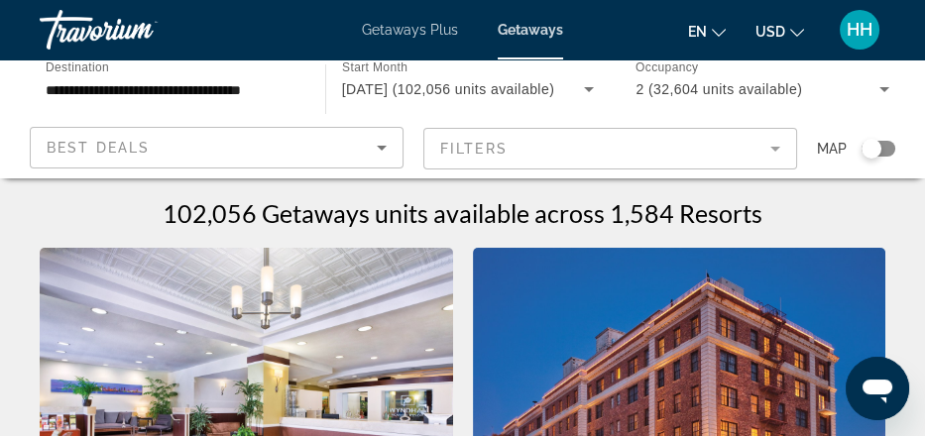
click at [874, 157] on div "Search widget" at bounding box center [878, 149] width 34 height 16
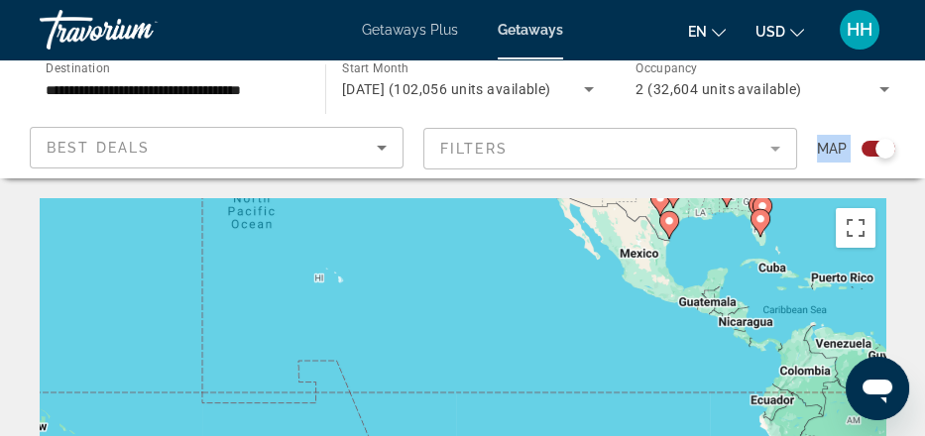
drag, startPoint x: 117, startPoint y: 352, endPoint x: 704, endPoint y: 170, distance: 614.1
click at [371, 328] on div "To activate drag with keyboard, press Alt + Enter. Once in keyboard drag state,…" at bounding box center [462, 396] width 845 height 396
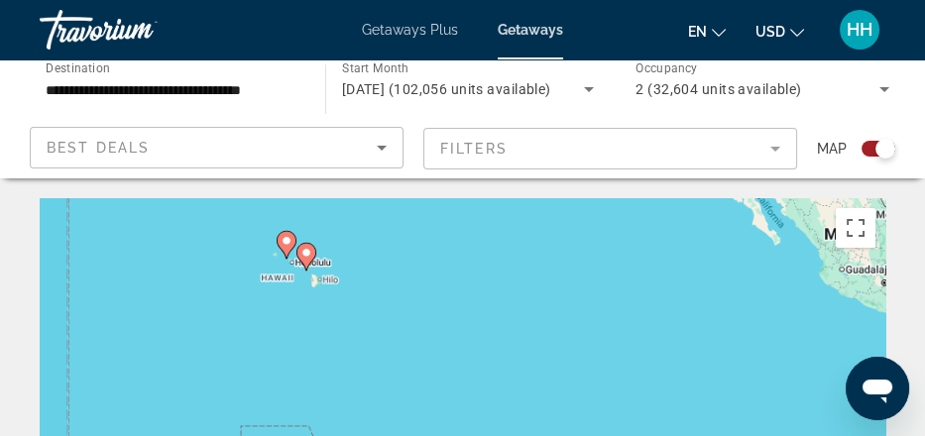
click at [371, 328] on div "To activate drag with keyboard, press Alt + Enter. Once in keyboard drag state,…" at bounding box center [462, 396] width 845 height 396
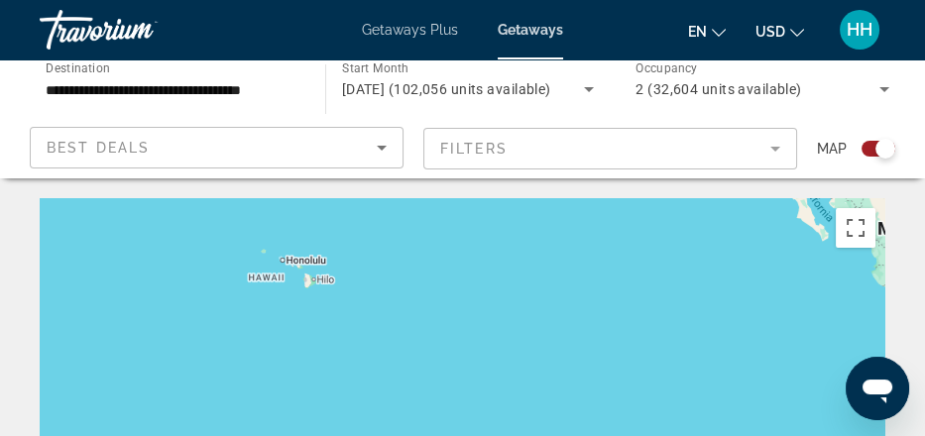
click at [371, 328] on div "To activate drag with keyboard, press Alt + Enter. Once in keyboard drag state,…" at bounding box center [462, 396] width 845 height 396
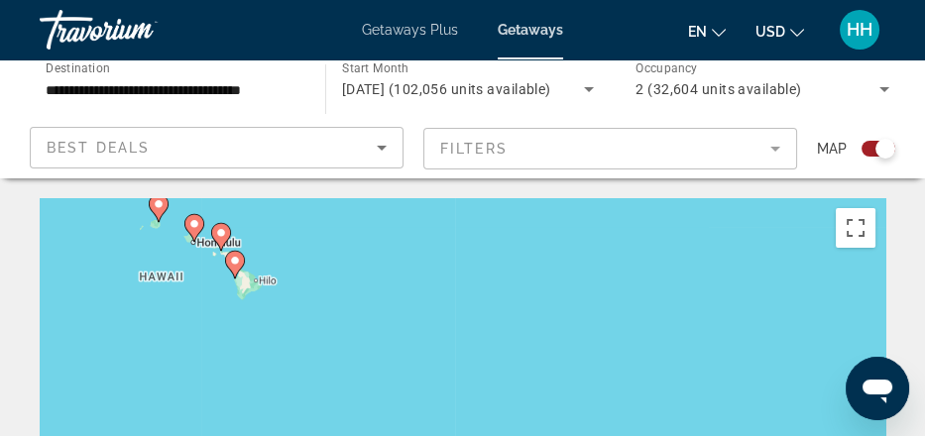
click at [192, 241] on icon "Main content" at bounding box center [193, 228] width 18 height 26
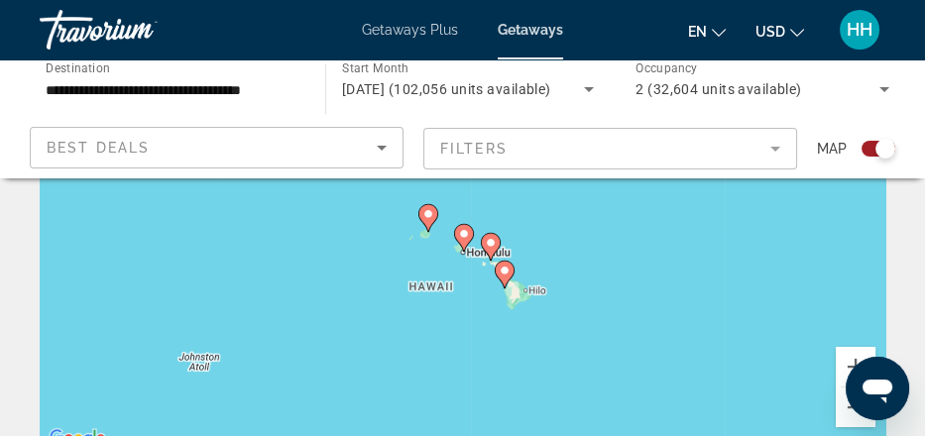
scroll to position [145, 0]
click at [465, 250] on icon "Main content" at bounding box center [463, 237] width 18 height 26
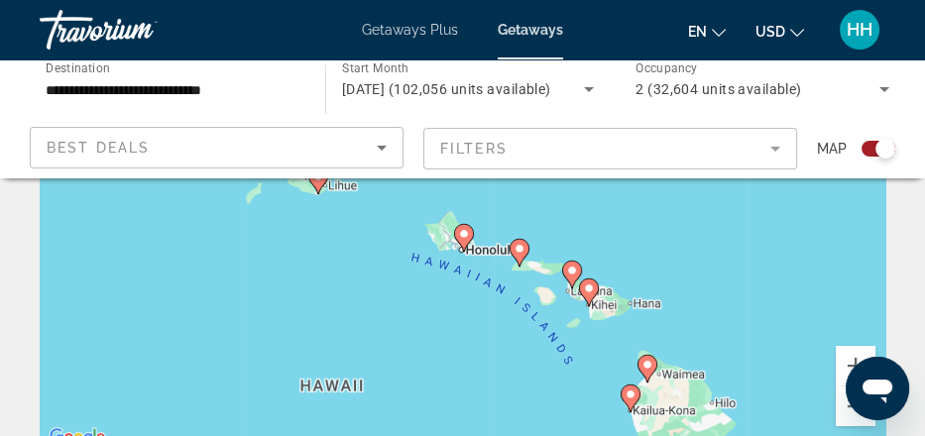
click at [465, 251] on icon "Main content" at bounding box center [463, 238] width 18 height 26
type input "**********"
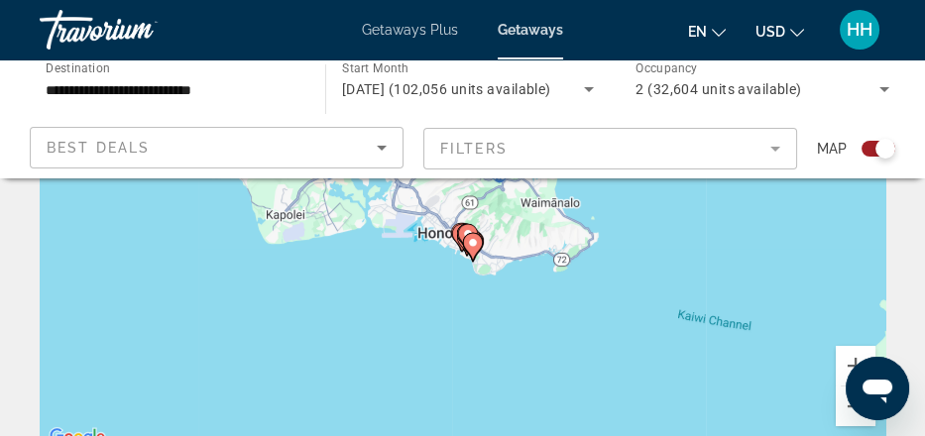
click at [419, 326] on div "To navigate, press the arrow keys. To activate drag with keyboard, press Alt + …" at bounding box center [462, 252] width 845 height 396
click at [473, 249] on image "Main content" at bounding box center [473, 243] width 12 height 12
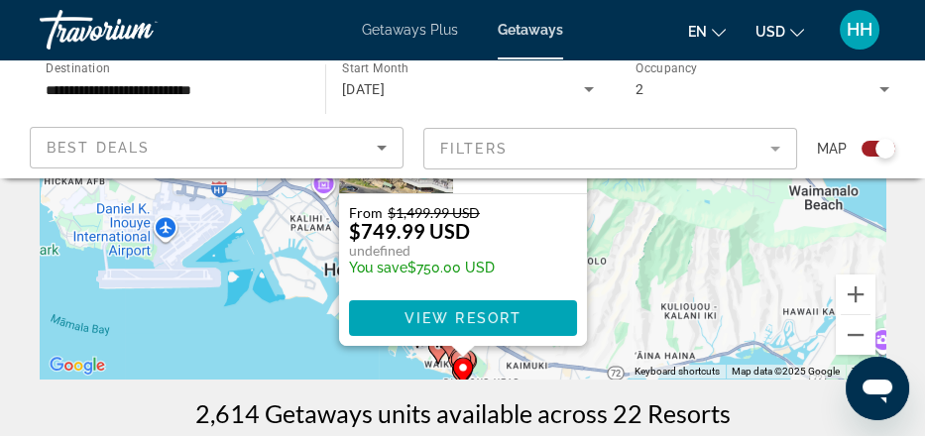
scroll to position [218, 0]
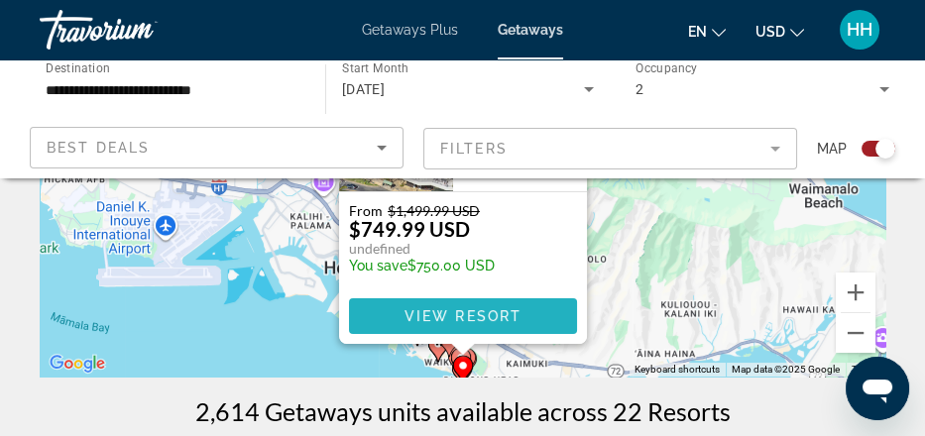
click at [520, 324] on span "View Resort" at bounding box center [461, 316] width 117 height 16
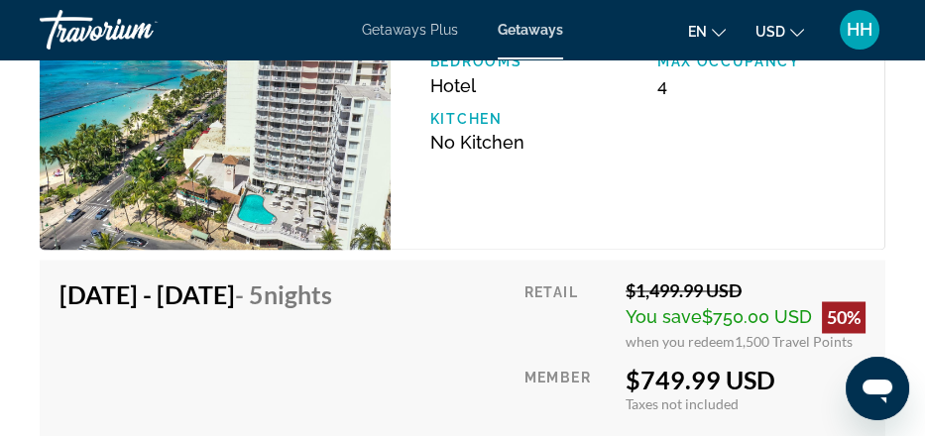
scroll to position [3995, 0]
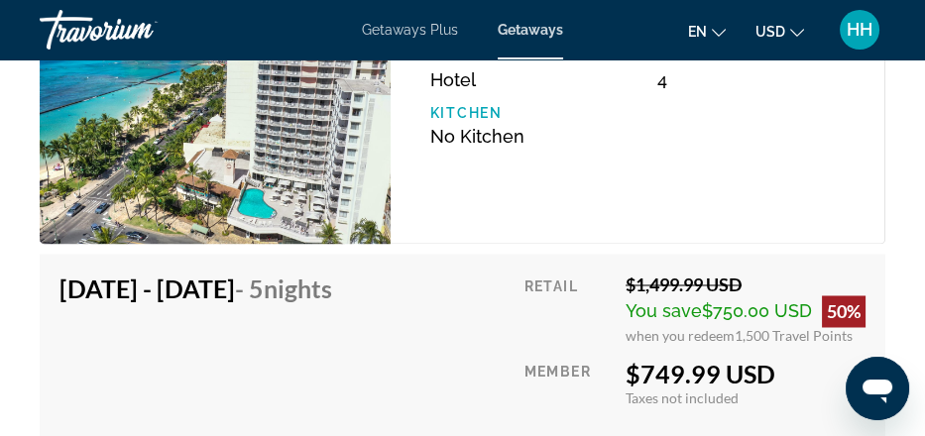
click at [697, 51] on div "en English Español Français Italiano Português русский USD USD ($) MXN (Mex$) C…" at bounding box center [734, 30] width 302 height 42
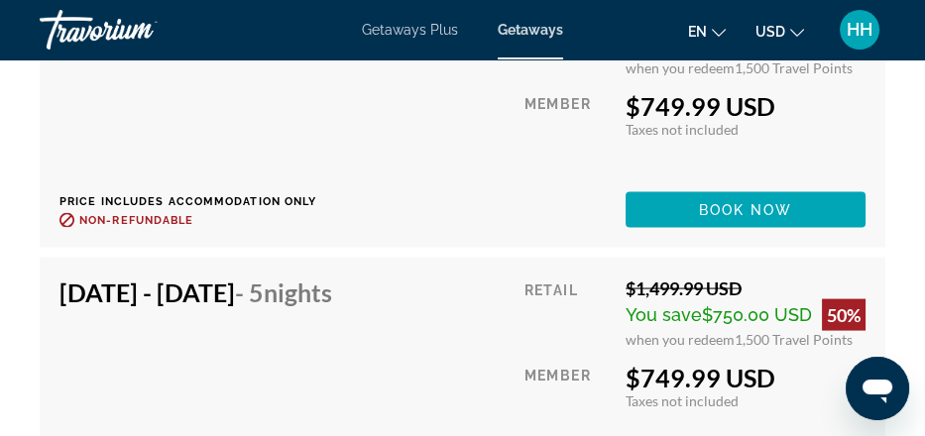
scroll to position [4747, 0]
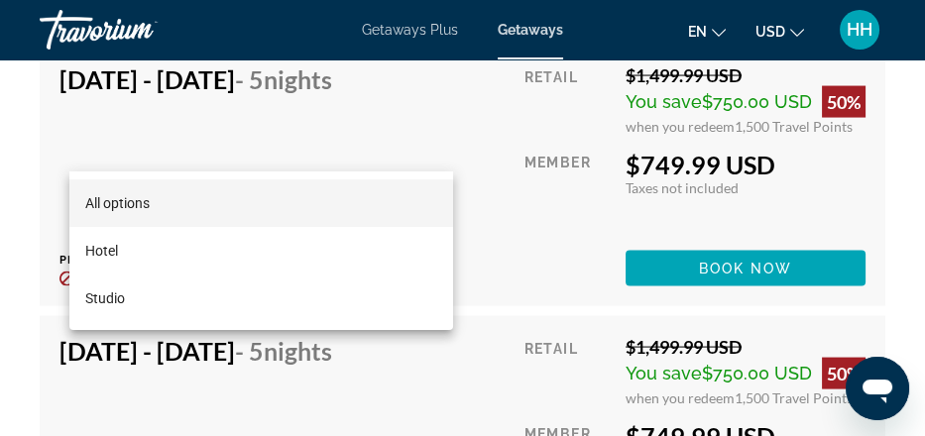
click at [551, 149] on div at bounding box center [462, 218] width 925 height 436
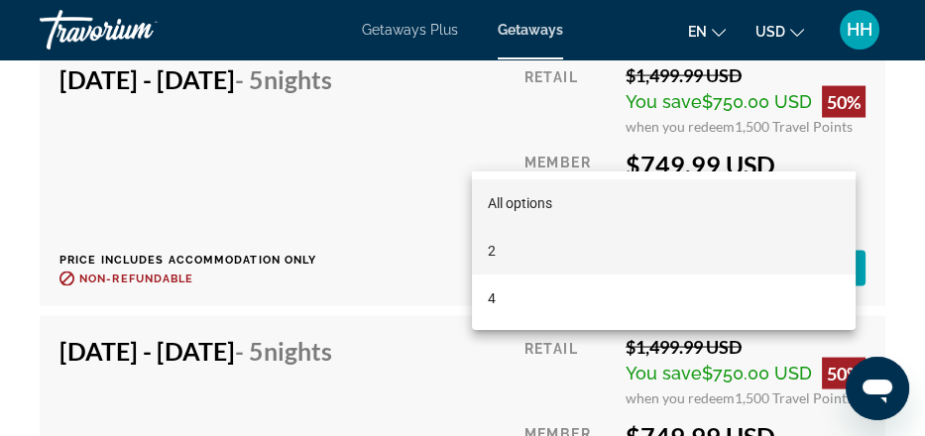
click at [506, 249] on mat-option "2" at bounding box center [664, 251] width 384 height 48
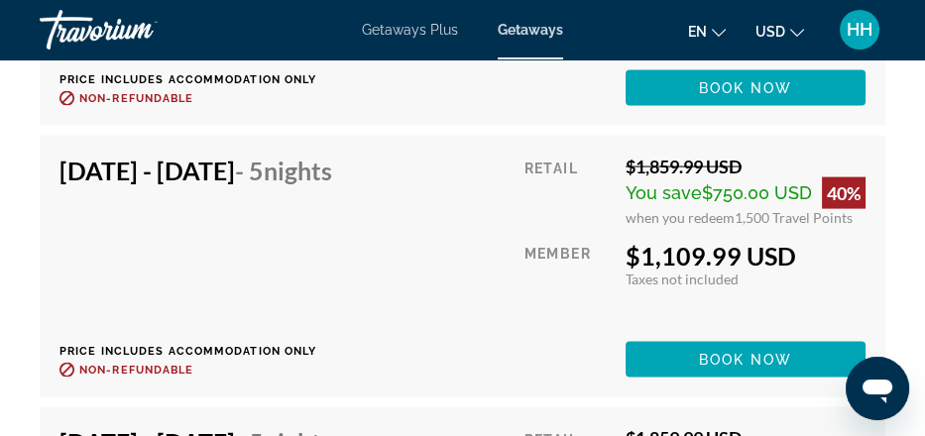
scroll to position [4926, 0]
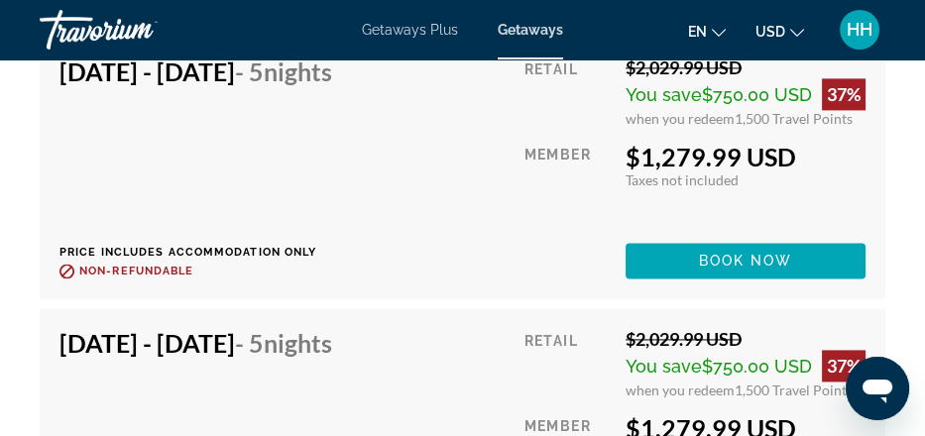
scroll to position [12130, 0]
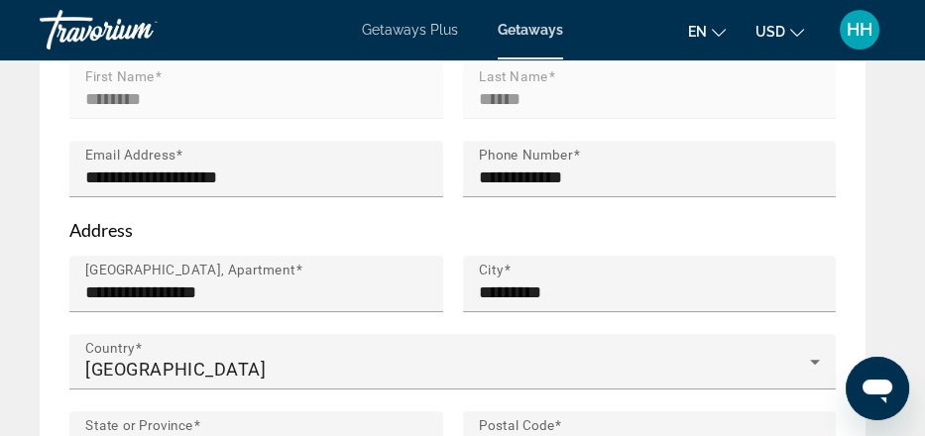
scroll to position [1213, 0]
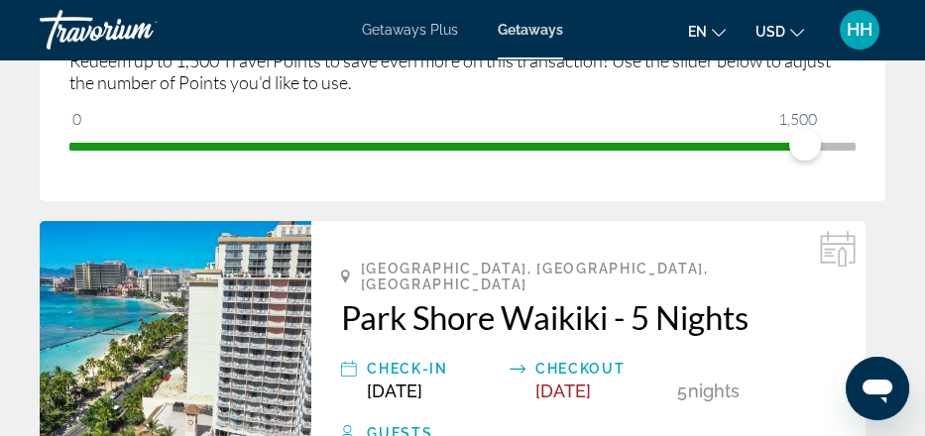
scroll to position [411, 0]
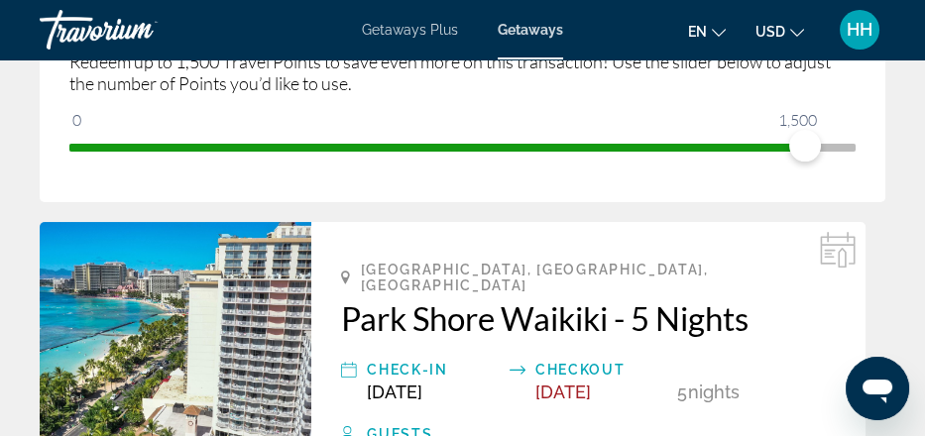
click at [821, 162] on span "ngx-slider" at bounding box center [805, 146] width 32 height 32
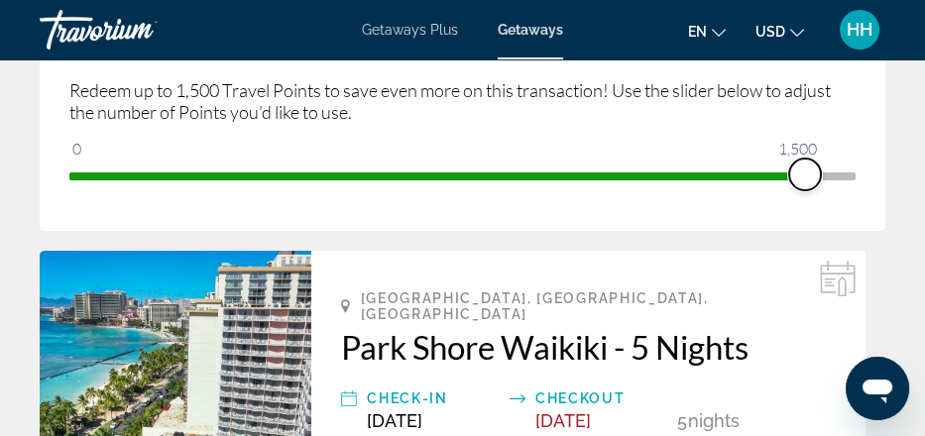
scroll to position [385, 0]
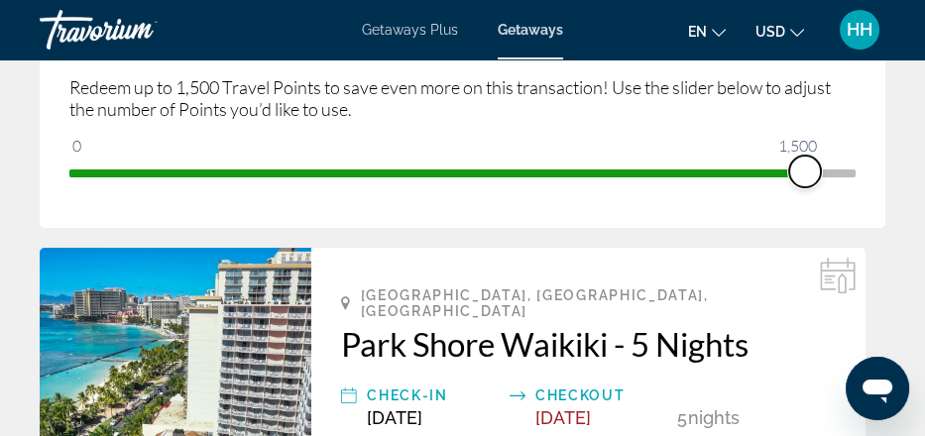
click at [818, 187] on span "ngx-slider" at bounding box center [805, 172] width 32 height 32
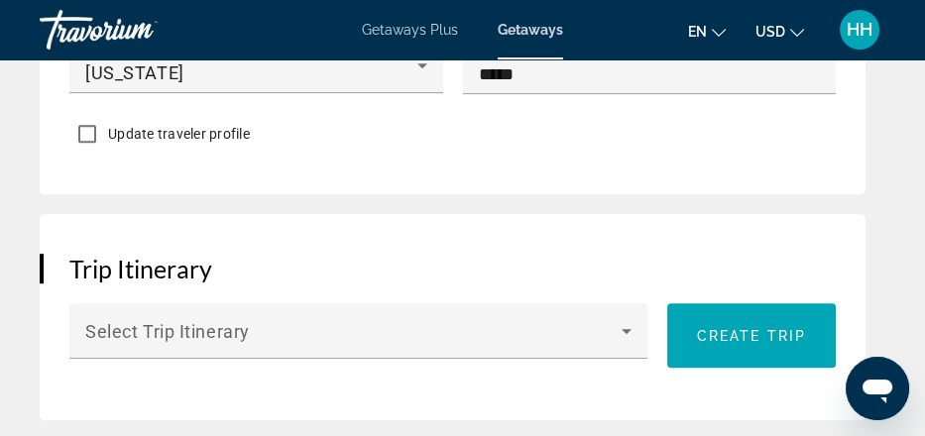
scroll to position [1584, 0]
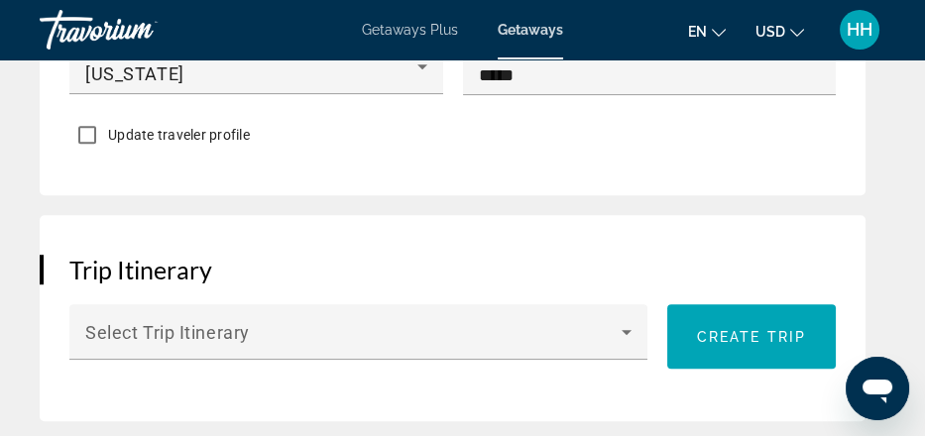
type input "*"
type input "**********"
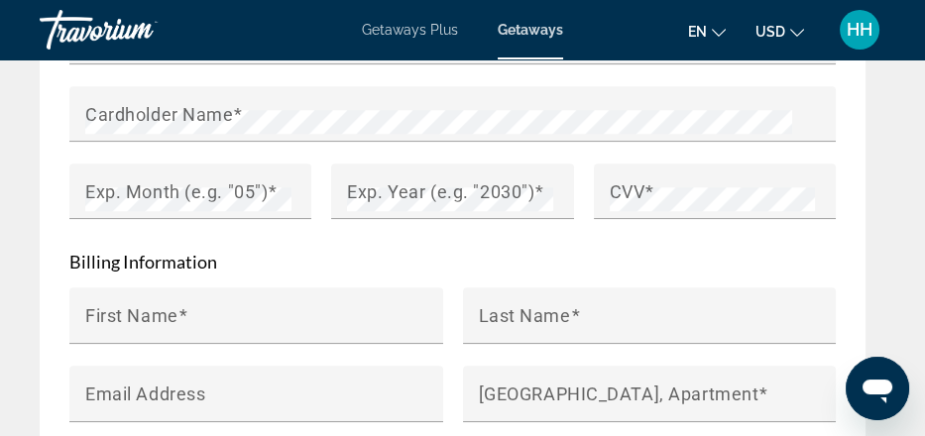
scroll to position [2450, 0]
type input "********"
type input "******"
type input "**********"
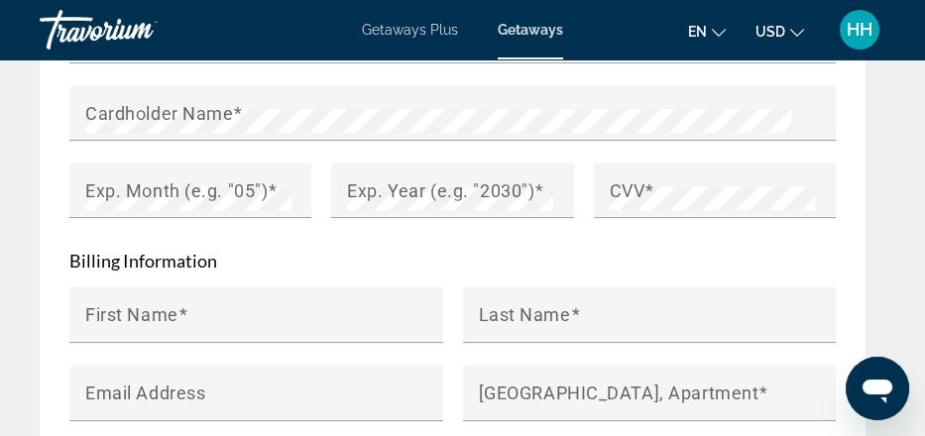
type input "***"
type input "*********"
type input "*****"
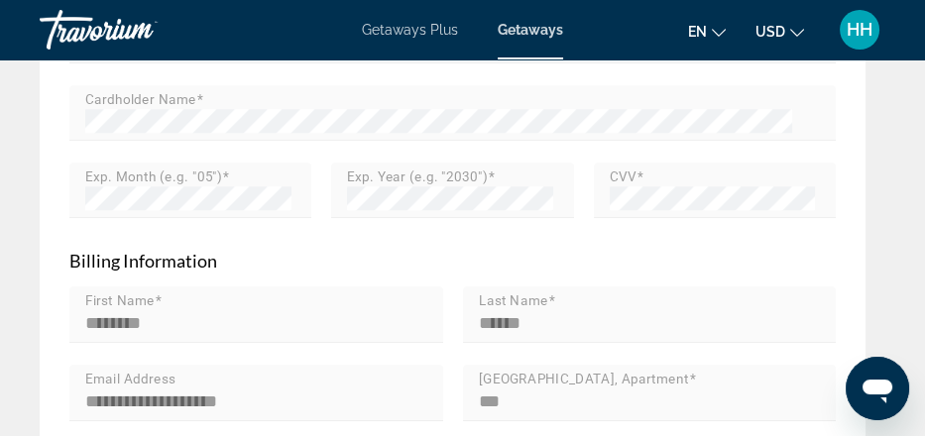
type input "********"
type input "******"
type input "**********"
type input "***"
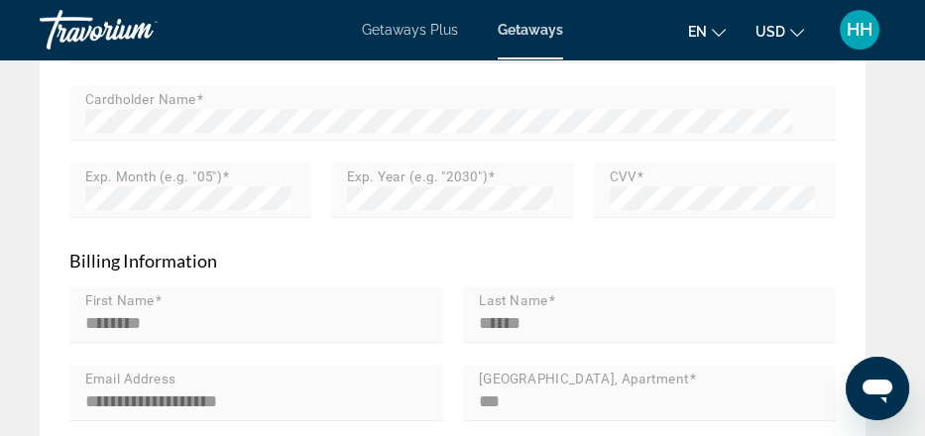
type input "*********"
type input "*****"
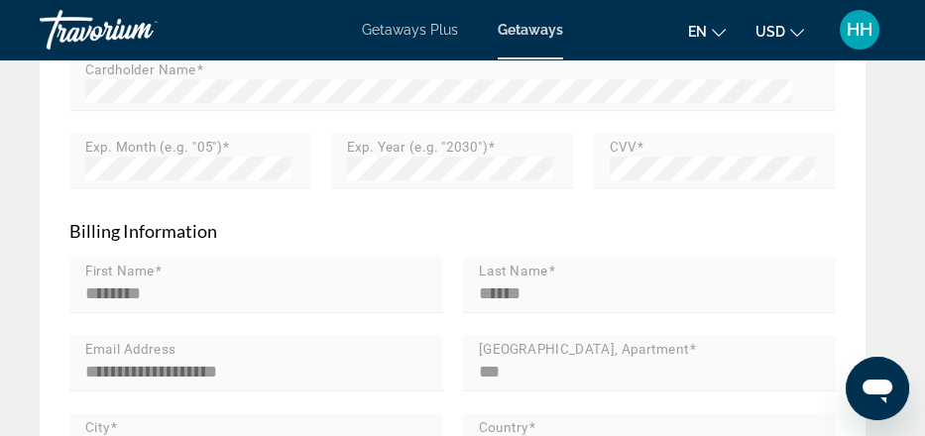
scroll to position [2477, 0]
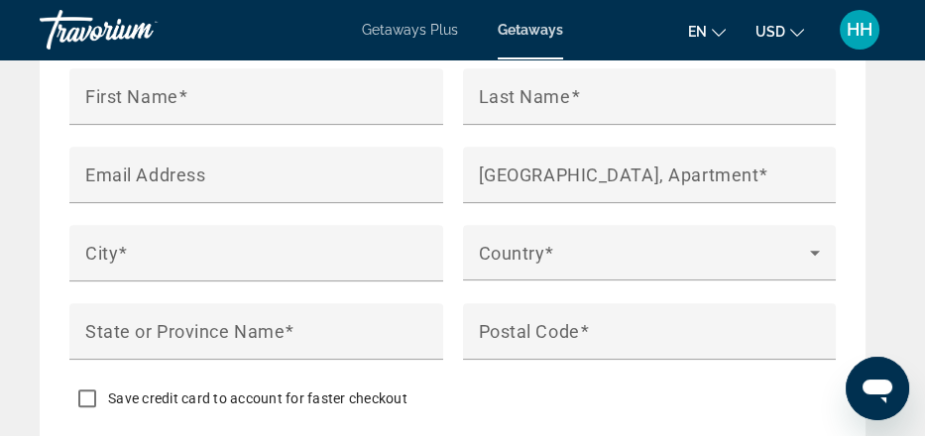
scroll to position [2681, 0]
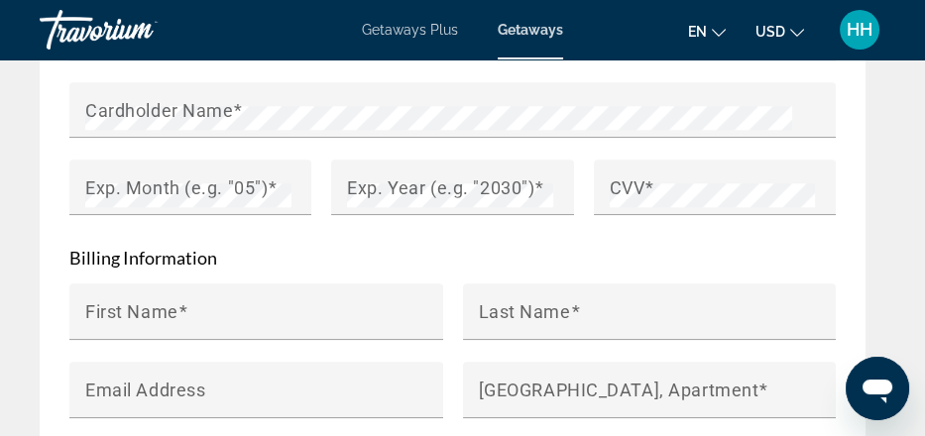
scroll to position [2452, 0]
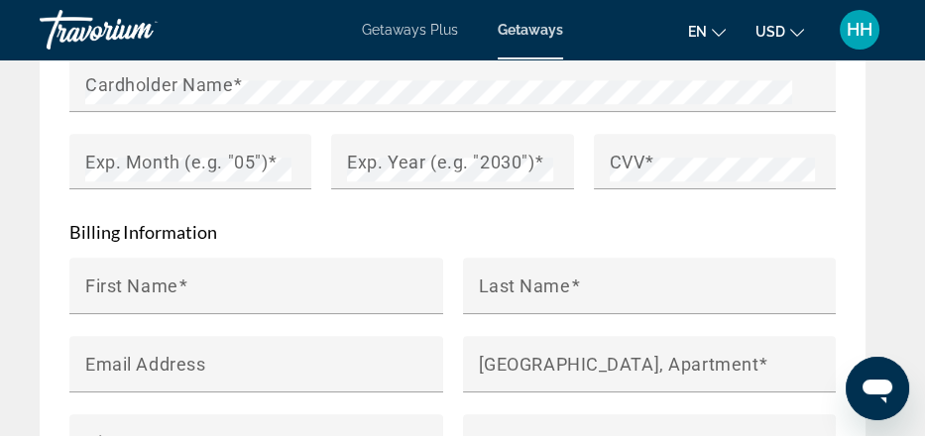
scroll to position [2477, 0]
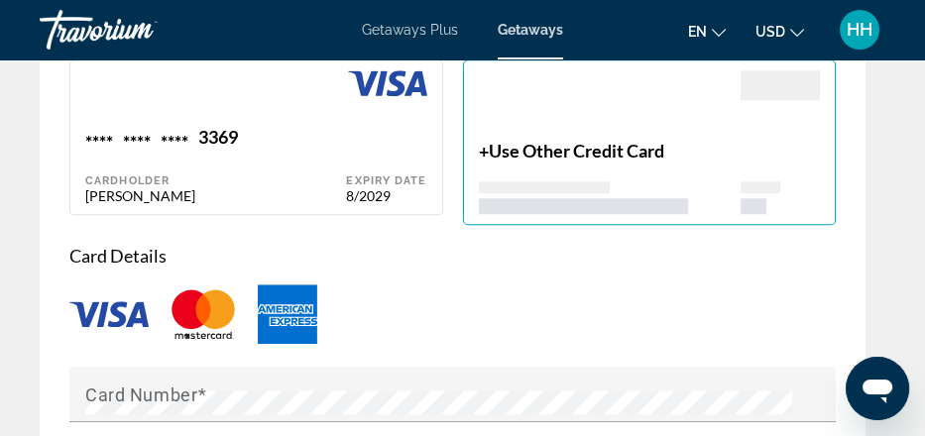
scroll to position [2089, 0]
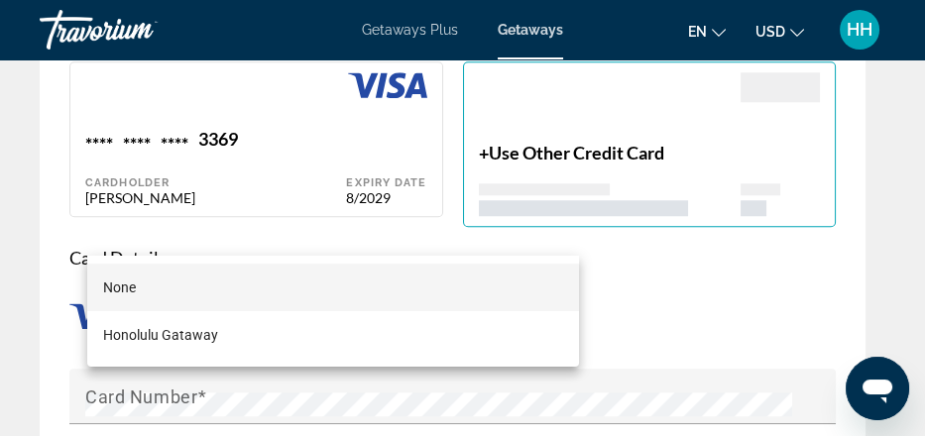
click at [647, 289] on div at bounding box center [462, 218] width 925 height 436
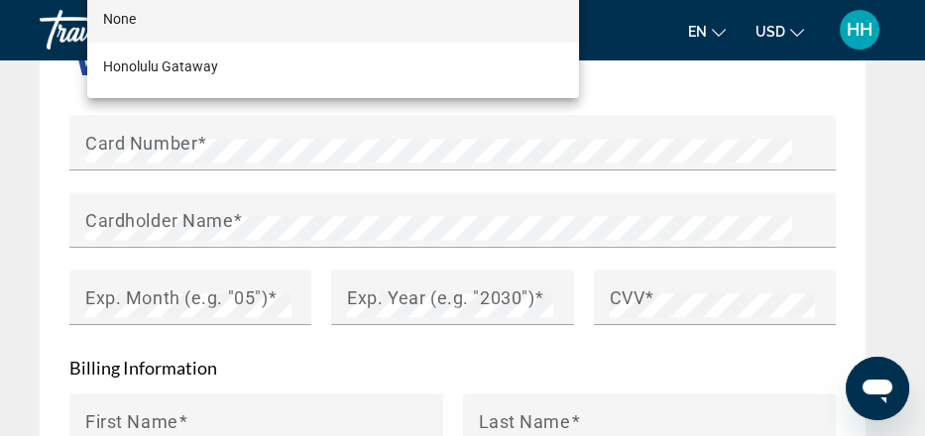
scroll to position [2363, 0]
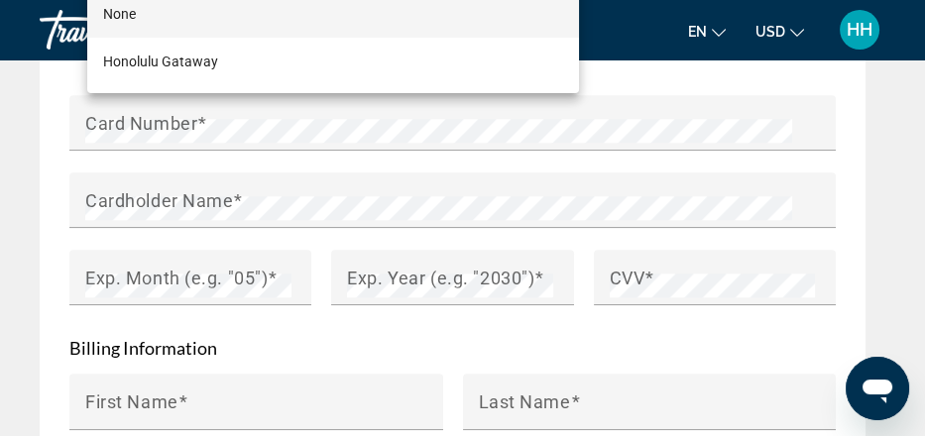
click at [721, 275] on div at bounding box center [462, 218] width 925 height 436
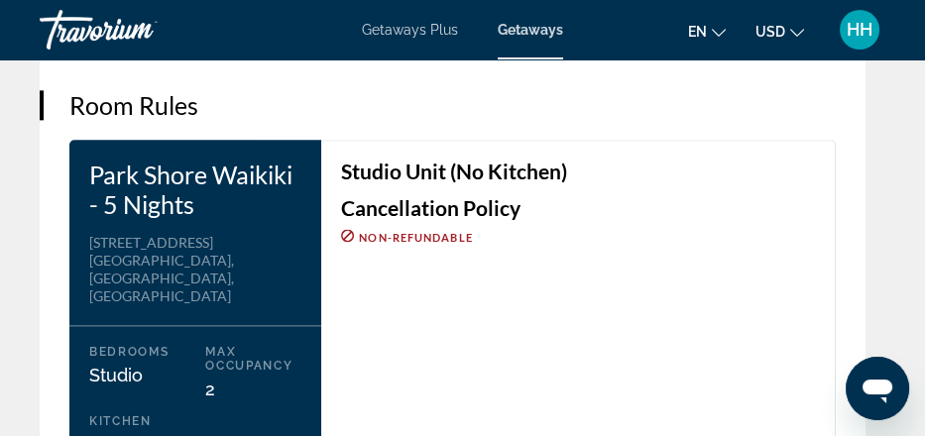
scroll to position [3092, 0]
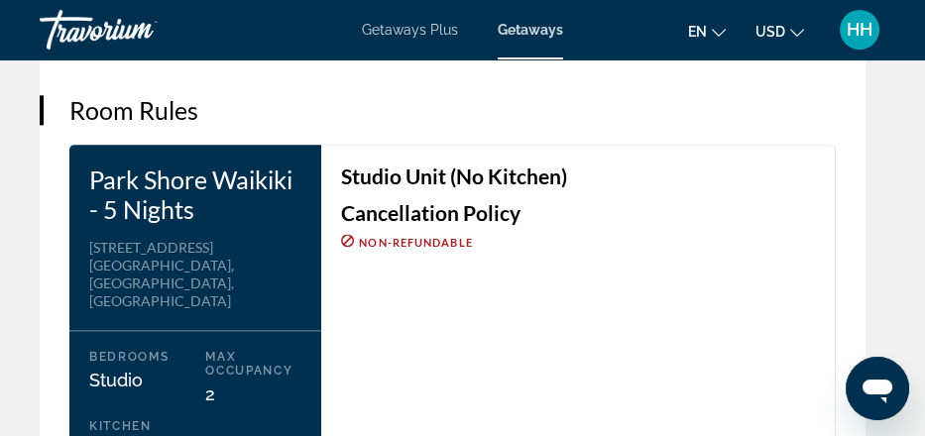
type input "********"
type input "******"
type input "**********"
type input "*********"
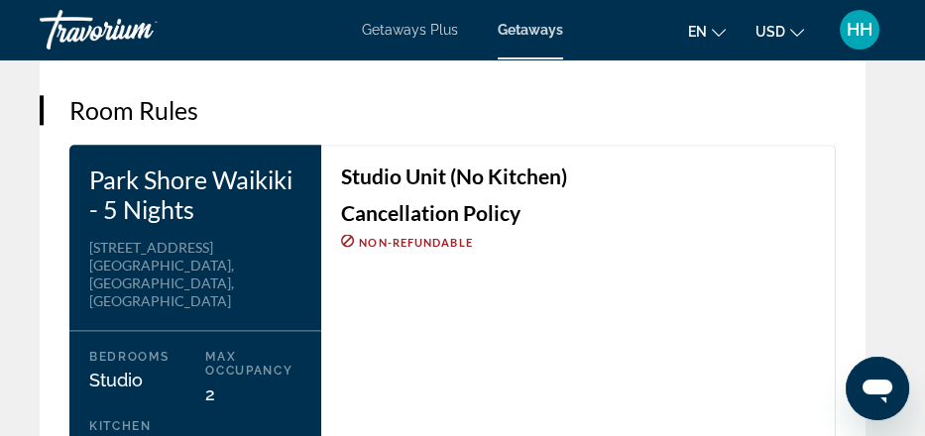
type input "**"
type input "*****"
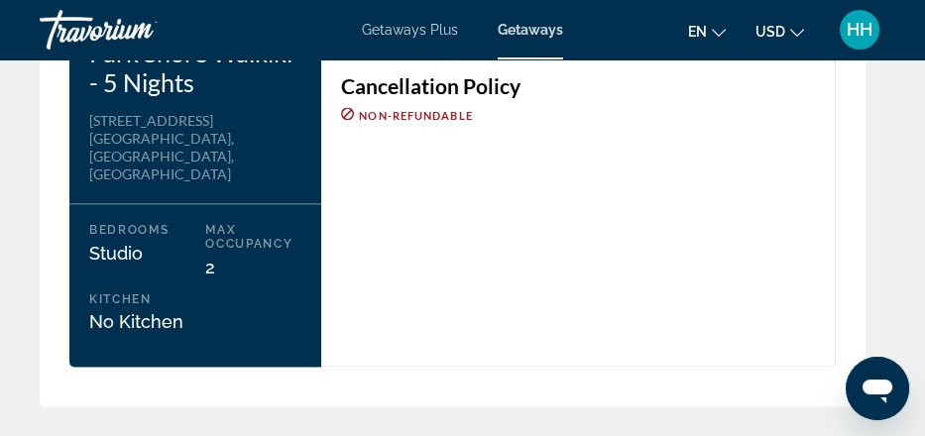
scroll to position [3225, 0]
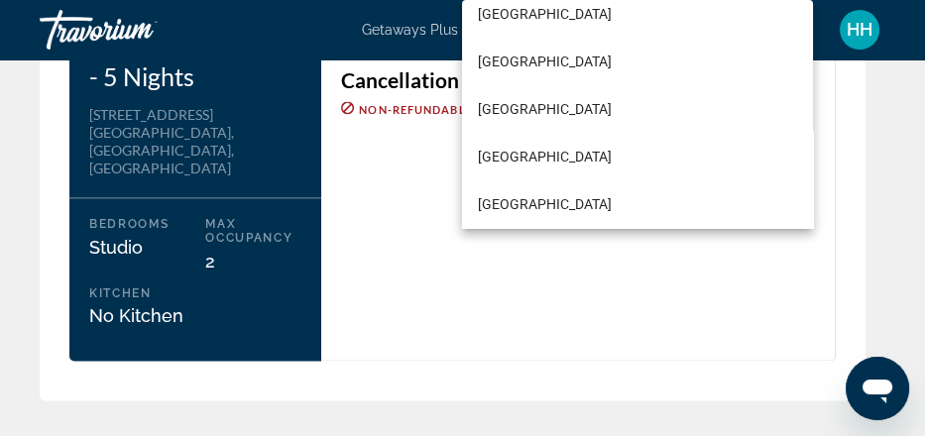
scroll to position [11395, 0]
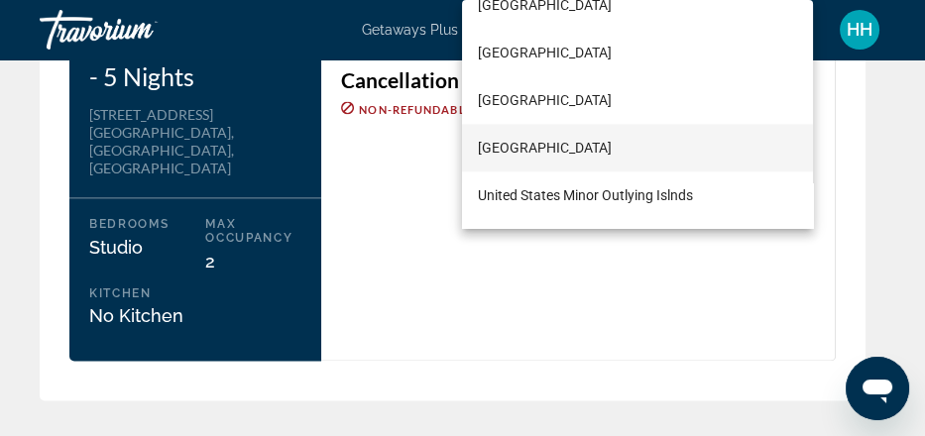
click at [691, 149] on mat-option "United States of America" at bounding box center [637, 148] width 351 height 48
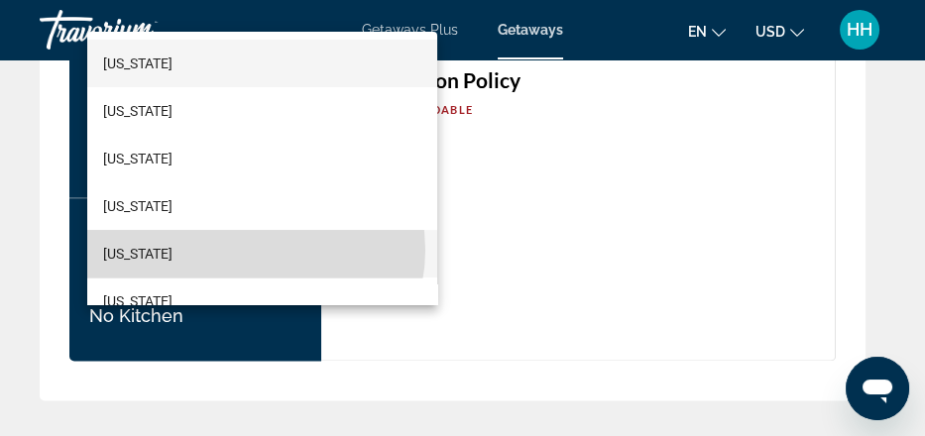
click at [252, 250] on mat-option "California" at bounding box center [262, 254] width 351 height 48
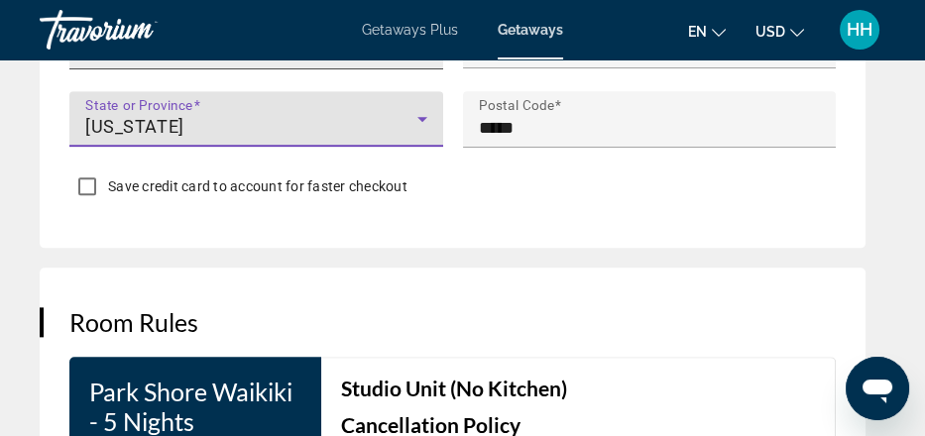
scroll to position [2875, 0]
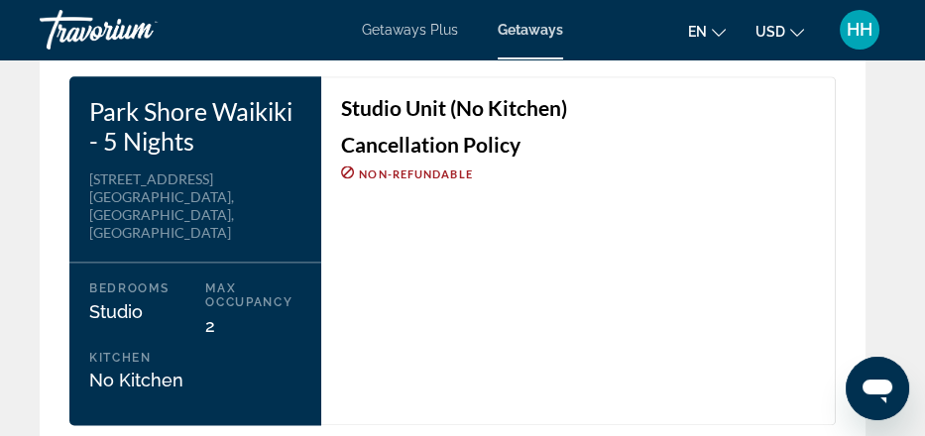
scroll to position [3161, 0]
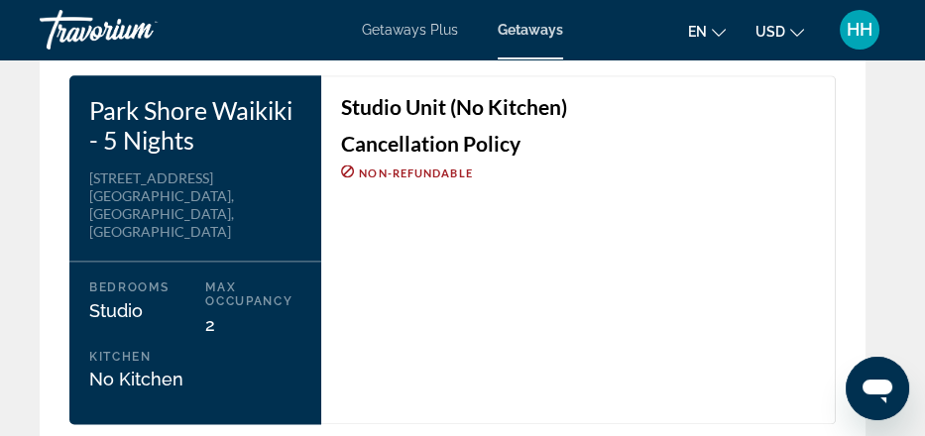
type input "**********"
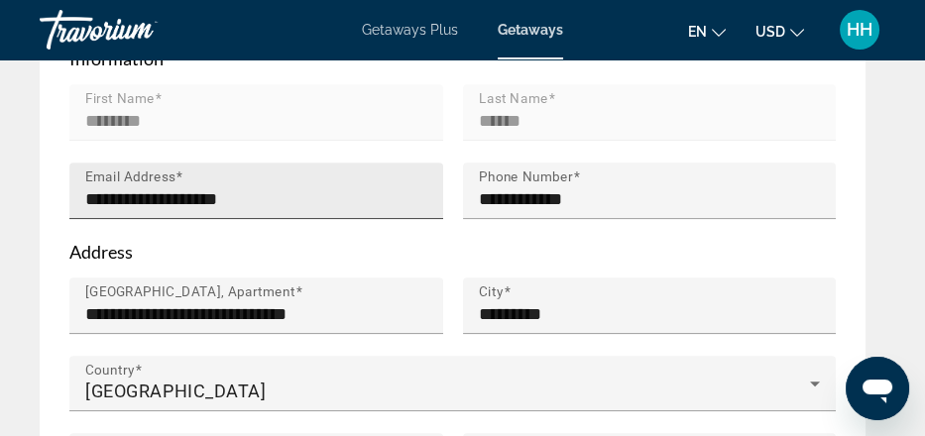
scroll to position [1188, 0]
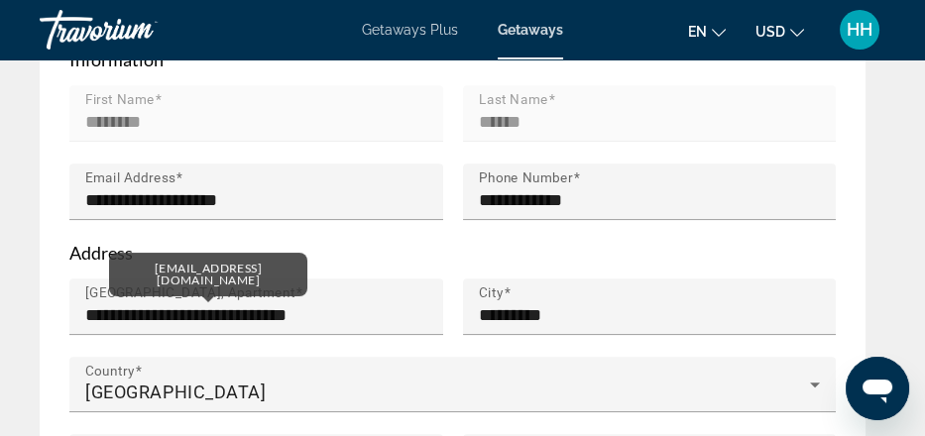
type input "********"
type input "******"
type input "**********"
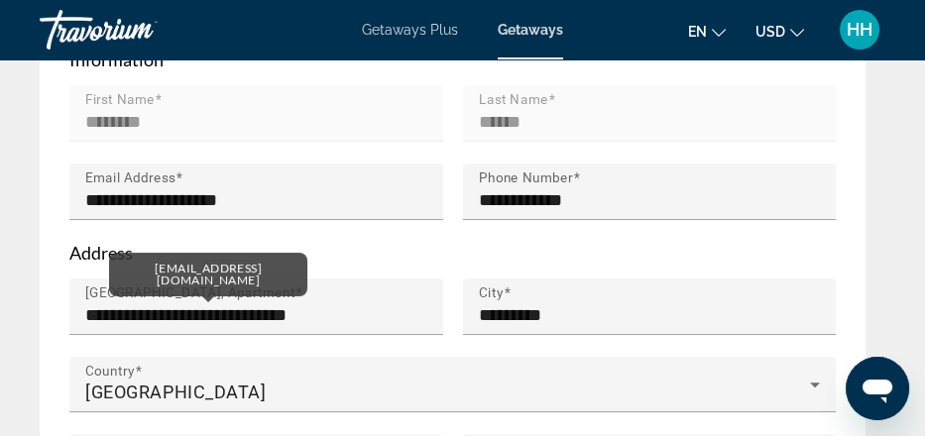
type input "**********"
type input "*********"
type input "*****"
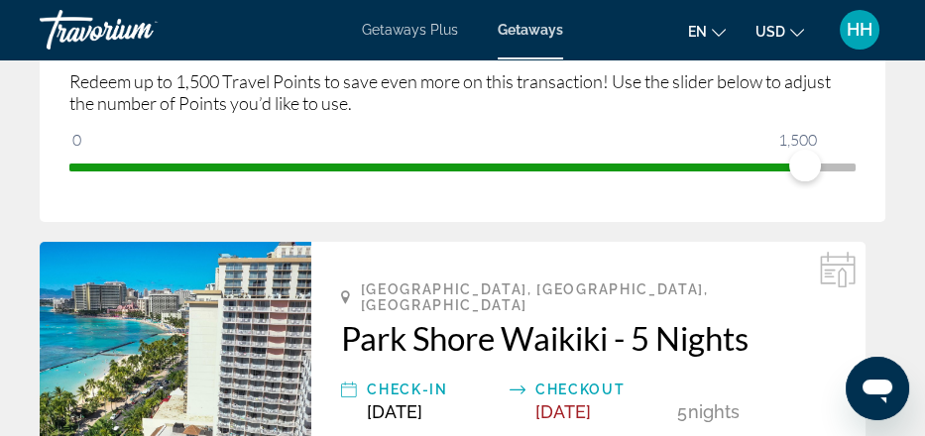
scroll to position [390, 0]
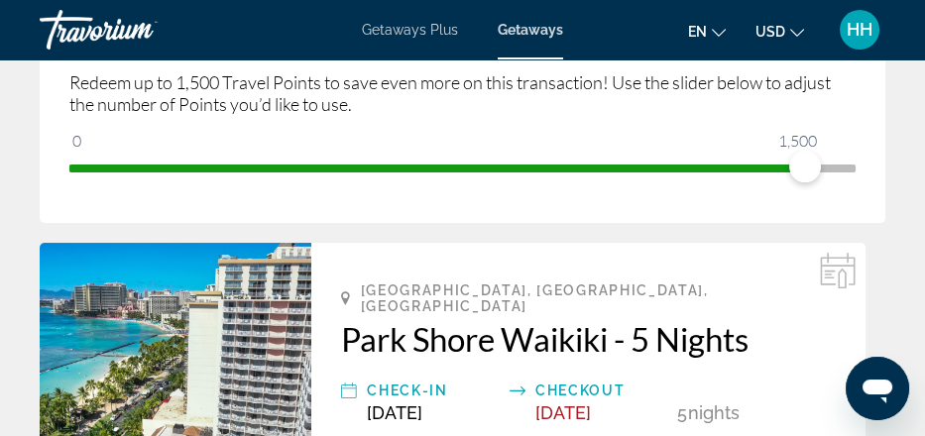
drag, startPoint x: 840, startPoint y: 301, endPoint x: 824, endPoint y: 298, distance: 16.1
click at [821, 182] on span "ngx-slider" at bounding box center [805, 167] width 32 height 32
drag, startPoint x: 821, startPoint y: 292, endPoint x: 717, endPoint y: 308, distance: 104.3
click at [710, 182] on span "ngx-slider" at bounding box center [694, 167] width 32 height 32
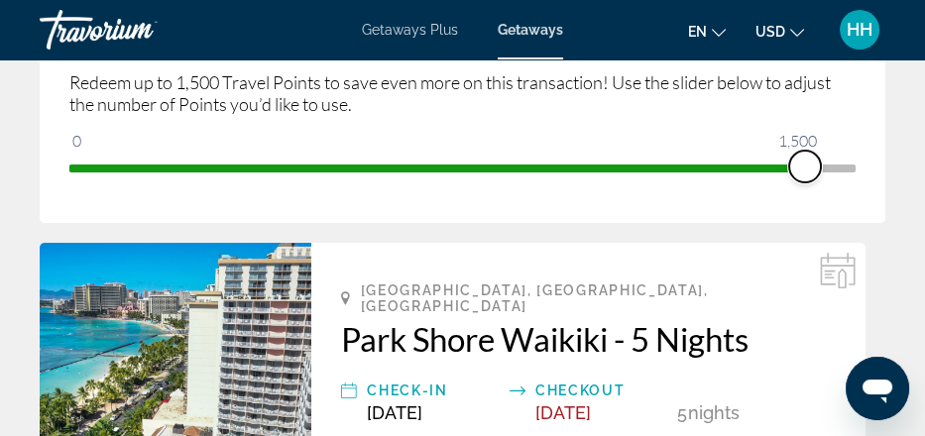
drag, startPoint x: 718, startPoint y: 300, endPoint x: 873, endPoint y: 287, distance: 155.1
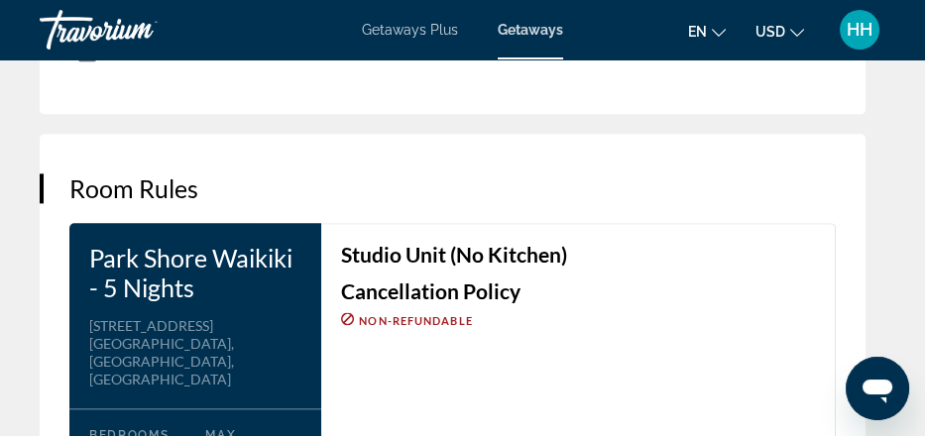
scroll to position [3030, 0]
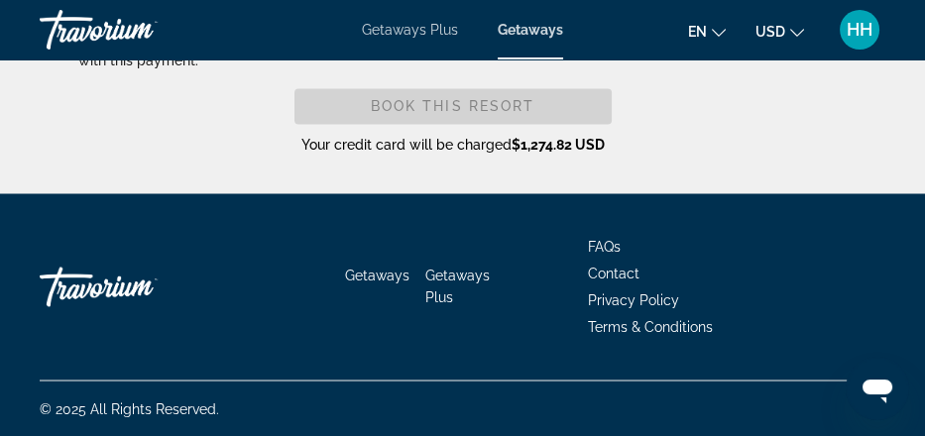
scroll to position [4467, 0]
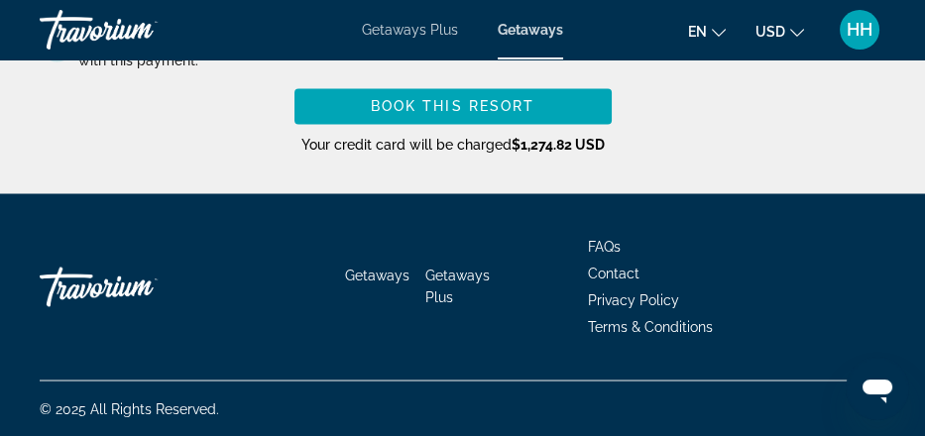
scroll to position [4955, 0]
